Goal: Task Accomplishment & Management: Complete application form

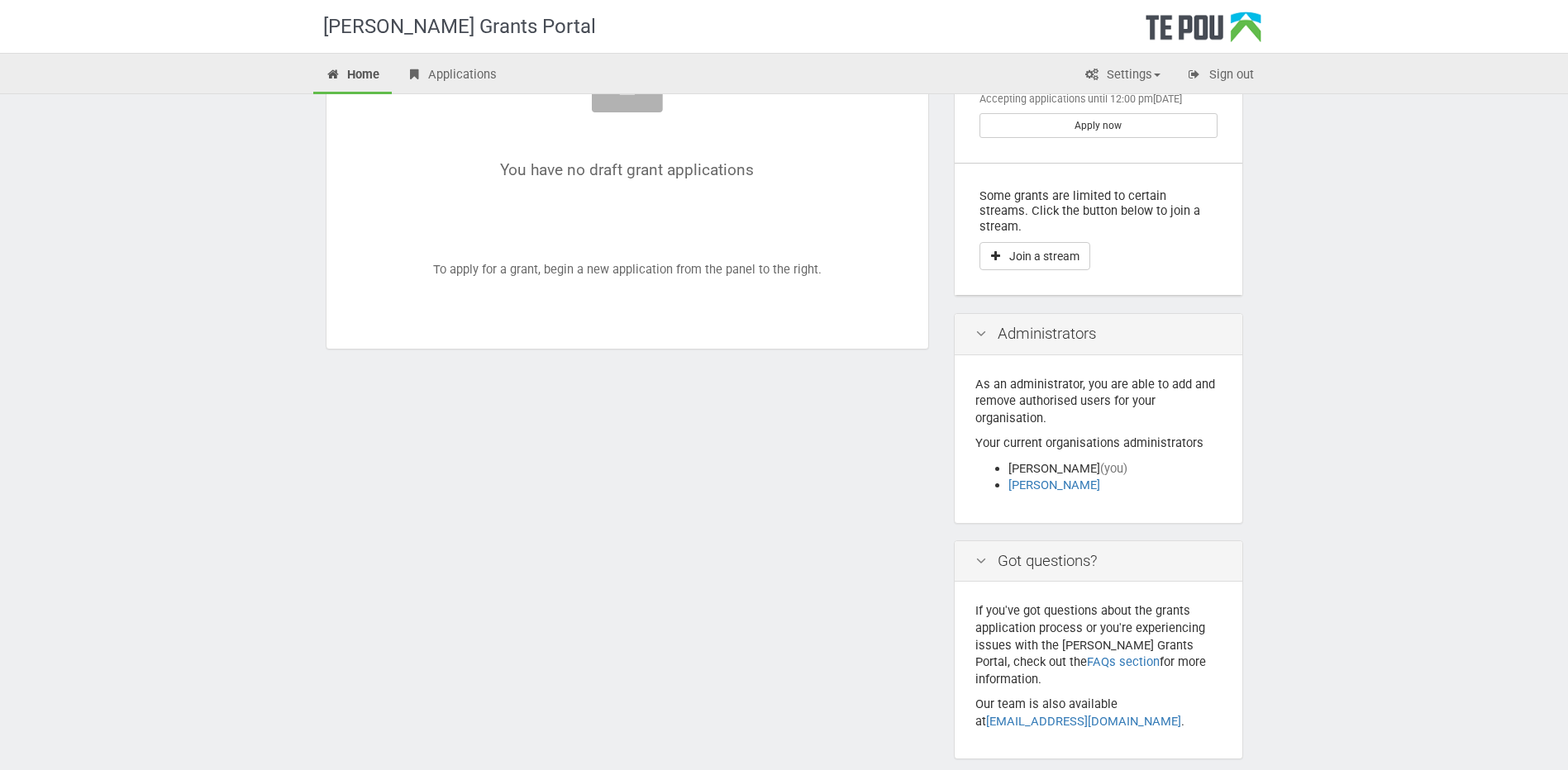
scroll to position [288, 0]
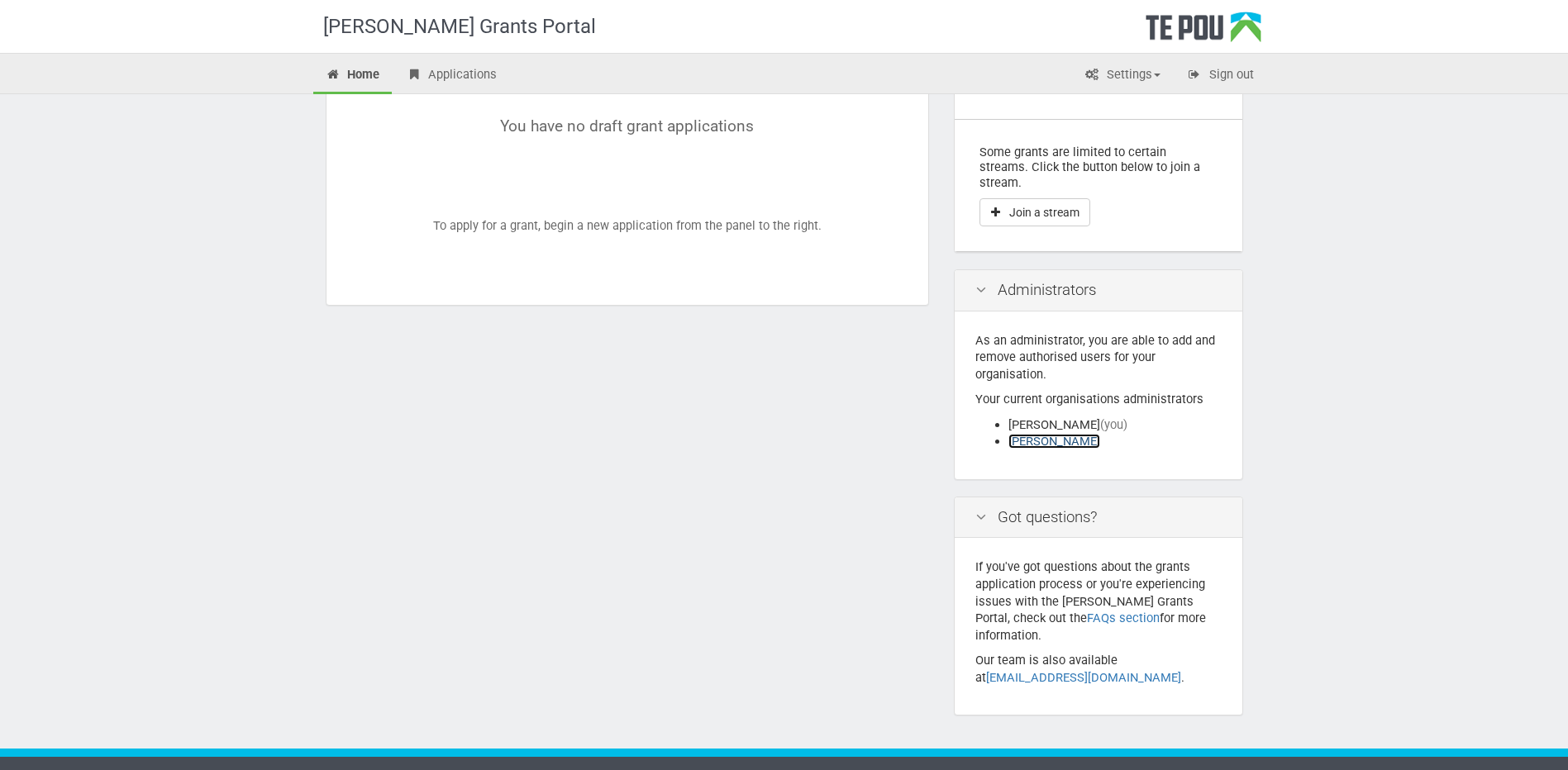
click at [1035, 433] on link "Henriette de Vries" at bounding box center [1054, 441] width 92 height 15
click at [978, 282] on icon at bounding box center [981, 289] width 20 height 15
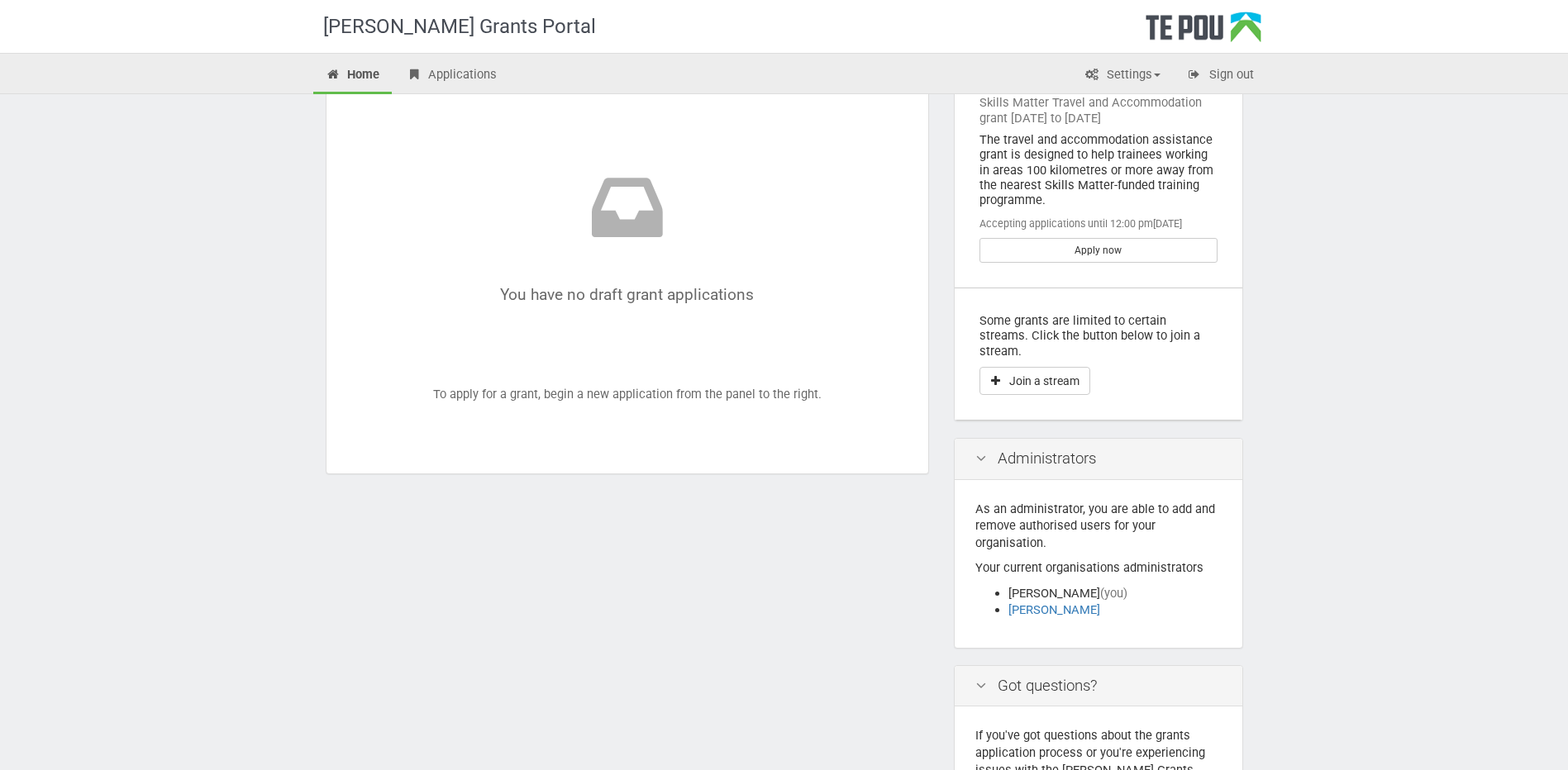
scroll to position [0, 0]
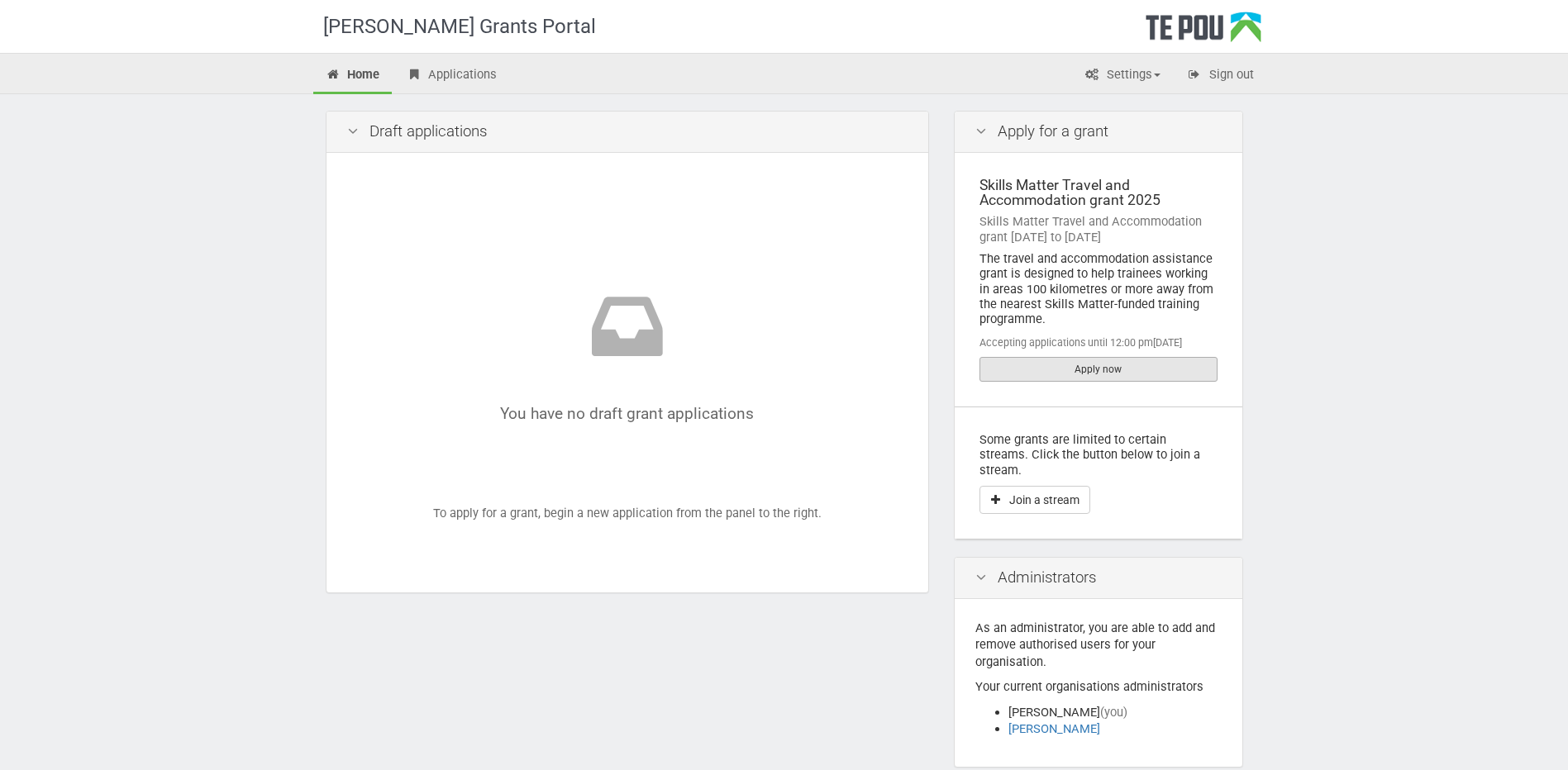
click at [1080, 367] on link "Apply now" at bounding box center [1097, 369] width 238 height 25
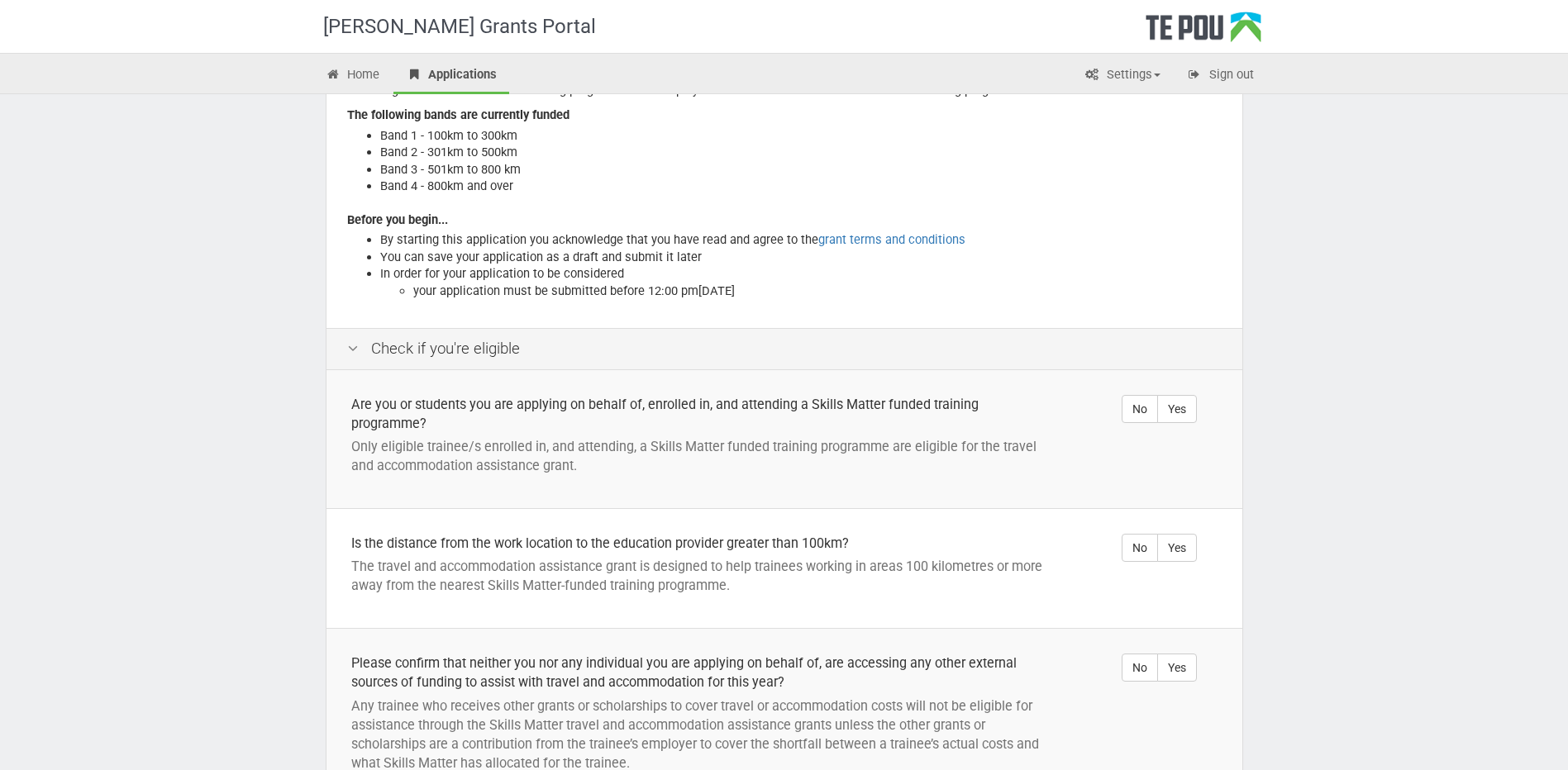
scroll to position [248, 0]
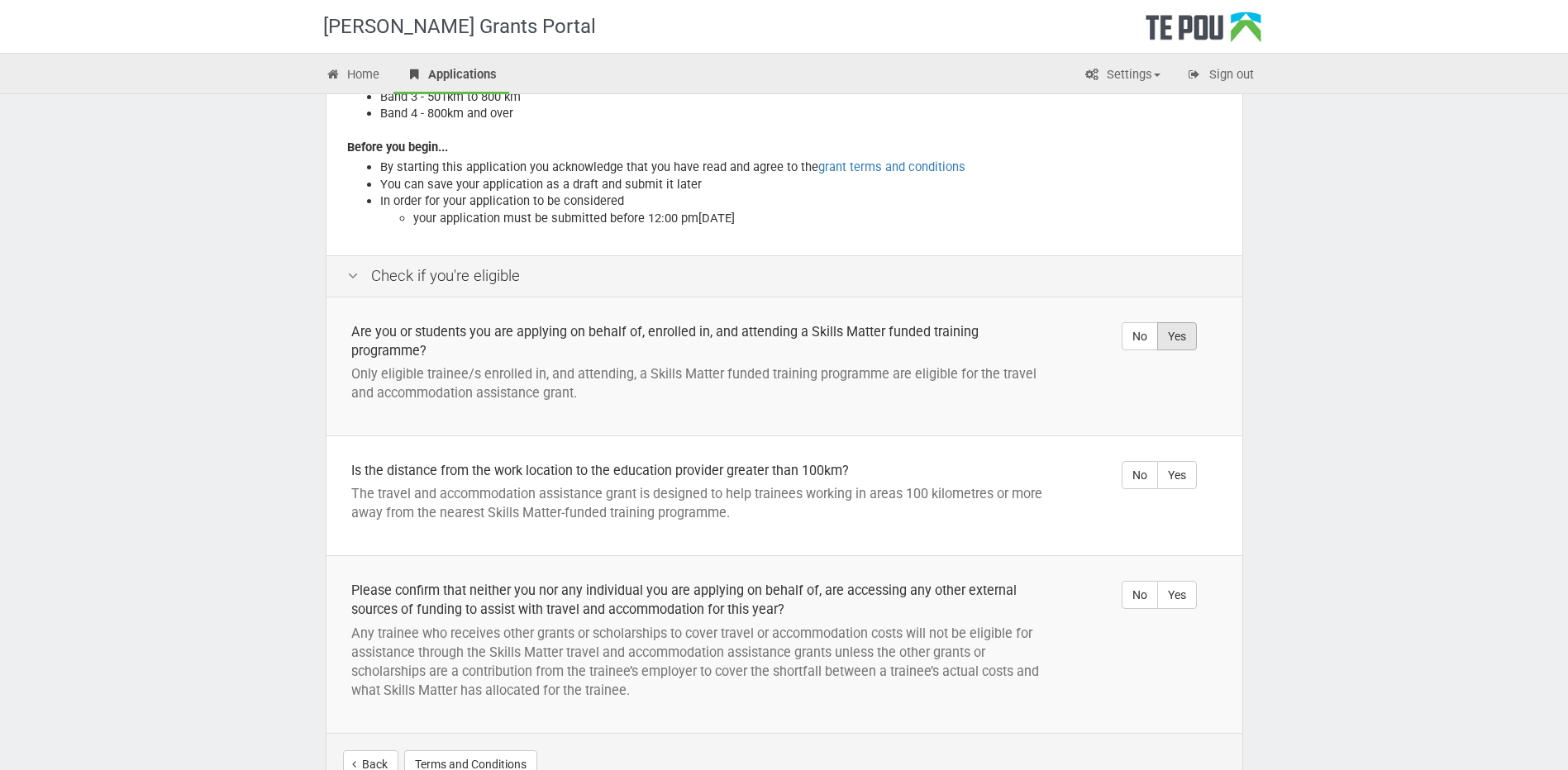
click at [1177, 335] on label "Yes" at bounding box center [1177, 336] width 40 height 28
radio input "true"
click at [1176, 471] on label "Yes" at bounding box center [1177, 474] width 40 height 28
radio input "true"
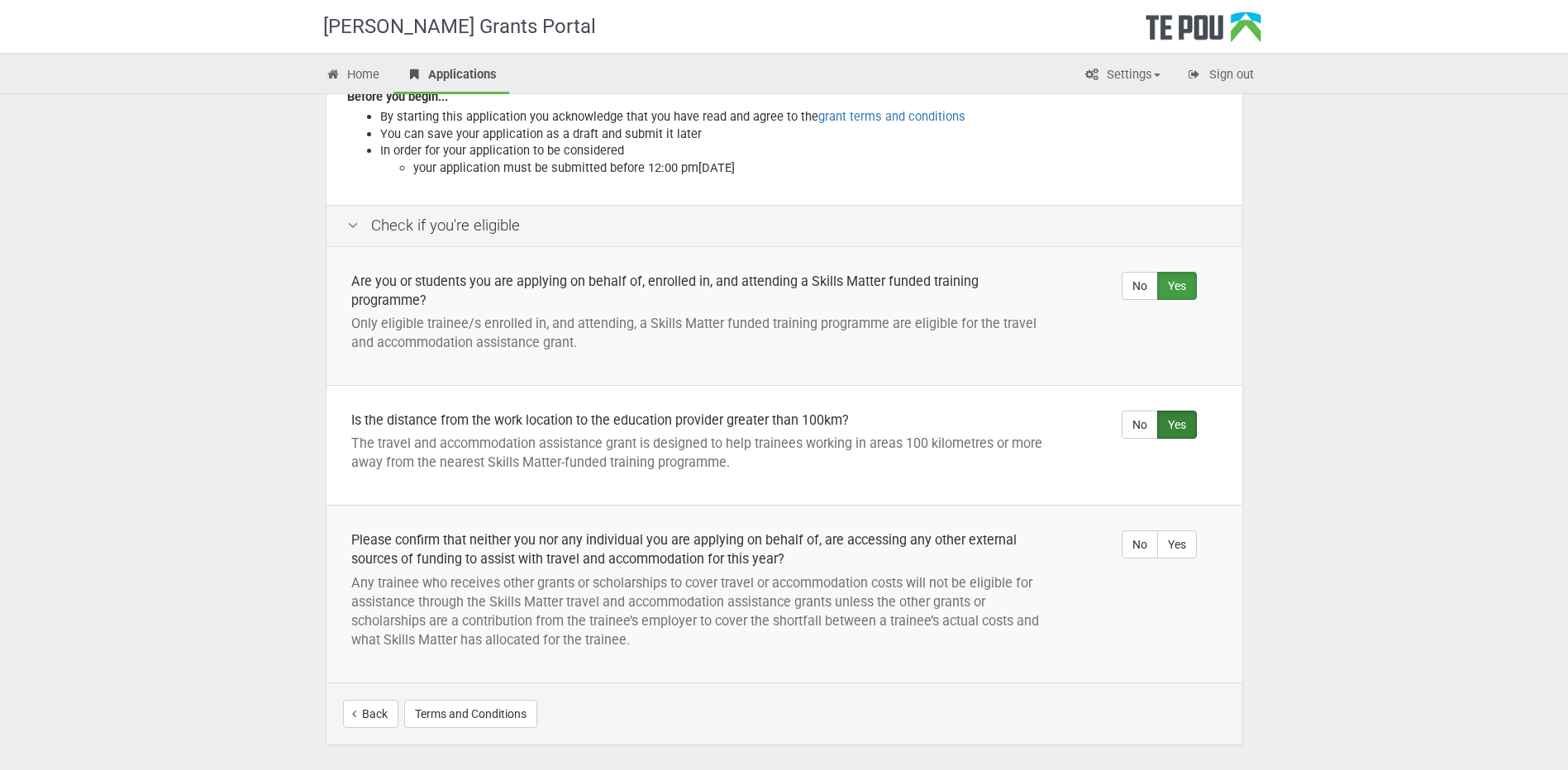
scroll to position [360, 0]
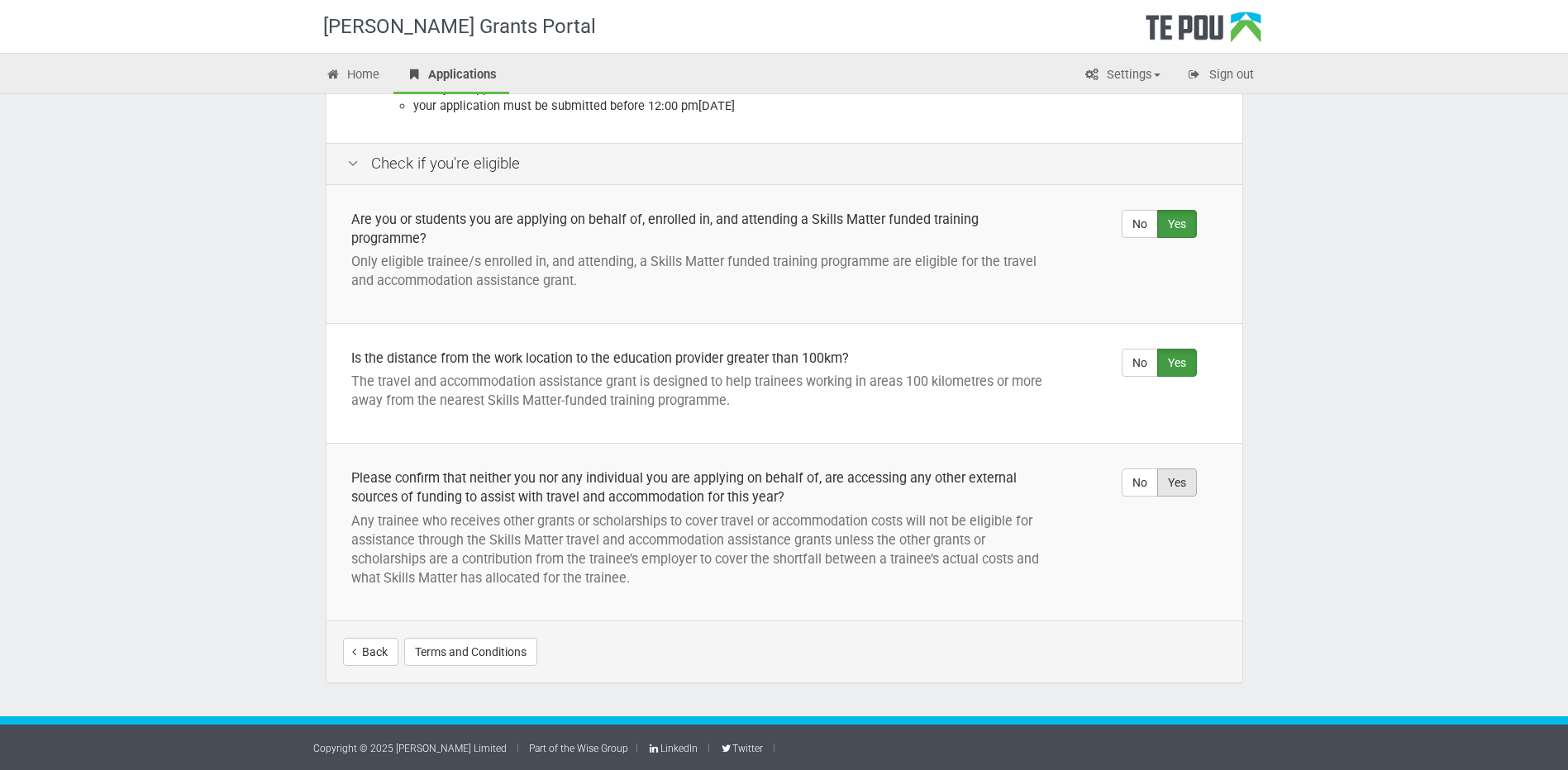
click at [1175, 478] on label "Yes" at bounding box center [1177, 482] width 40 height 28
radio input "true"
click at [1173, 647] on button "Start your application" at bounding box center [1154, 652] width 143 height 28
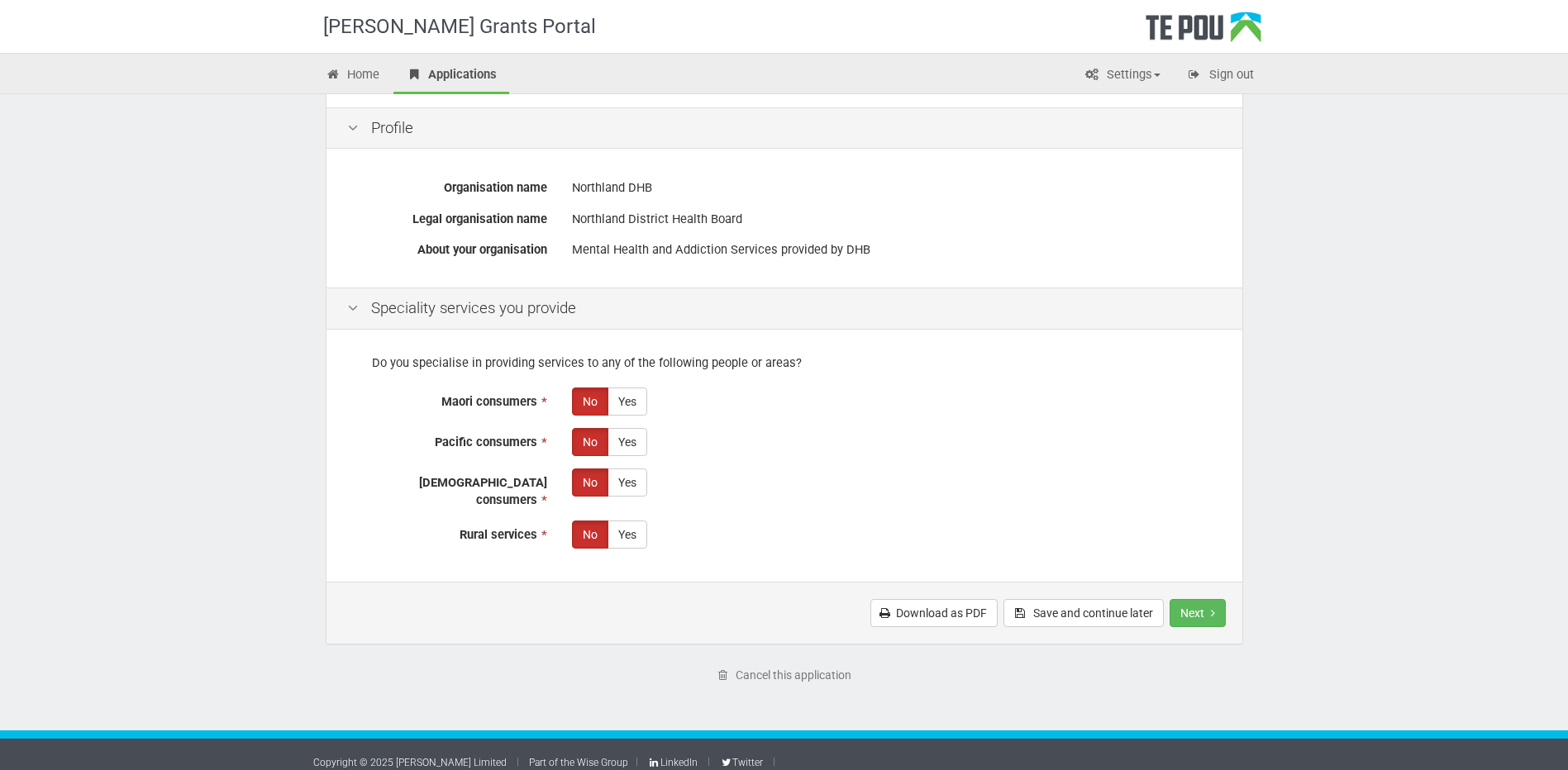
scroll to position [207, 0]
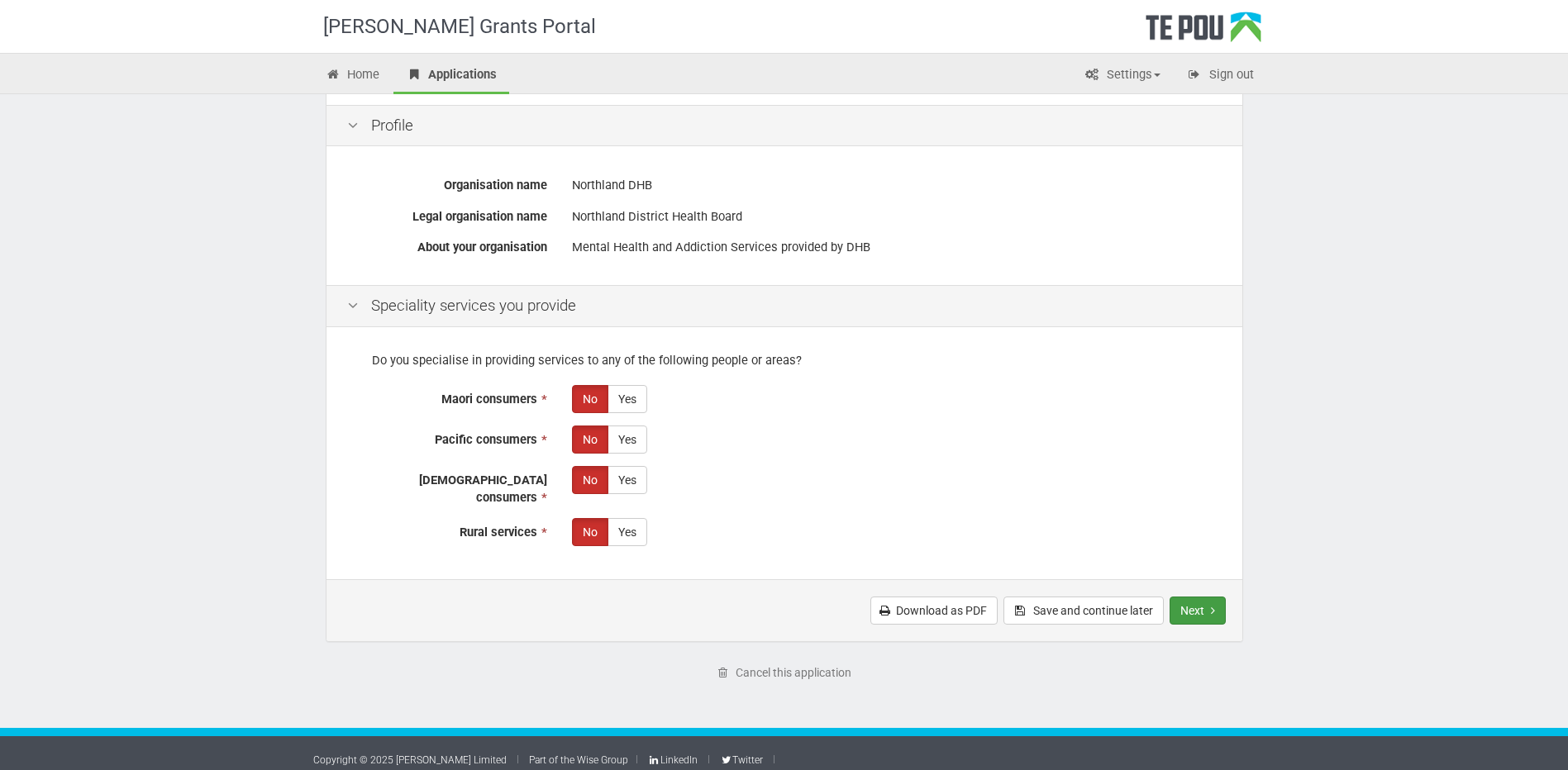
click at [1205, 596] on button "Next" at bounding box center [1197, 610] width 56 height 28
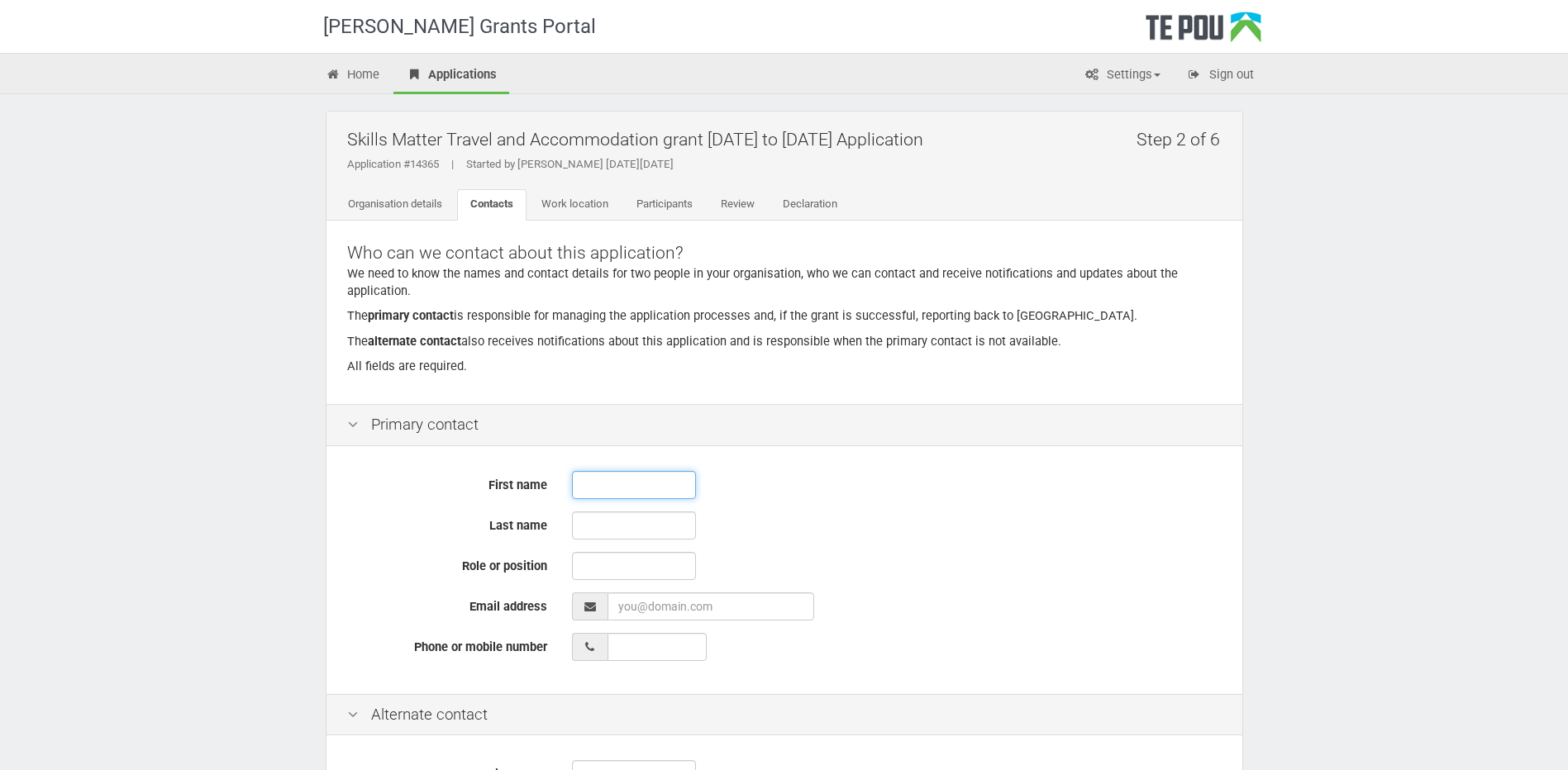
click at [598, 481] on input "text" at bounding box center [634, 484] width 124 height 28
type input "Jane"
click at [603, 523] on input "text" at bounding box center [634, 525] width 124 height 28
type input "Simperingham"
click at [607, 567] on input "text" at bounding box center [634, 565] width 124 height 28
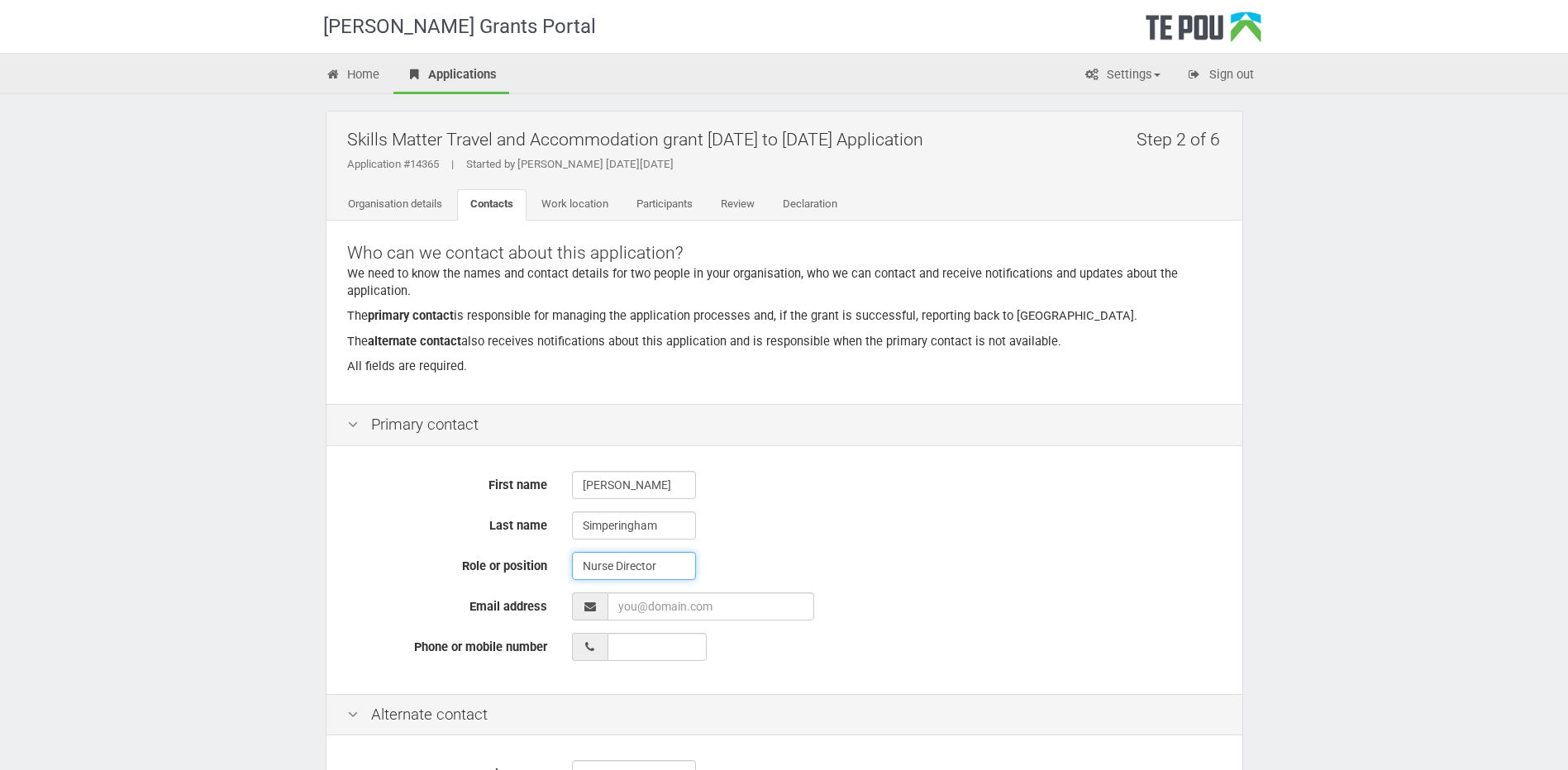
type input "Nurse Director"
click at [632, 611] on input "EmailAddress" at bounding box center [710, 606] width 207 height 28
type input "jane.simperingham@northlanddhb.org.nz"
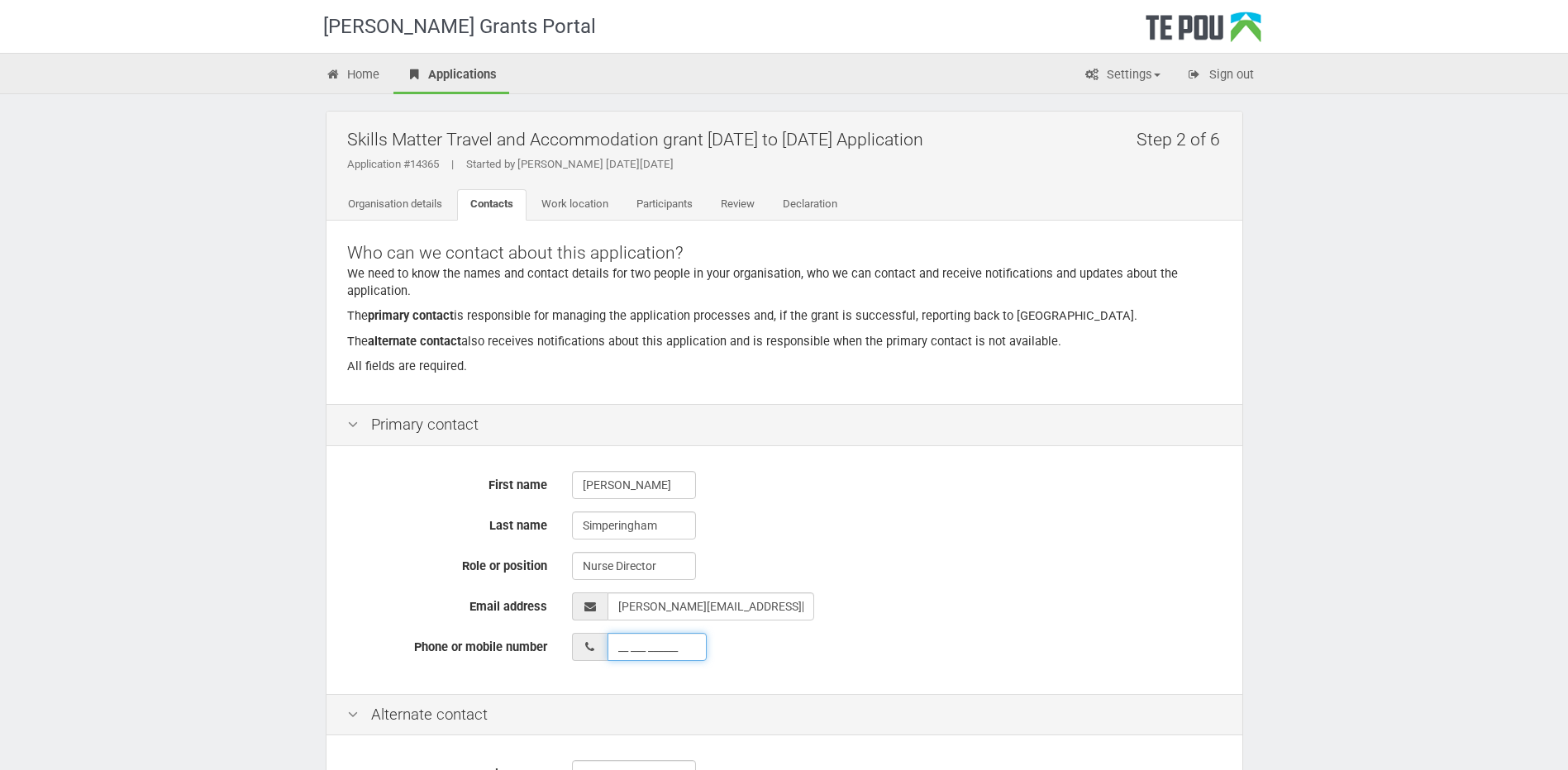
click at [651, 645] on input "__ ___ ______" at bounding box center [657, 646] width 99 height 28
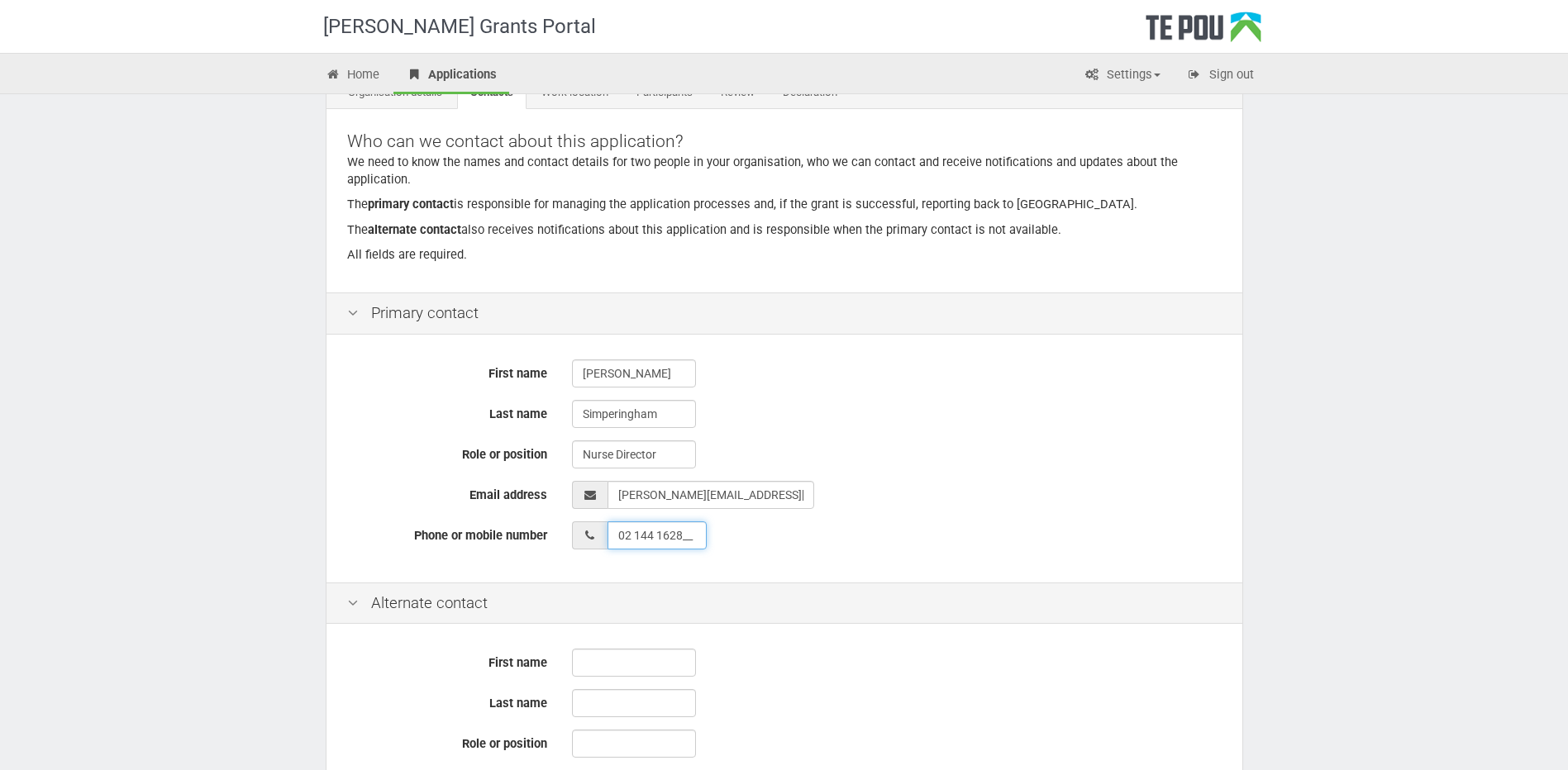
scroll to position [413, 0]
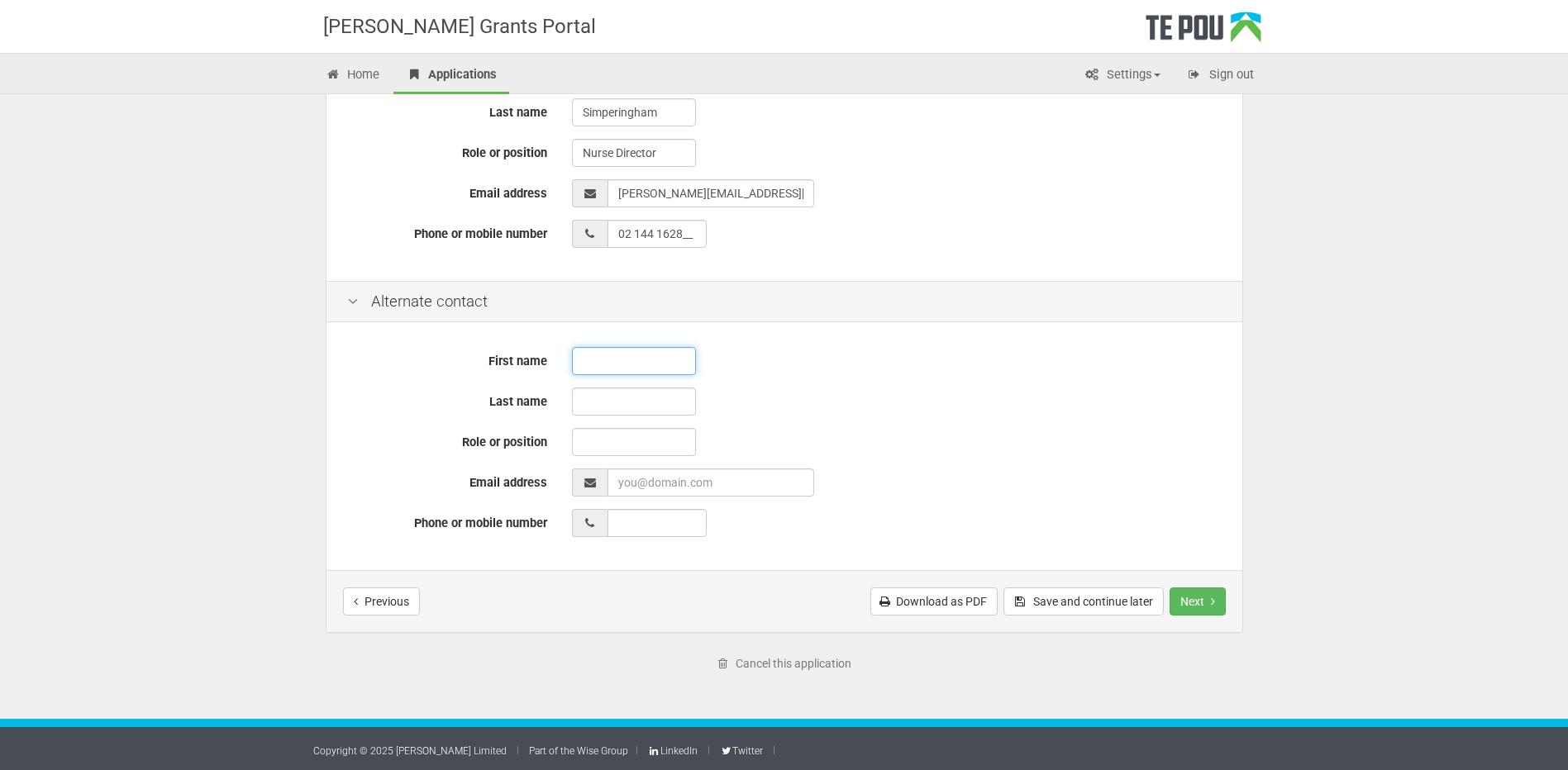
type input "02 144 1628"
click at [599, 357] on input "text" at bounding box center [634, 360] width 124 height 28
type input "Natalie"
click at [612, 400] on input "text" at bounding box center [634, 401] width 124 height 28
type input "Pere"
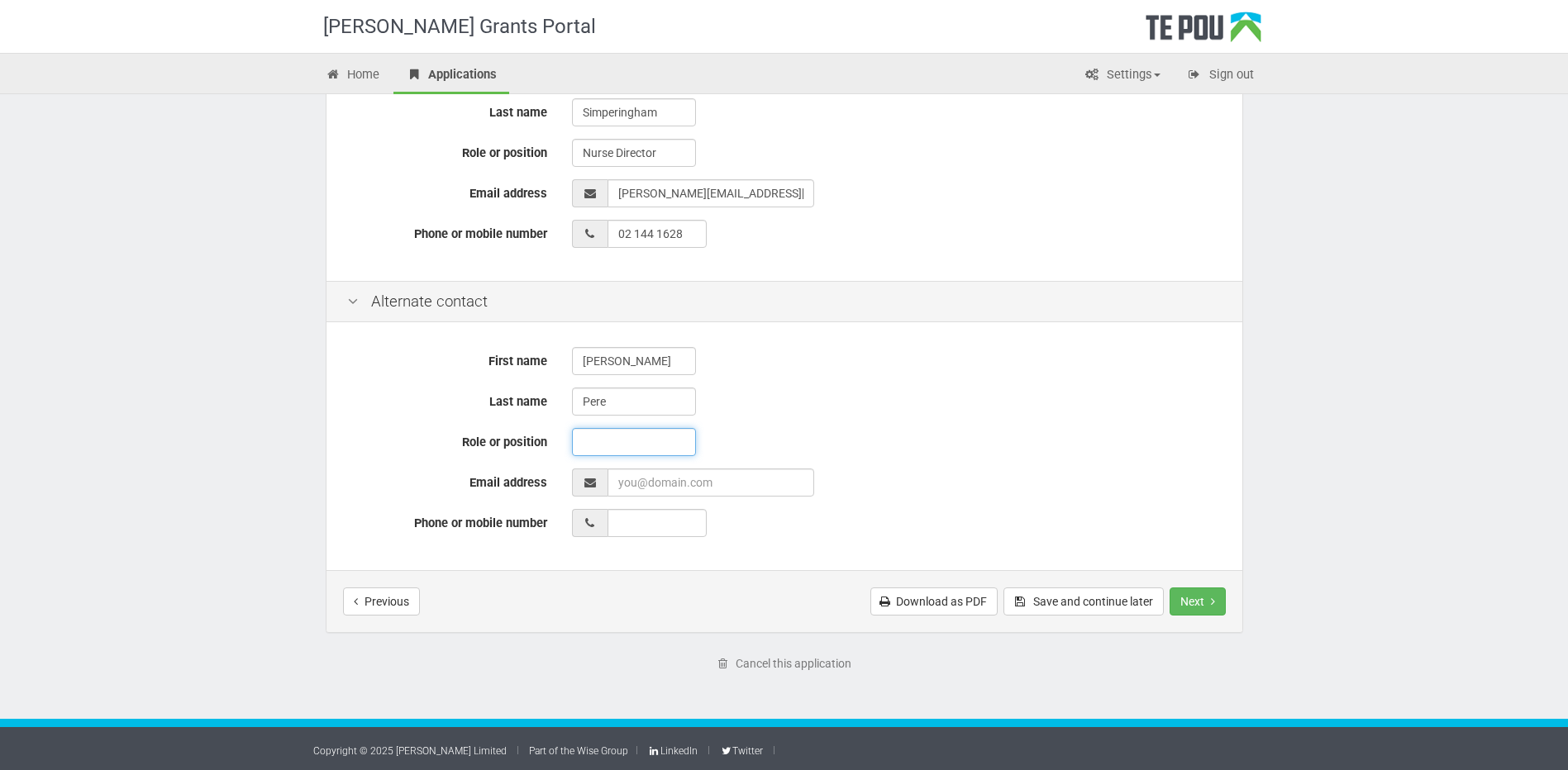
click at [615, 444] on input "text" at bounding box center [634, 441] width 124 height 28
type input "Educator"
click at [657, 482] on input "EmailAddress" at bounding box center [710, 482] width 207 height 28
type input "natalie.pere@northlanddhb.org.nz"
click at [663, 526] on input "__ ___ ______" at bounding box center [657, 522] width 99 height 28
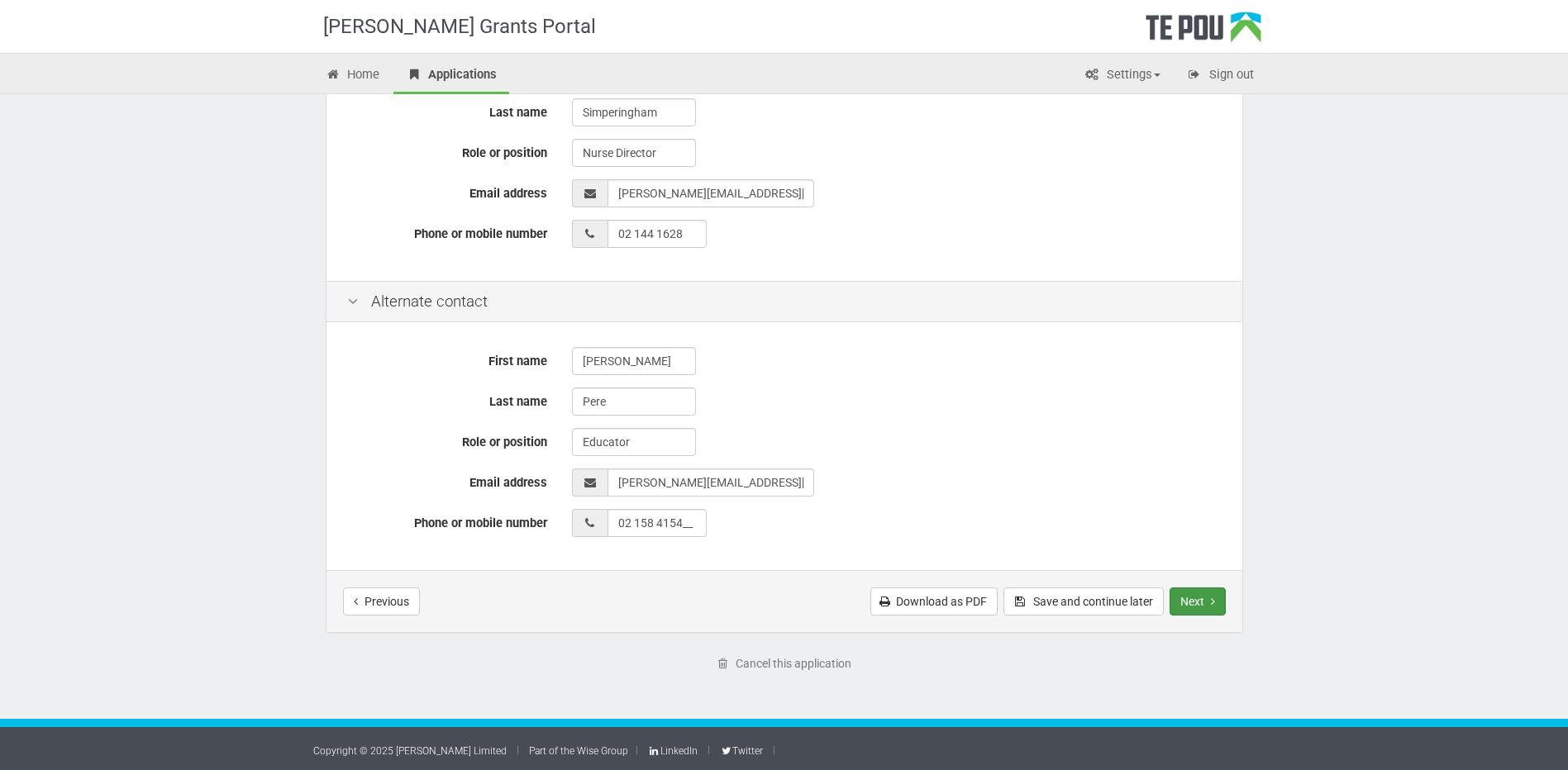
type input "02 158 4154"
click at [1190, 594] on button "Next" at bounding box center [1197, 601] width 56 height 28
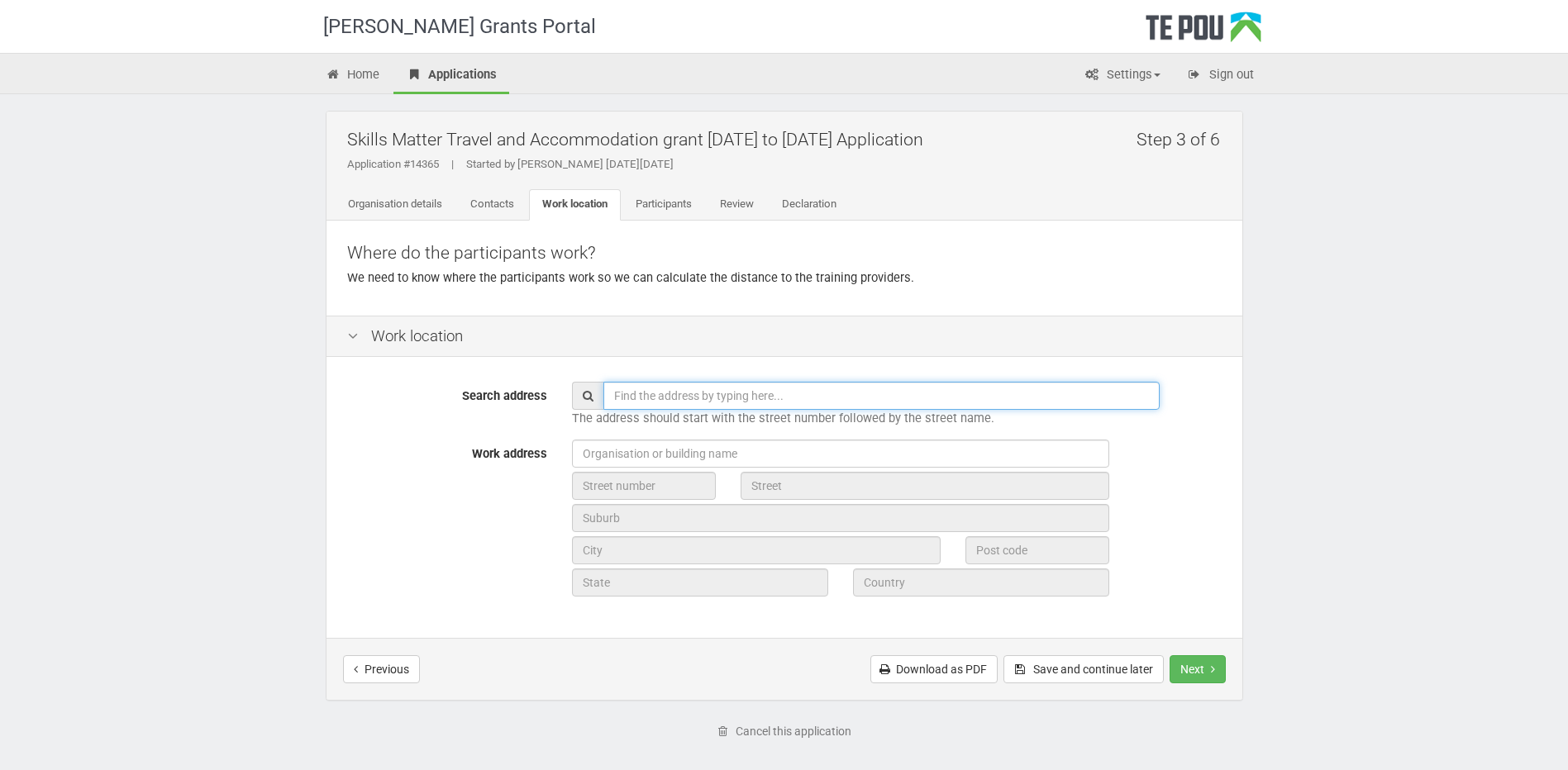
click at [675, 394] on input "text" at bounding box center [881, 395] width 556 height 28
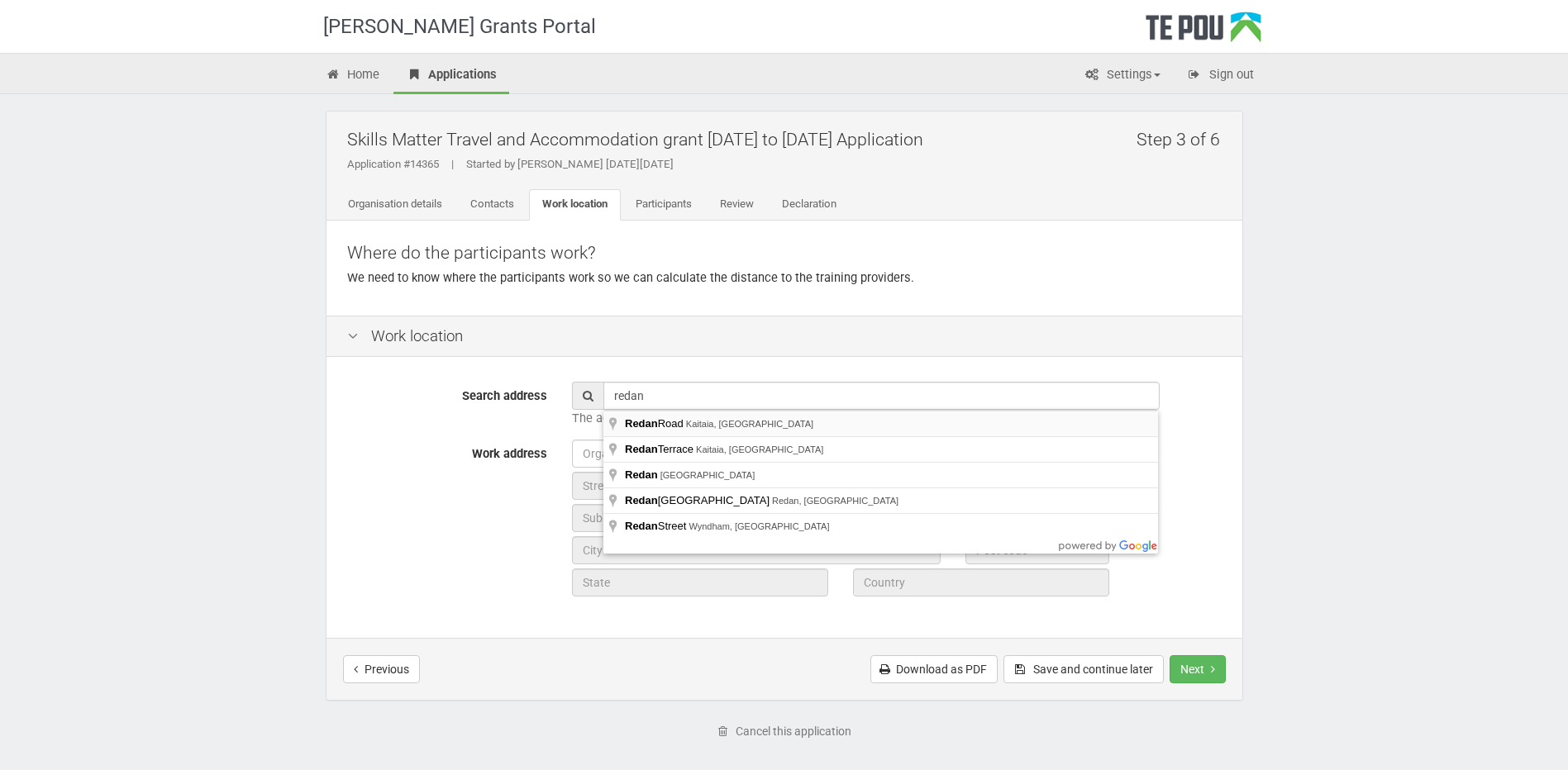
type input "Redan Road, Kaitaia, New Zealand"
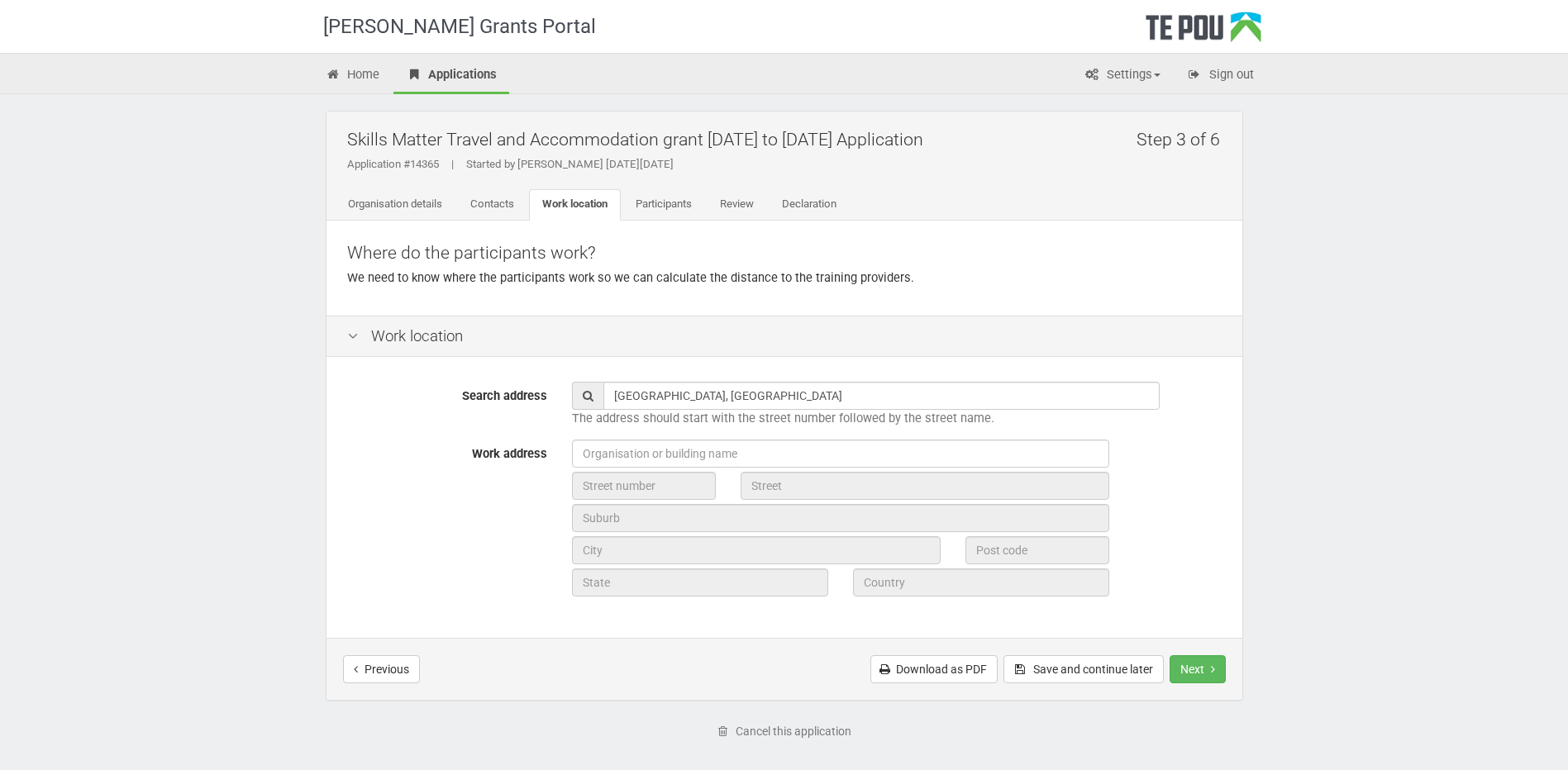
type input "Redan Road"
type input "Kaitaia"
type input "0410"
type input "Northland Region"
type input "New Zealand"
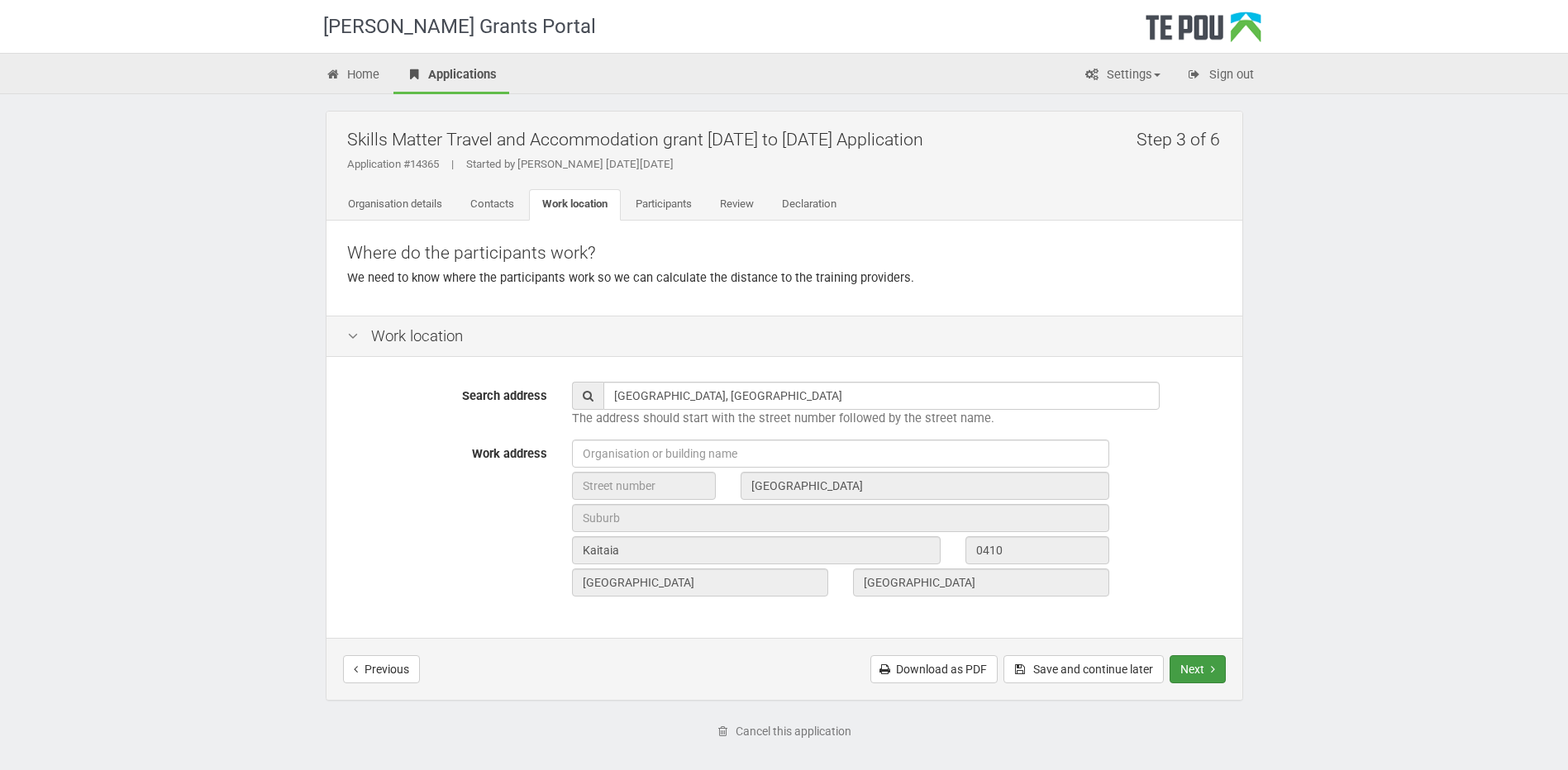
click at [1193, 669] on button "Next" at bounding box center [1197, 669] width 56 height 28
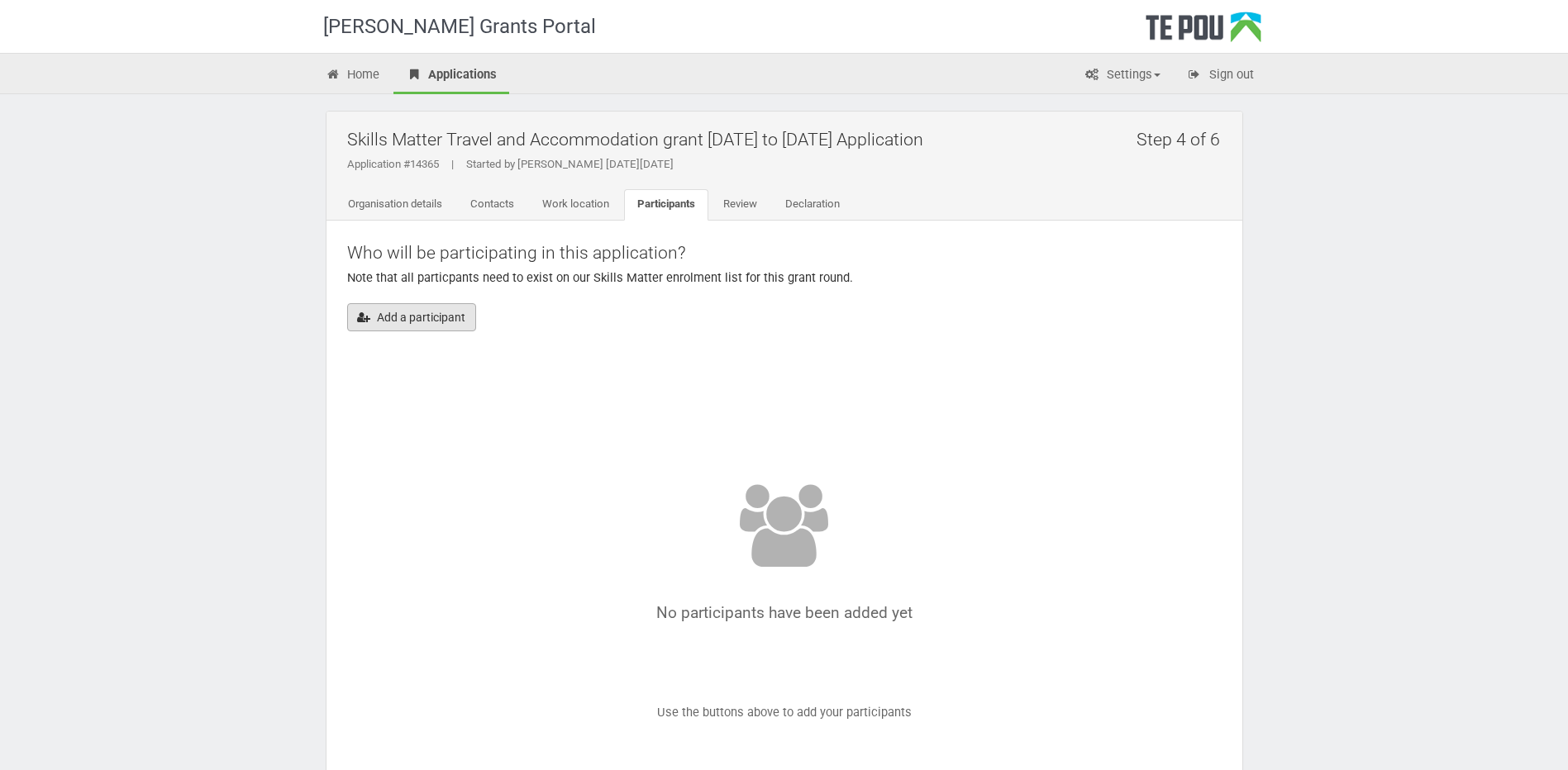
click at [407, 316] on button "Add a participant" at bounding box center [412, 317] width 129 height 28
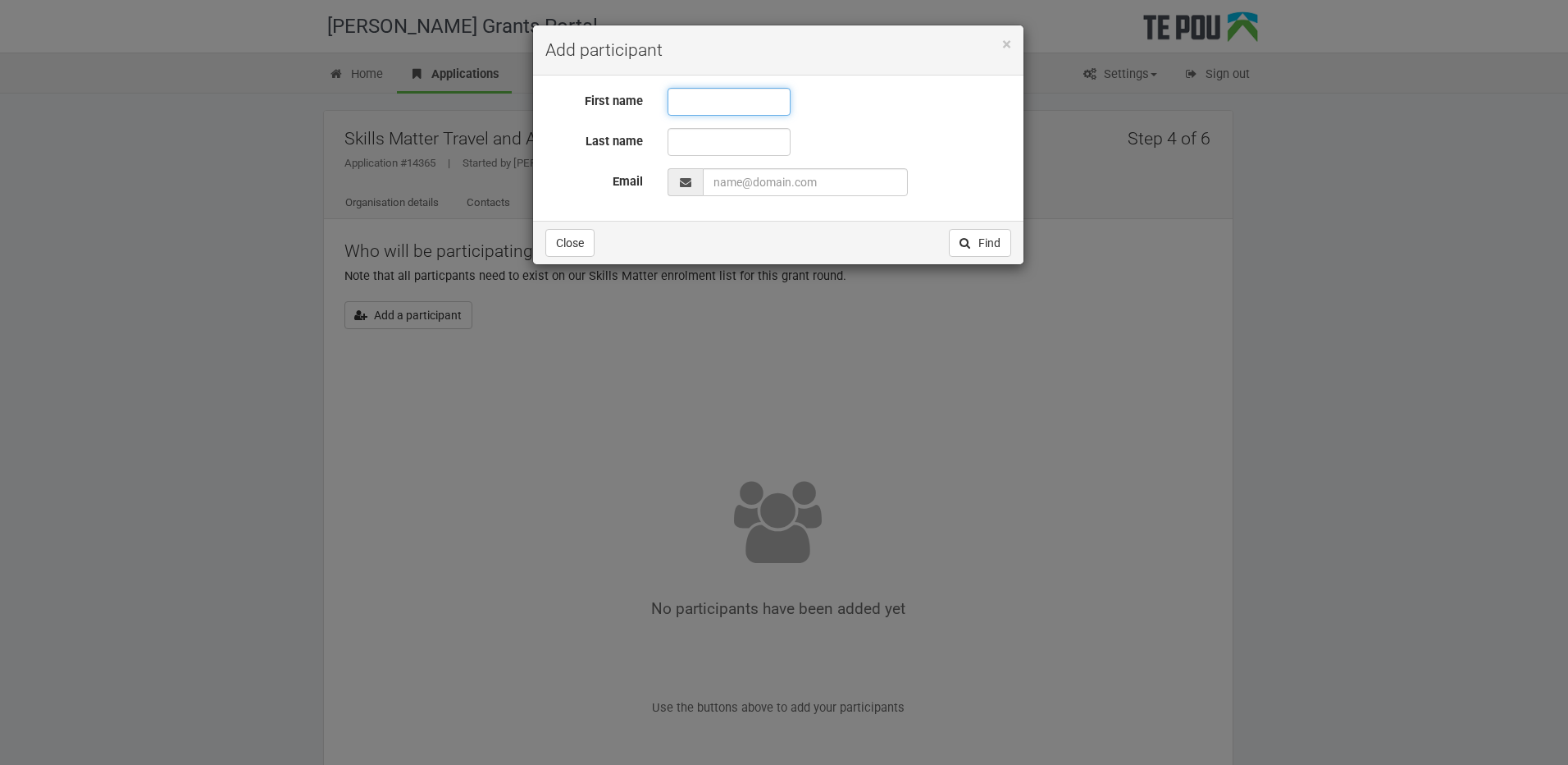
click at [692, 101] on input "text" at bounding box center [729, 101] width 123 height 28
click at [699, 141] on input "text" at bounding box center [729, 142] width 123 height 28
drag, startPoint x: 776, startPoint y: 101, endPoint x: 722, endPoint y: 96, distance: 54.2
click at [722, 96] on input "danelle Windleborn" at bounding box center [729, 101] width 123 height 28
type input "danelle"
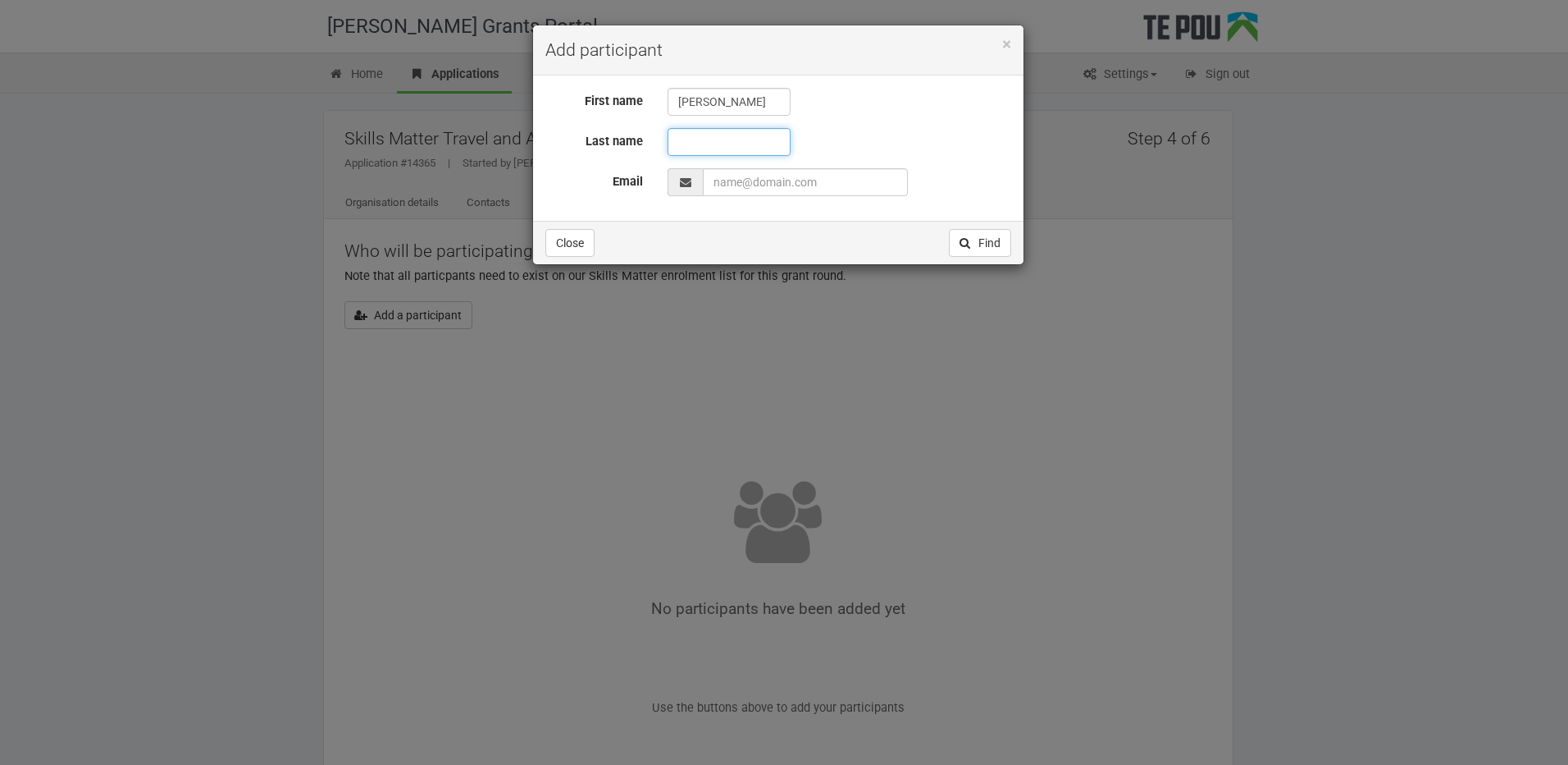
click at [707, 141] on input "text" at bounding box center [729, 142] width 123 height 28
paste input "Windleborn"
type input "Windleborn"
click at [767, 184] on input "EmailAddress" at bounding box center [805, 182] width 205 height 28
click at [738, 182] on input "EmailAddress" at bounding box center [805, 182] width 205 height 28
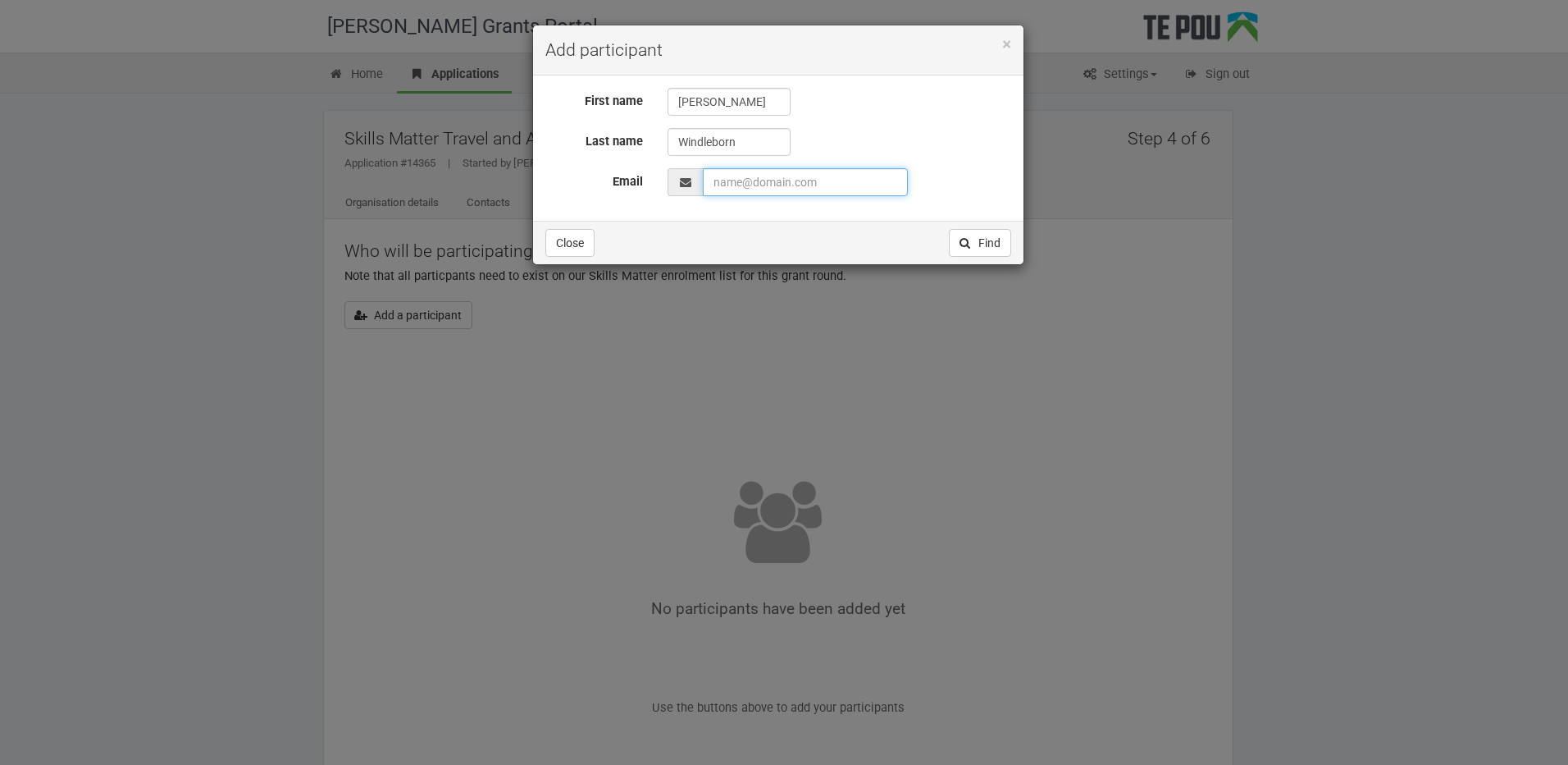
paste input "danellewindelborn@icloud.com"
type input "danellewindelborn@icloud.com"
click at [999, 241] on button "Find" at bounding box center [980, 242] width 62 height 28
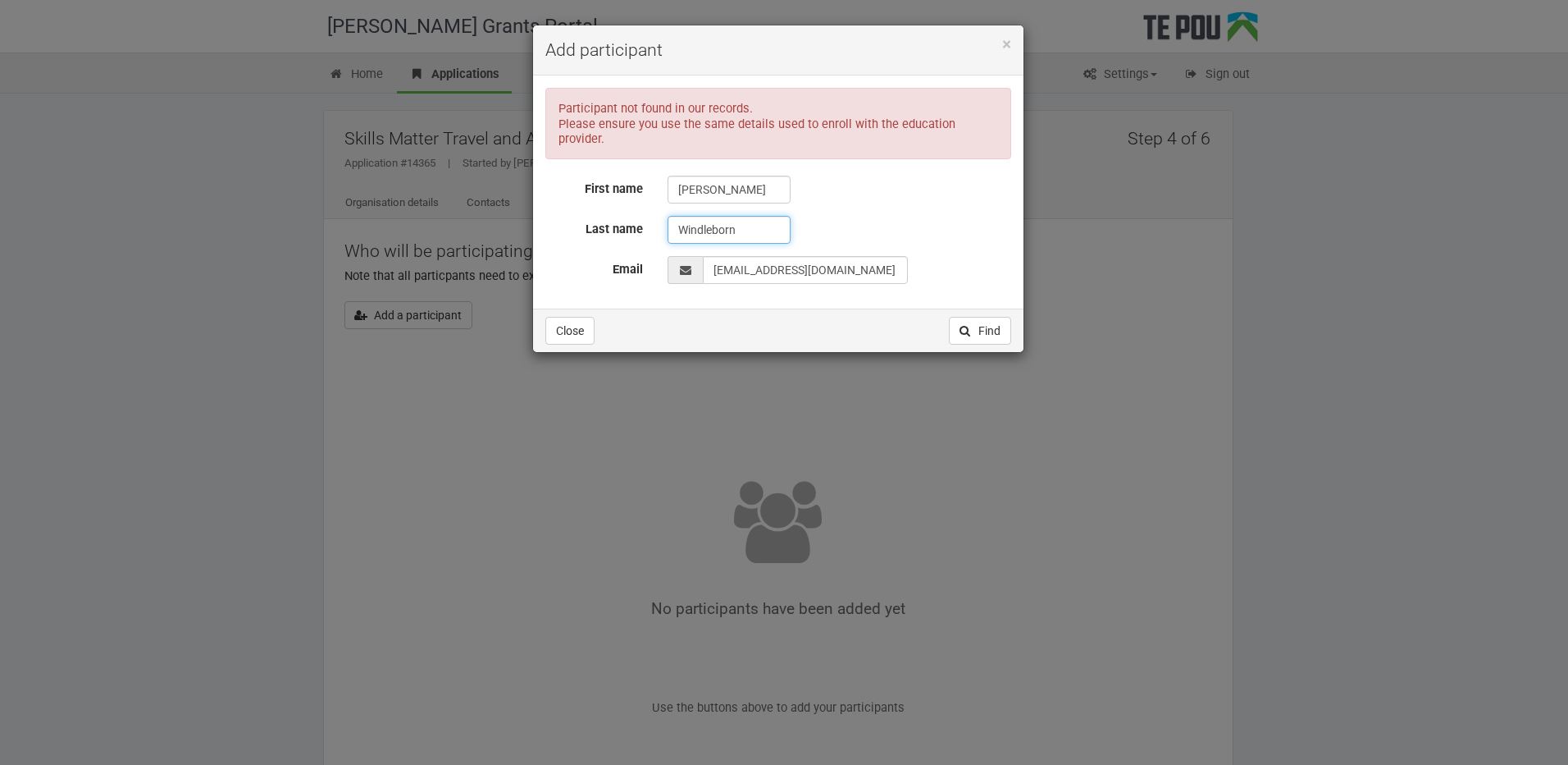
click at [712, 216] on input "Windleborn" at bounding box center [729, 230] width 123 height 28
type input "Windelborn"
click at [685, 175] on input "danelle" at bounding box center [729, 189] width 123 height 28
type input "Danelle"
click at [980, 317] on button "Find" at bounding box center [980, 330] width 62 height 28
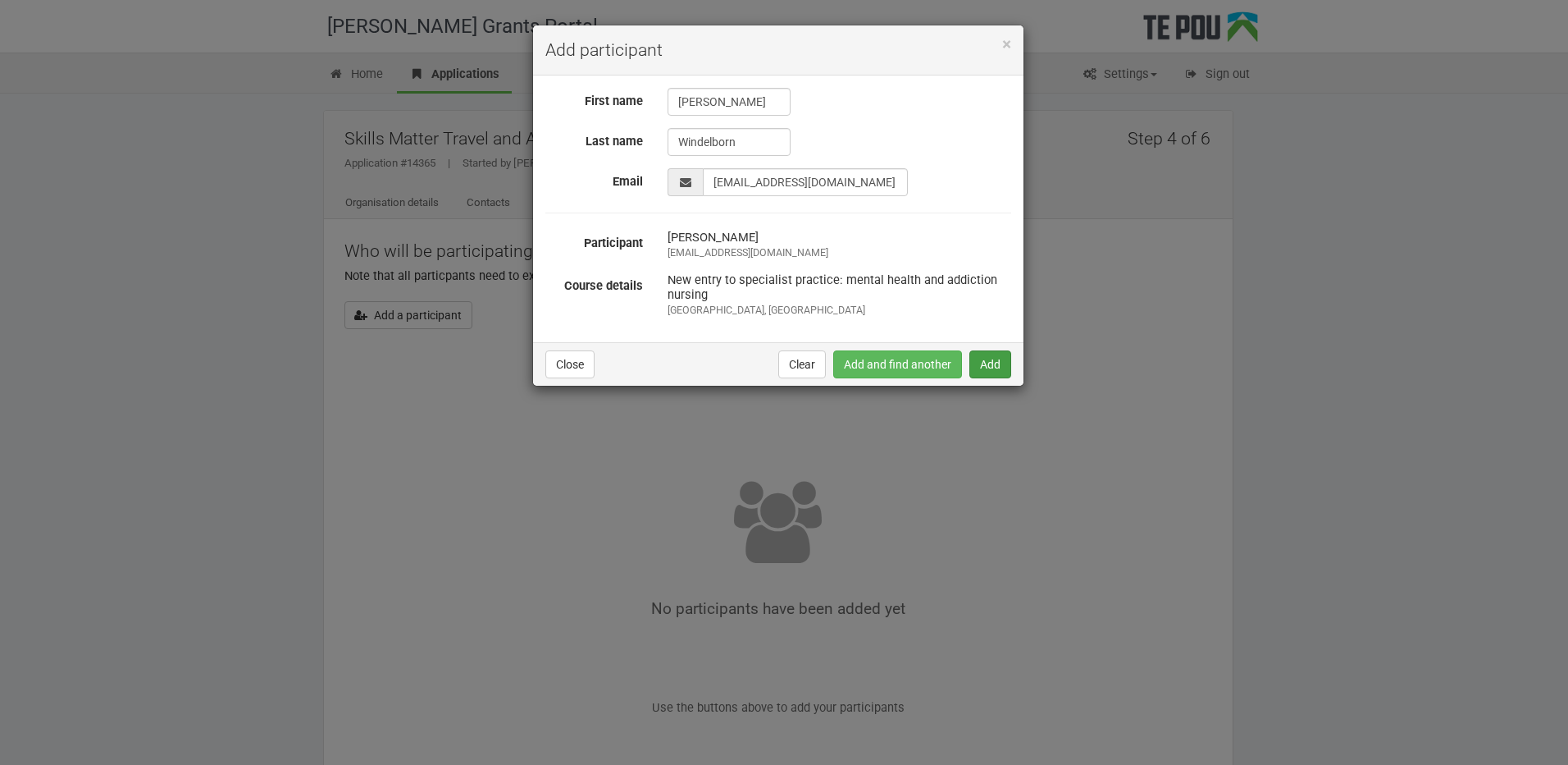
click at [998, 360] on button "Add" at bounding box center [991, 364] width 42 height 28
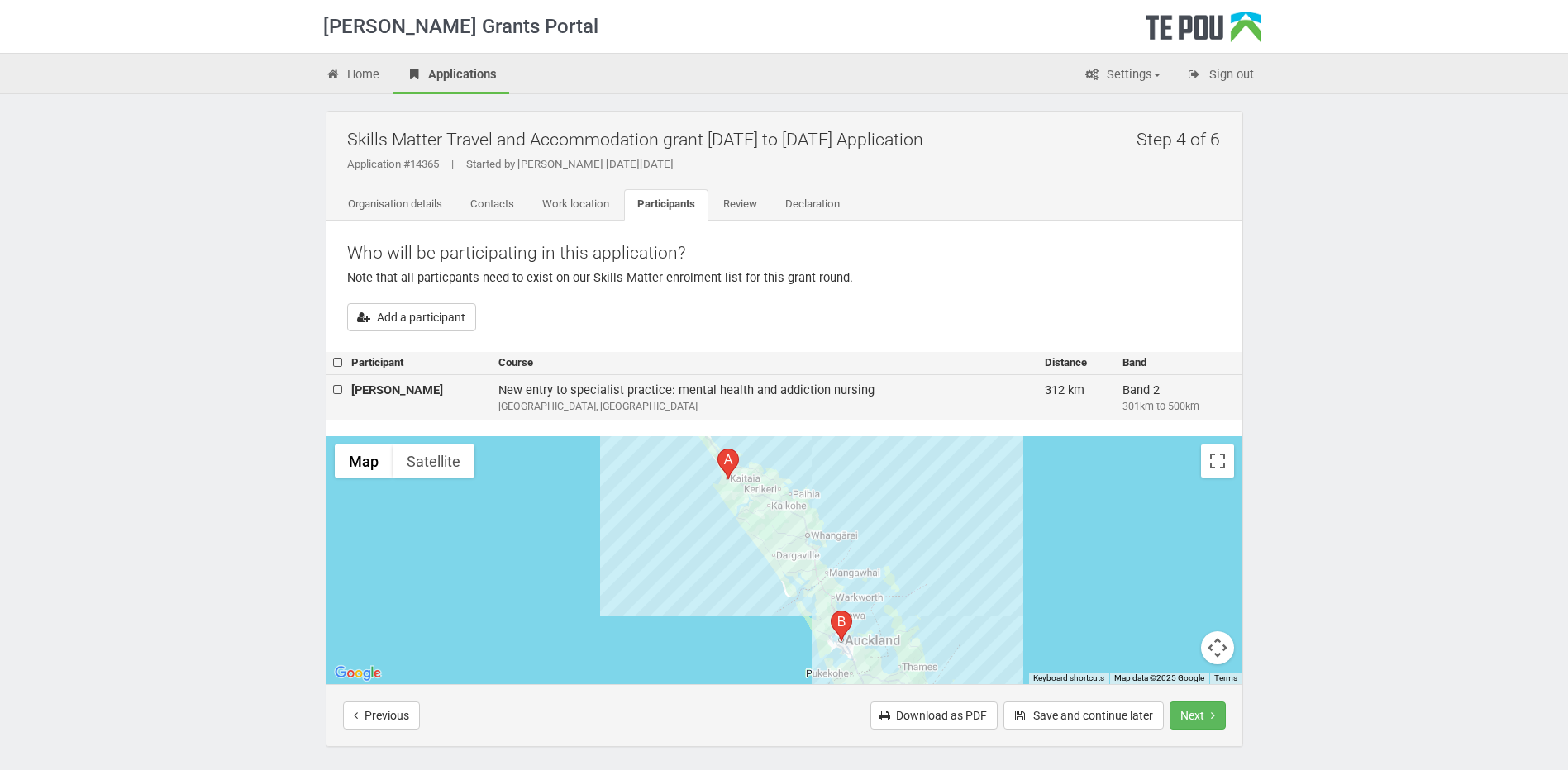
click at [341, 389] on label at bounding box center [339, 390] width 12 height 17
click at [333, 381] on input "checkbox" at bounding box center [332, 380] width 1 height 1
checkbox input "true"
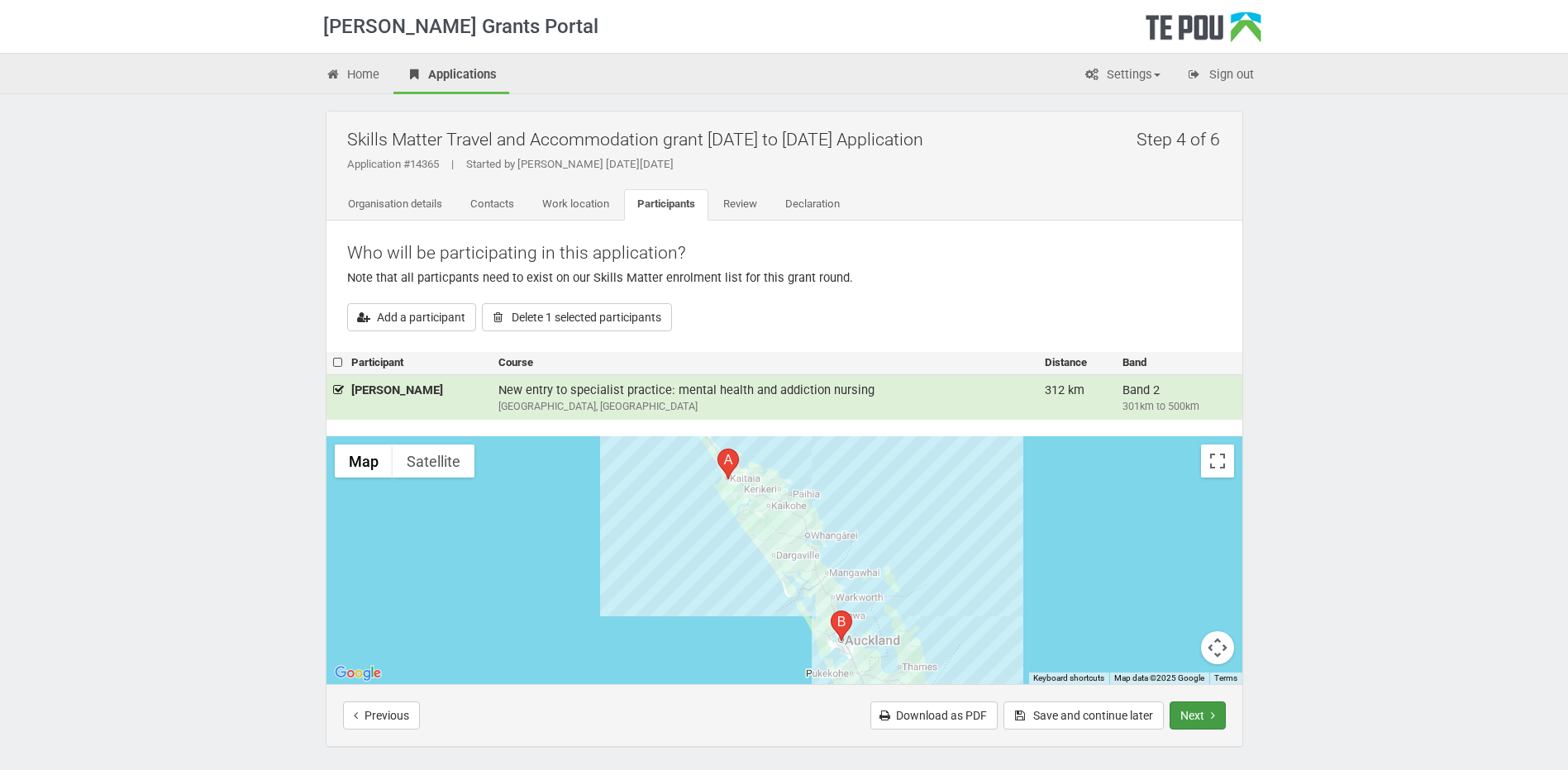
click at [1193, 714] on button "Next" at bounding box center [1197, 714] width 56 height 28
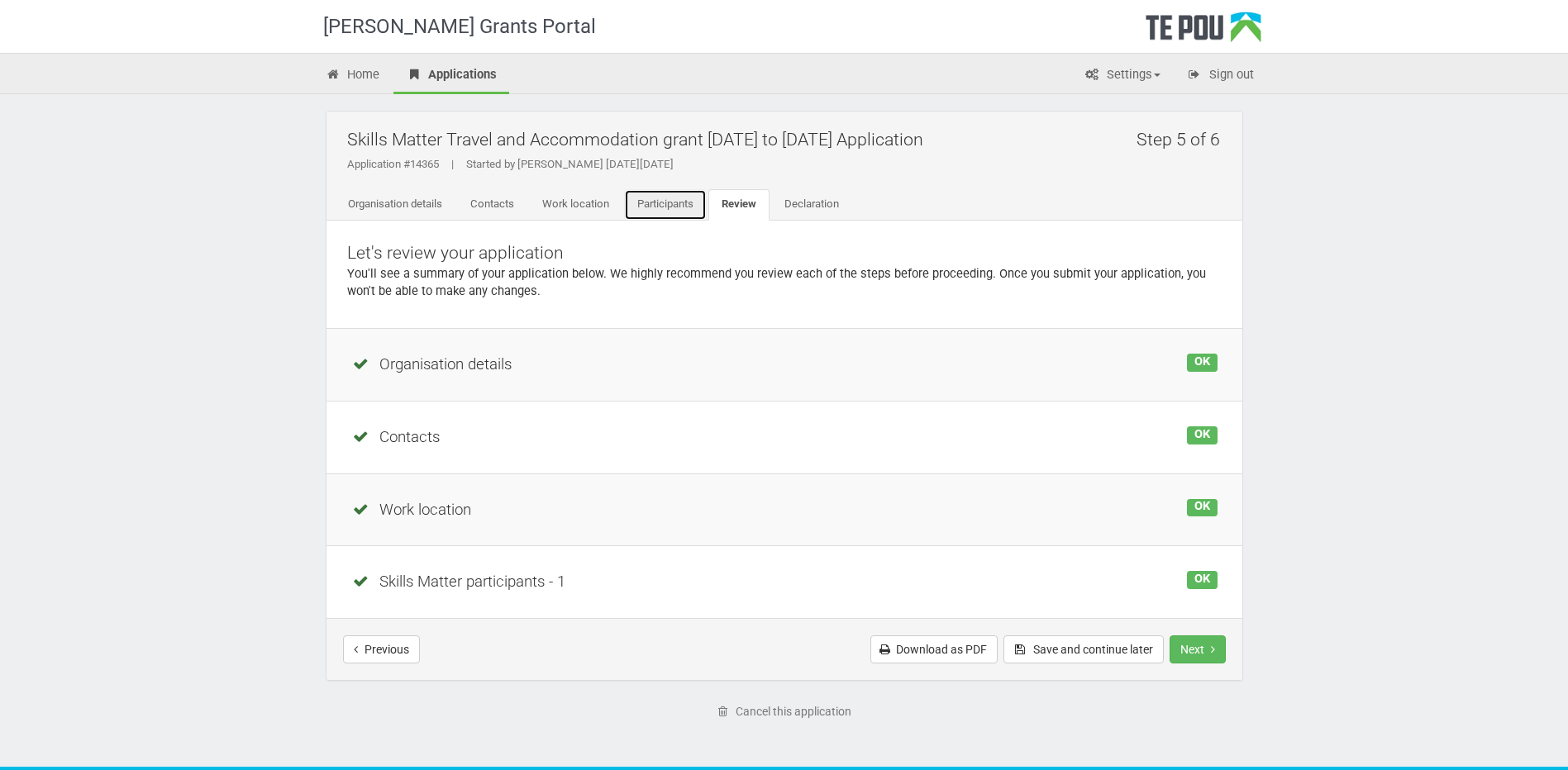
click at [667, 201] on link "Participants" at bounding box center [665, 205] width 83 height 31
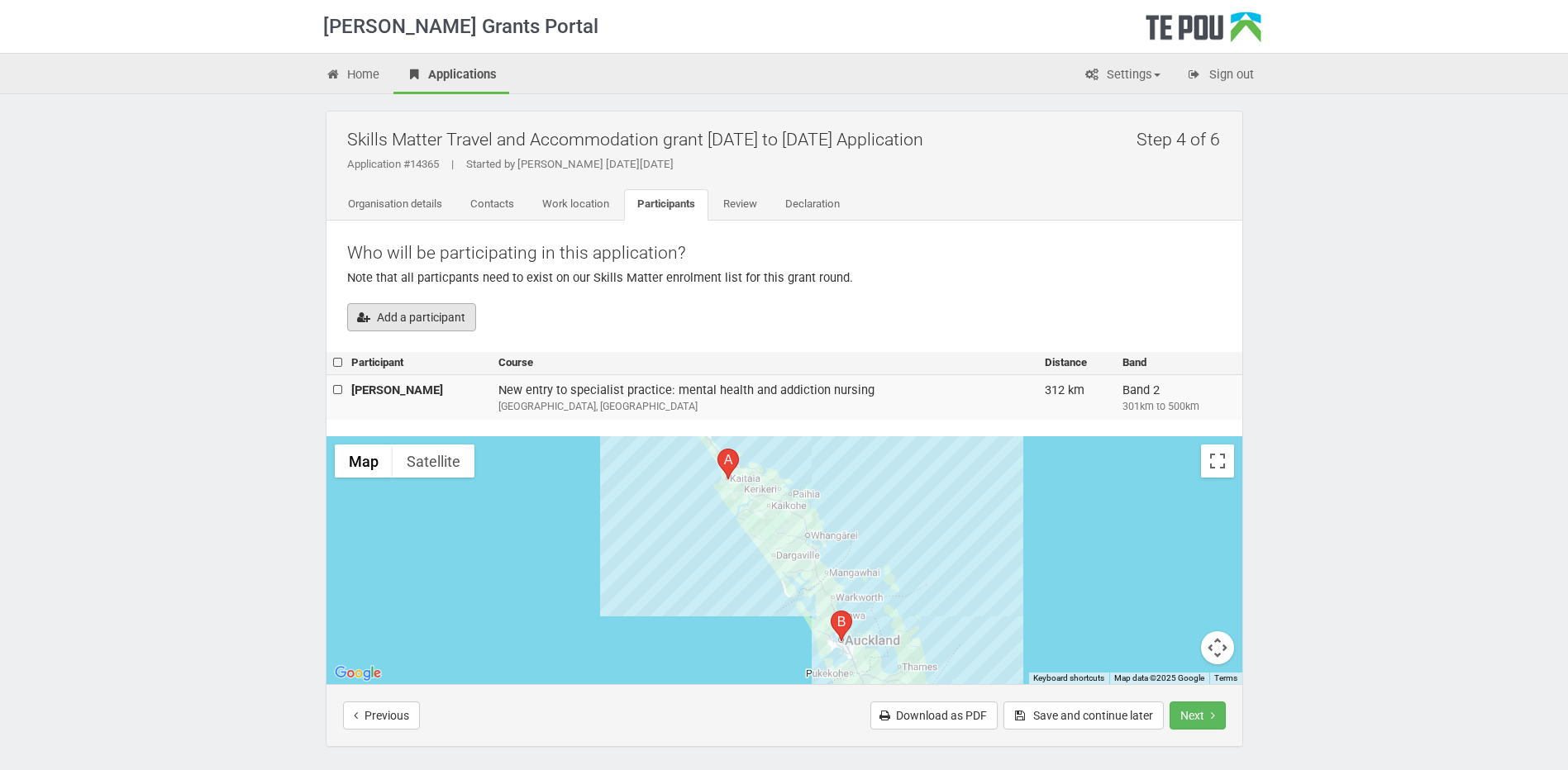
click at [417, 313] on button "Add a participant" at bounding box center [412, 317] width 129 height 28
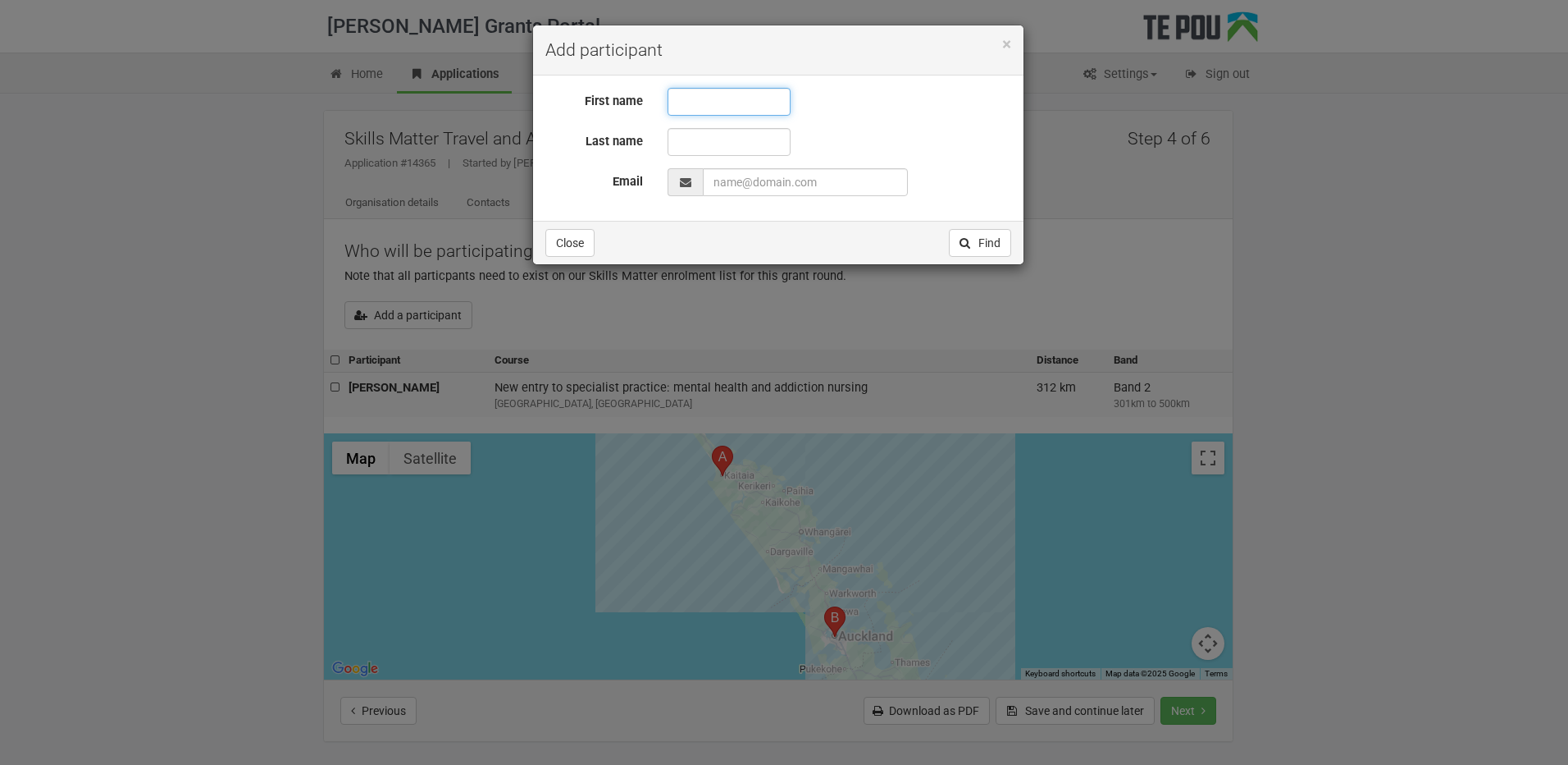
click at [703, 103] on input "text" at bounding box center [729, 101] width 123 height 28
type input "Ciandra Cuddy"
click at [764, 182] on input "EmailAddress" at bounding box center [805, 182] width 205 height 28
paste input "ciandracuddy@hotmail.co.uk"
type input "ciandracuddy@hotmail.co.uk"
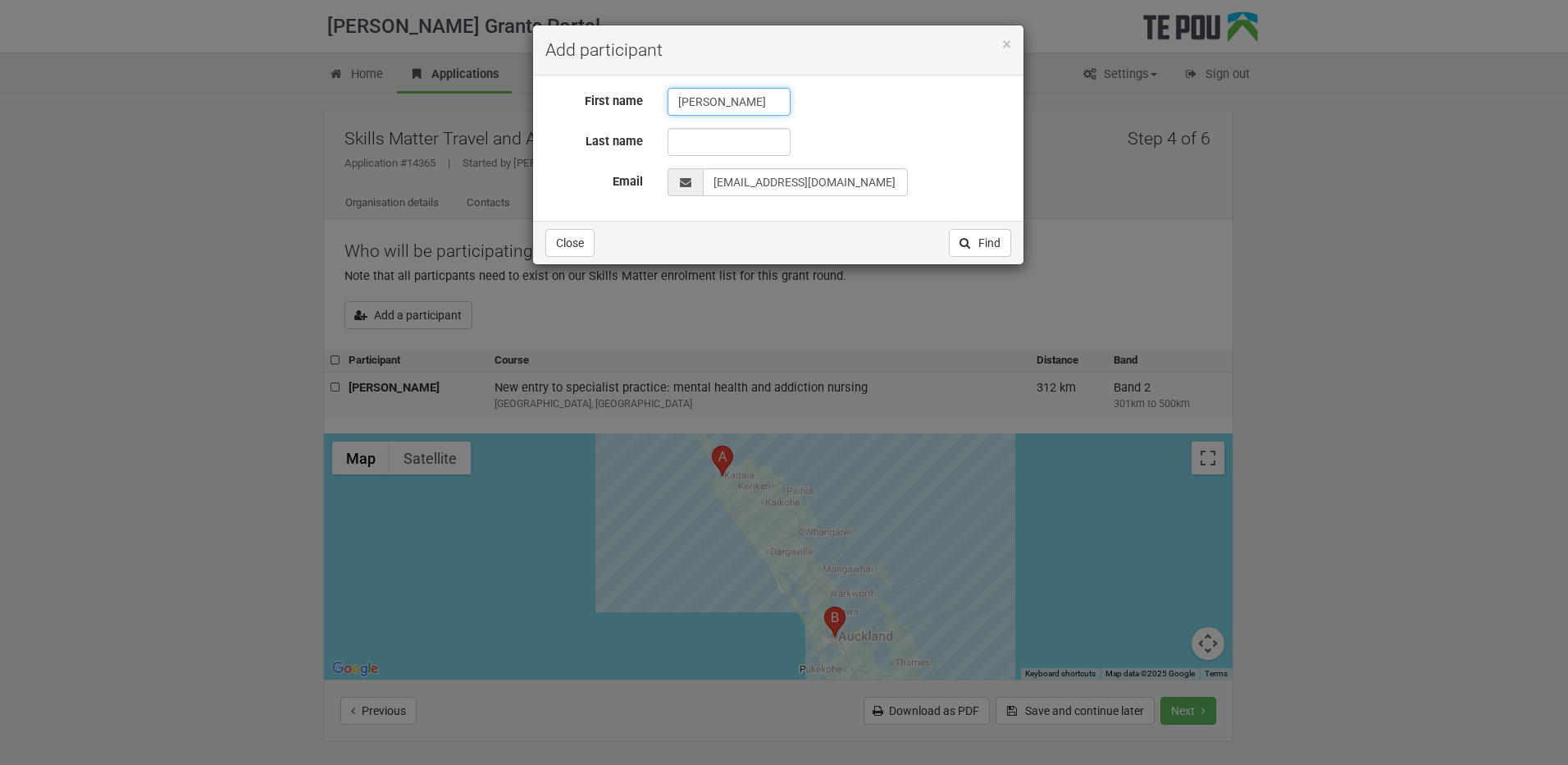
drag, startPoint x: 756, startPoint y: 99, endPoint x: 722, endPoint y: 98, distance: 34.0
click at [722, 98] on input "Ciandra Cuddy" at bounding box center [729, 101] width 123 height 28
click at [746, 100] on input "Ciandra Cuddy" at bounding box center [729, 101] width 123 height 28
drag, startPoint x: 754, startPoint y: 104, endPoint x: 722, endPoint y: 105, distance: 32.0
click at [722, 105] on input "Ciandra Cuddy" at bounding box center [729, 101] width 123 height 28
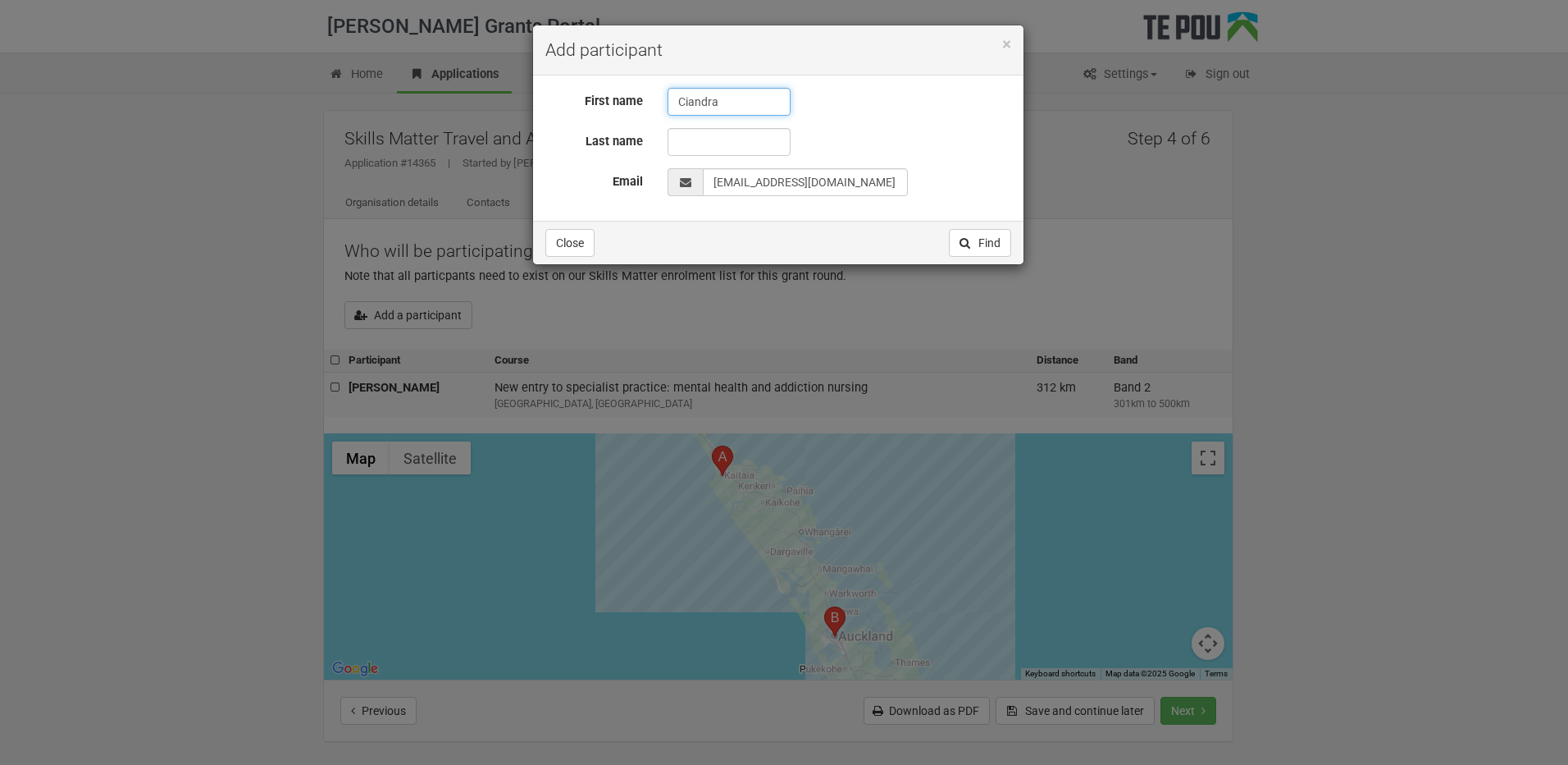
type input "Ciandra"
click at [745, 135] on input "text" at bounding box center [729, 142] width 123 height 28
paste input "Cuddy"
type input "Cuddy"
click at [979, 247] on button "Find" at bounding box center [980, 242] width 62 height 28
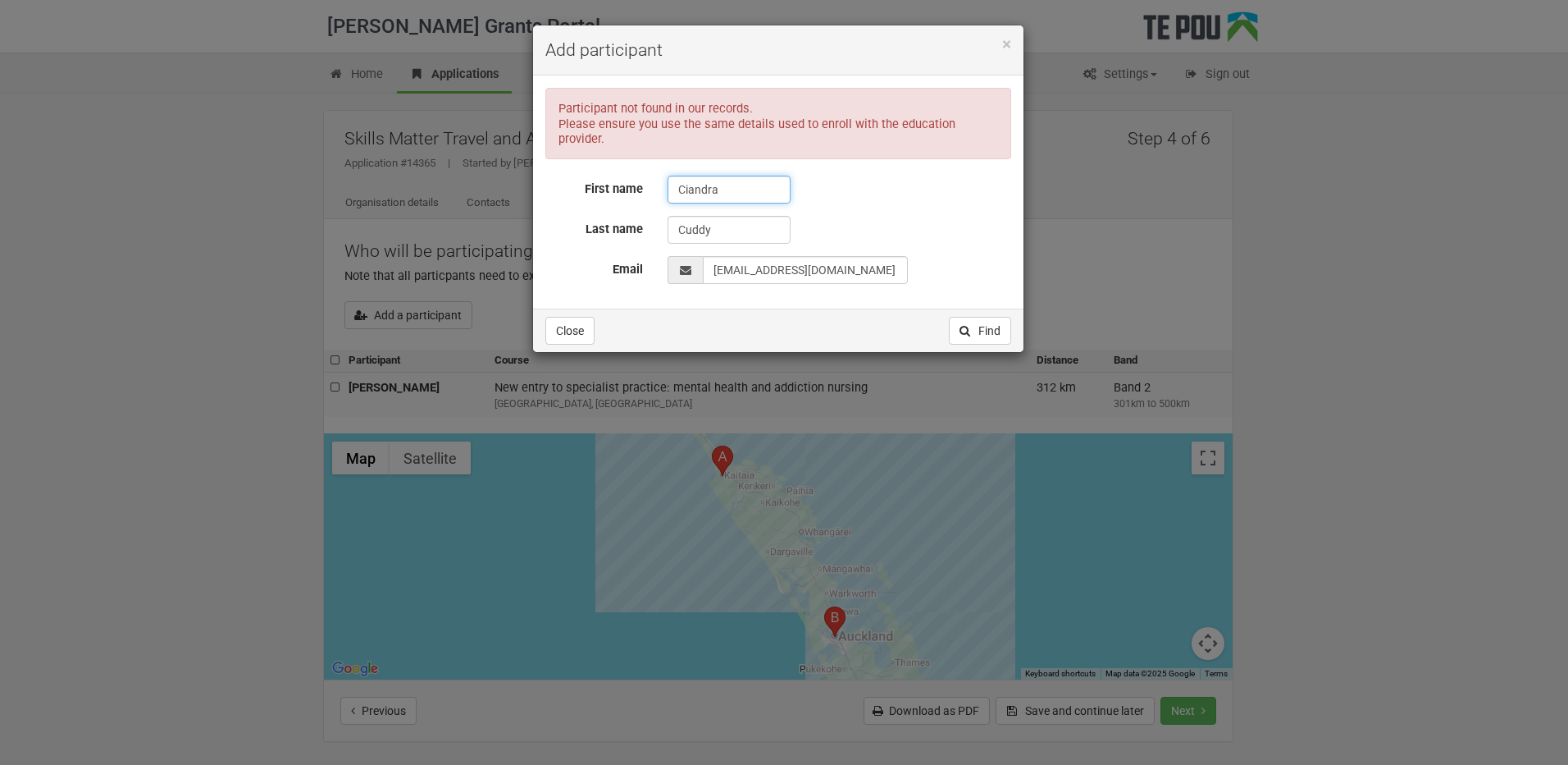
click at [726, 176] on input "Ciandra" at bounding box center [729, 189] width 123 height 28
type input "Ciandra leilani"
click at [1006, 316] on button "Find" at bounding box center [980, 330] width 62 height 28
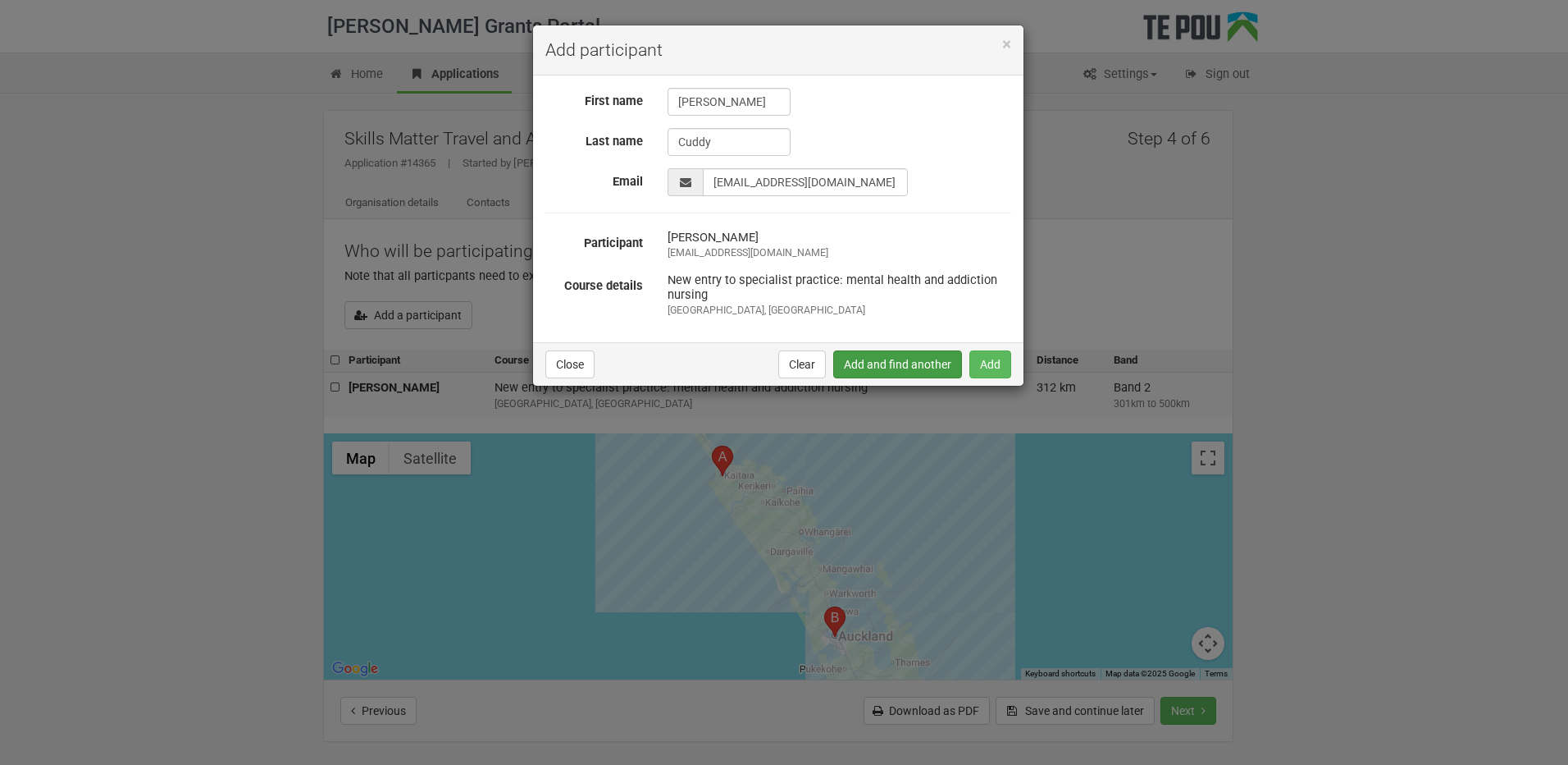
click at [865, 364] on button "Add and find another" at bounding box center [897, 364] width 128 height 28
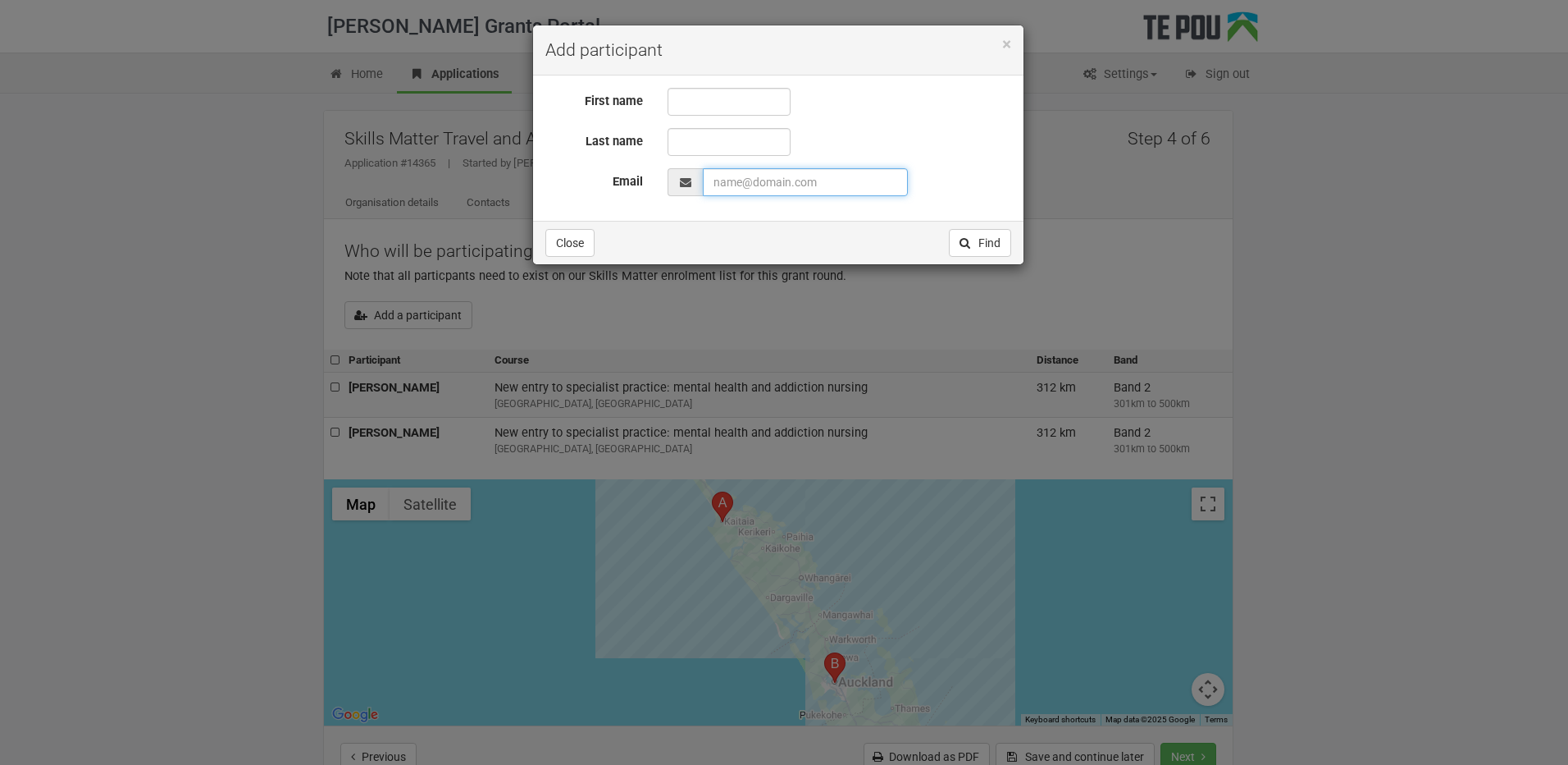
click at [797, 184] on input "EmailAddress" at bounding box center [805, 182] width 205 height 28
paste input "nataliewalsh63@gmail.com"
type input "nataliewalsh63@gmail.com"
click at [687, 135] on input "text" at bounding box center [729, 142] width 123 height 28
type input "Walsh"
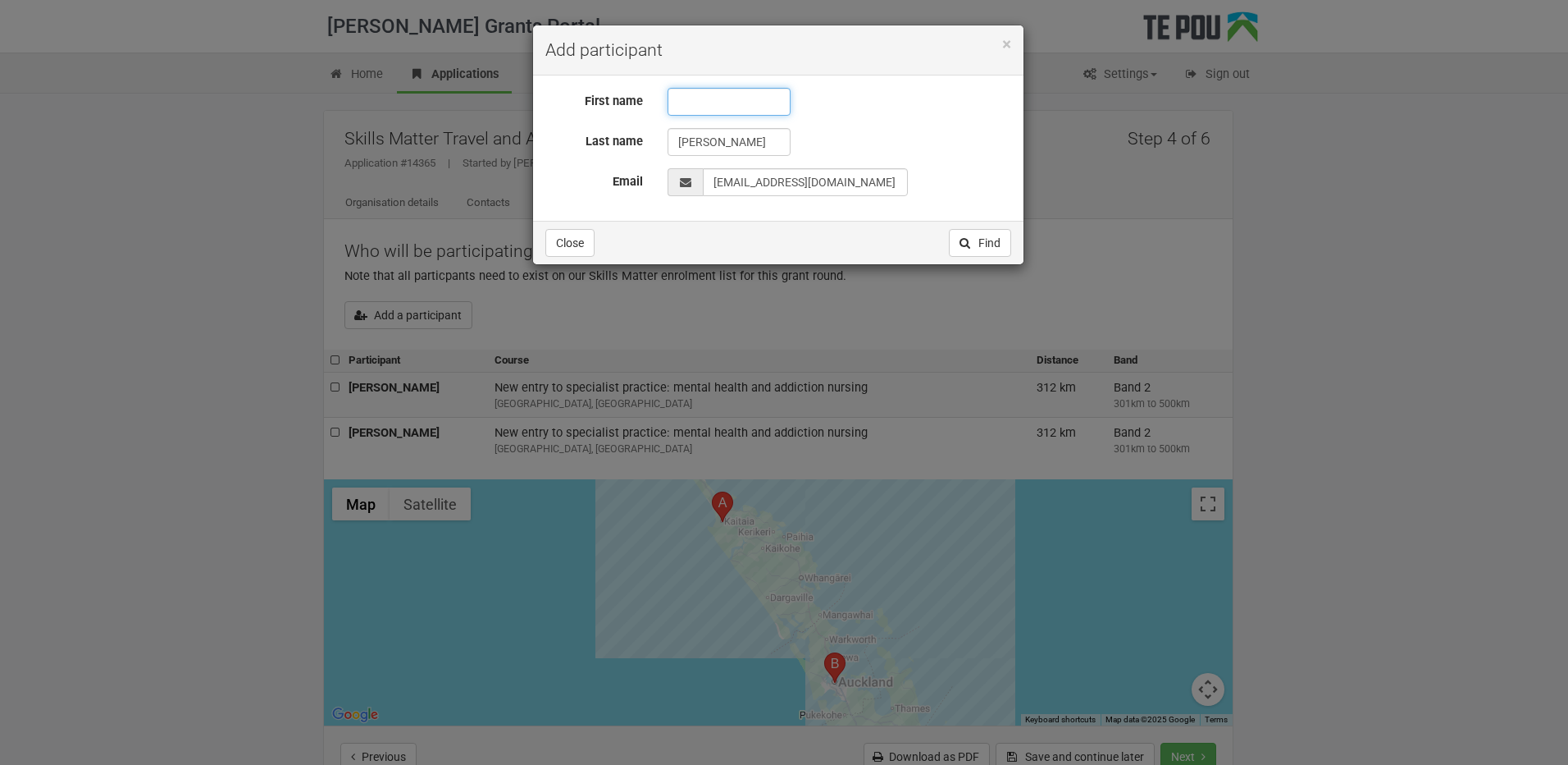
click at [713, 96] on input "text" at bounding box center [729, 101] width 123 height 28
type input "Natalie"
click at [988, 232] on button "Find" at bounding box center [980, 242] width 62 height 28
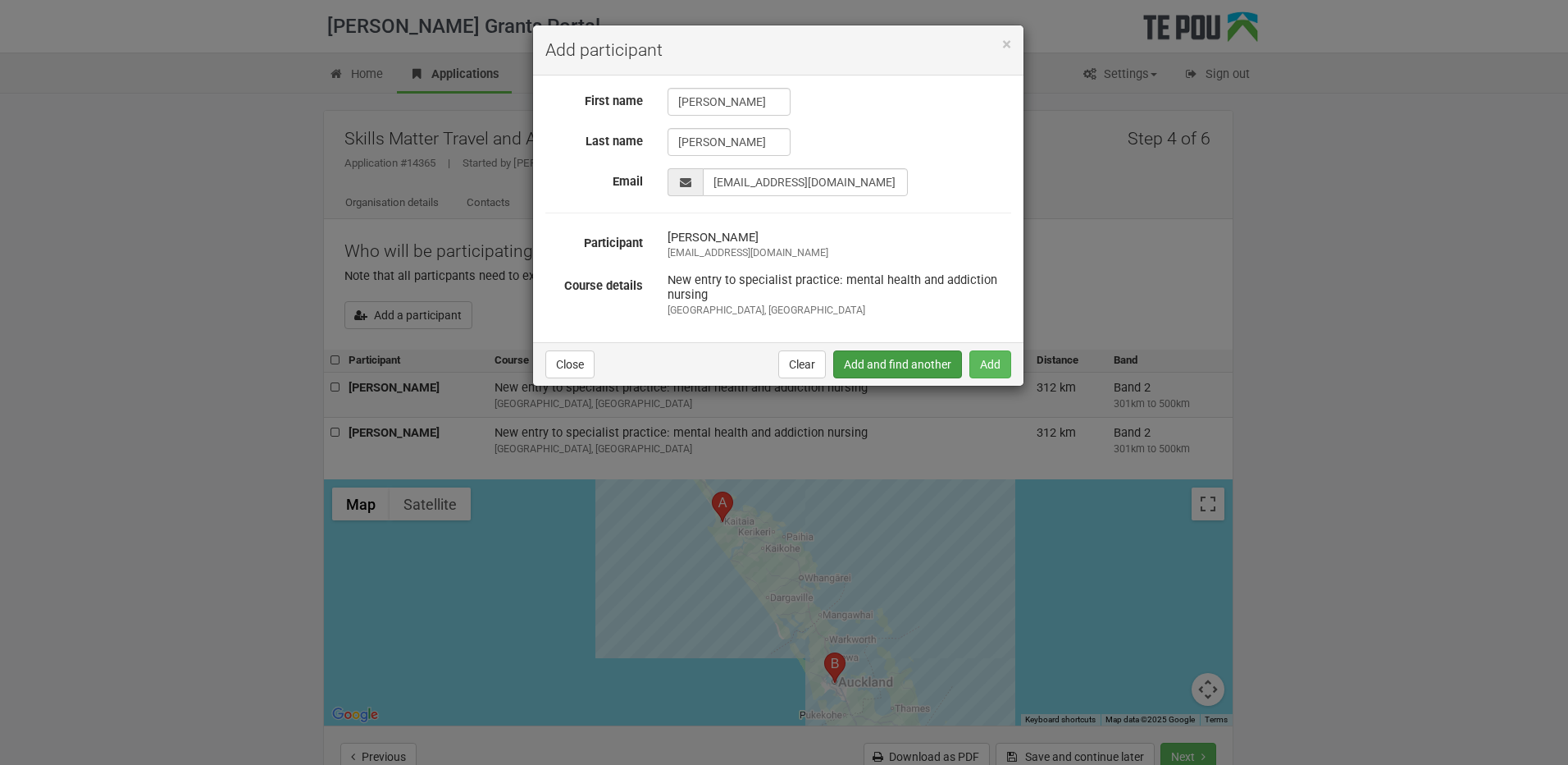
click at [921, 364] on button "Add and find another" at bounding box center [897, 364] width 128 height 28
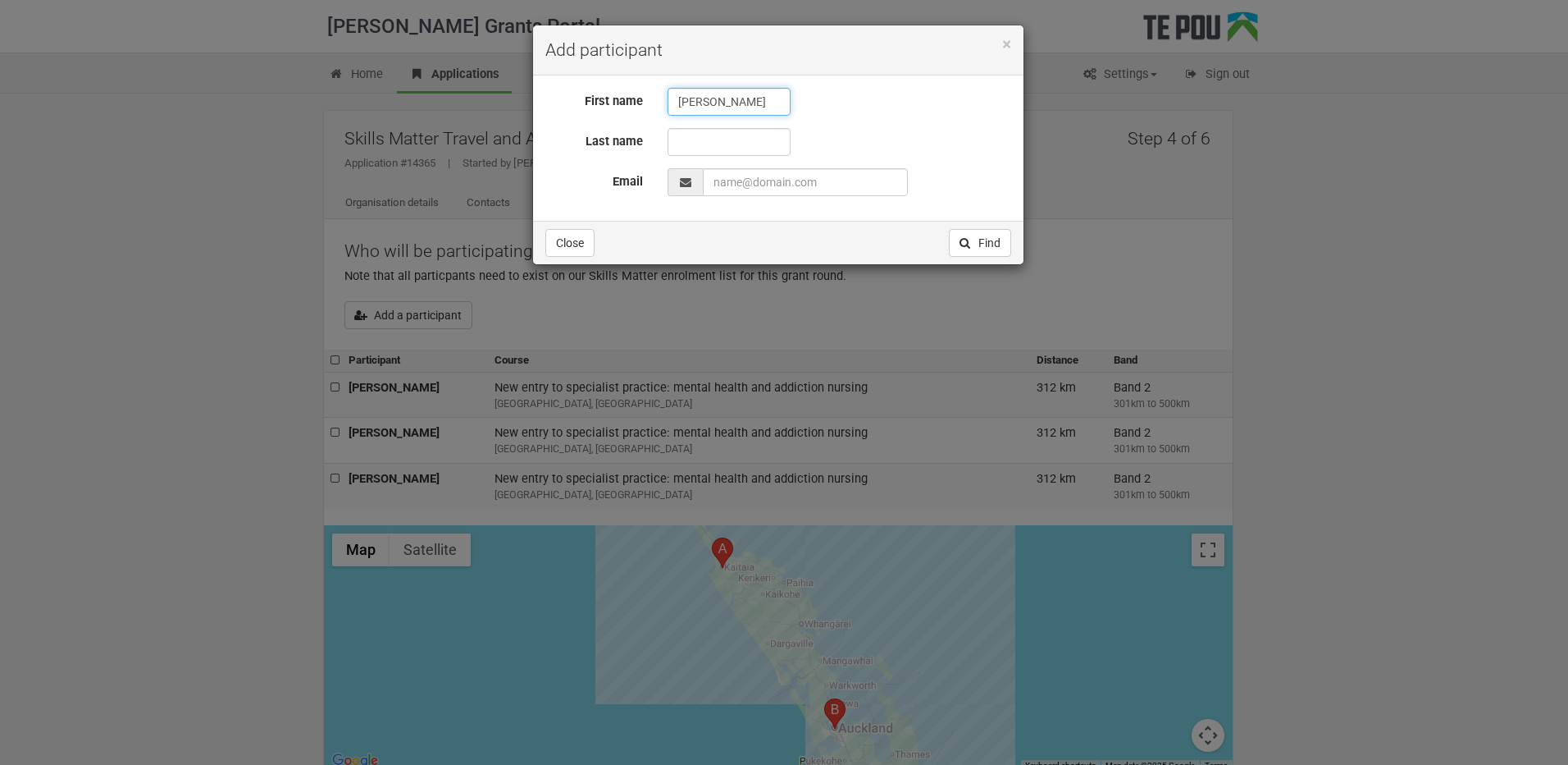
type input "Anamika"
click at [681, 143] on input "text" at bounding box center [729, 142] width 123 height 28
type input "Mosman"
click at [757, 179] on input "EmailAddress" at bounding box center [805, 182] width 205 height 28
paste input "anamikabosman@gmail.com"
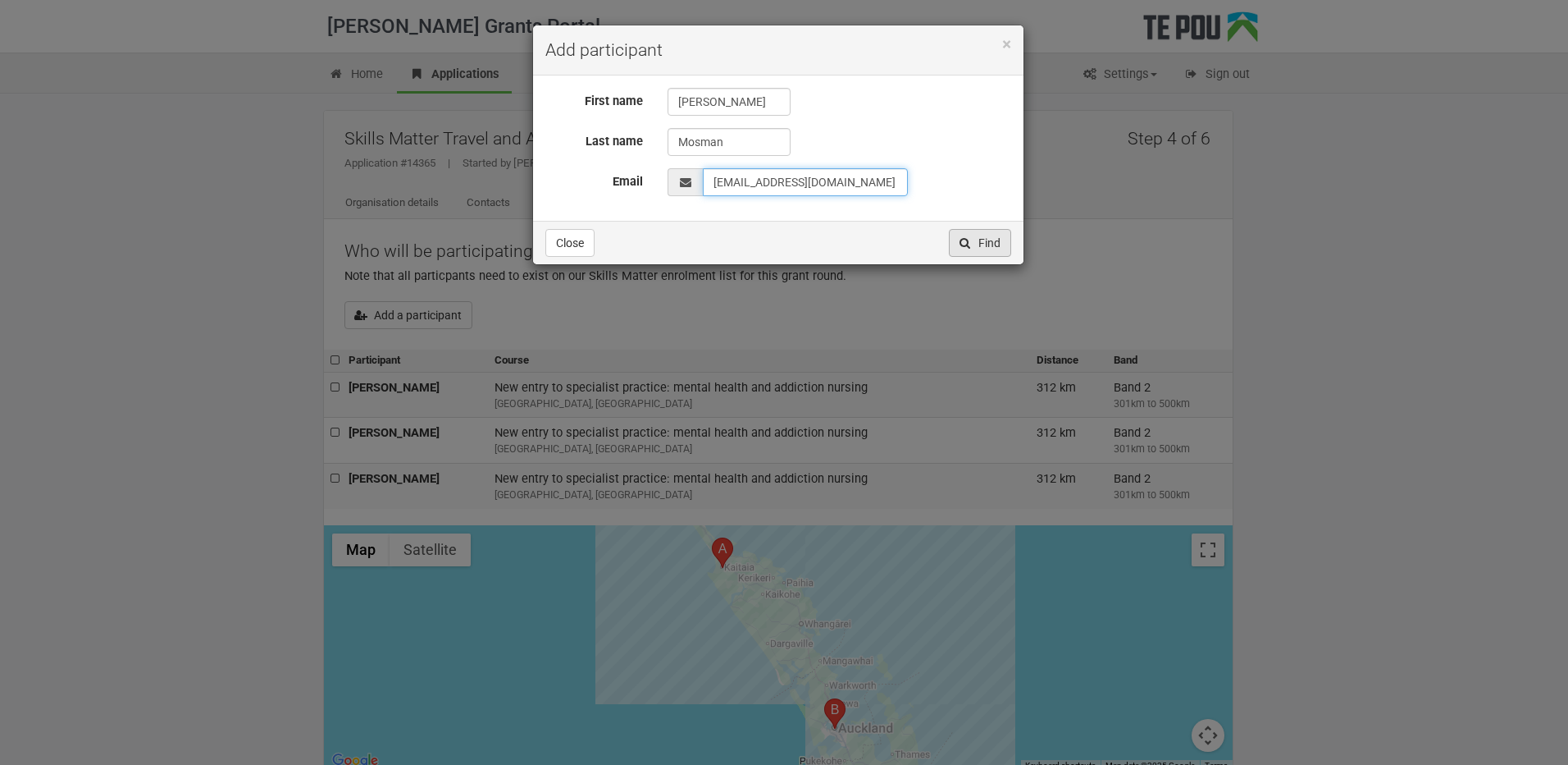
type input "anamikabosman@gmail.com"
click at [980, 242] on button "Find" at bounding box center [980, 242] width 62 height 28
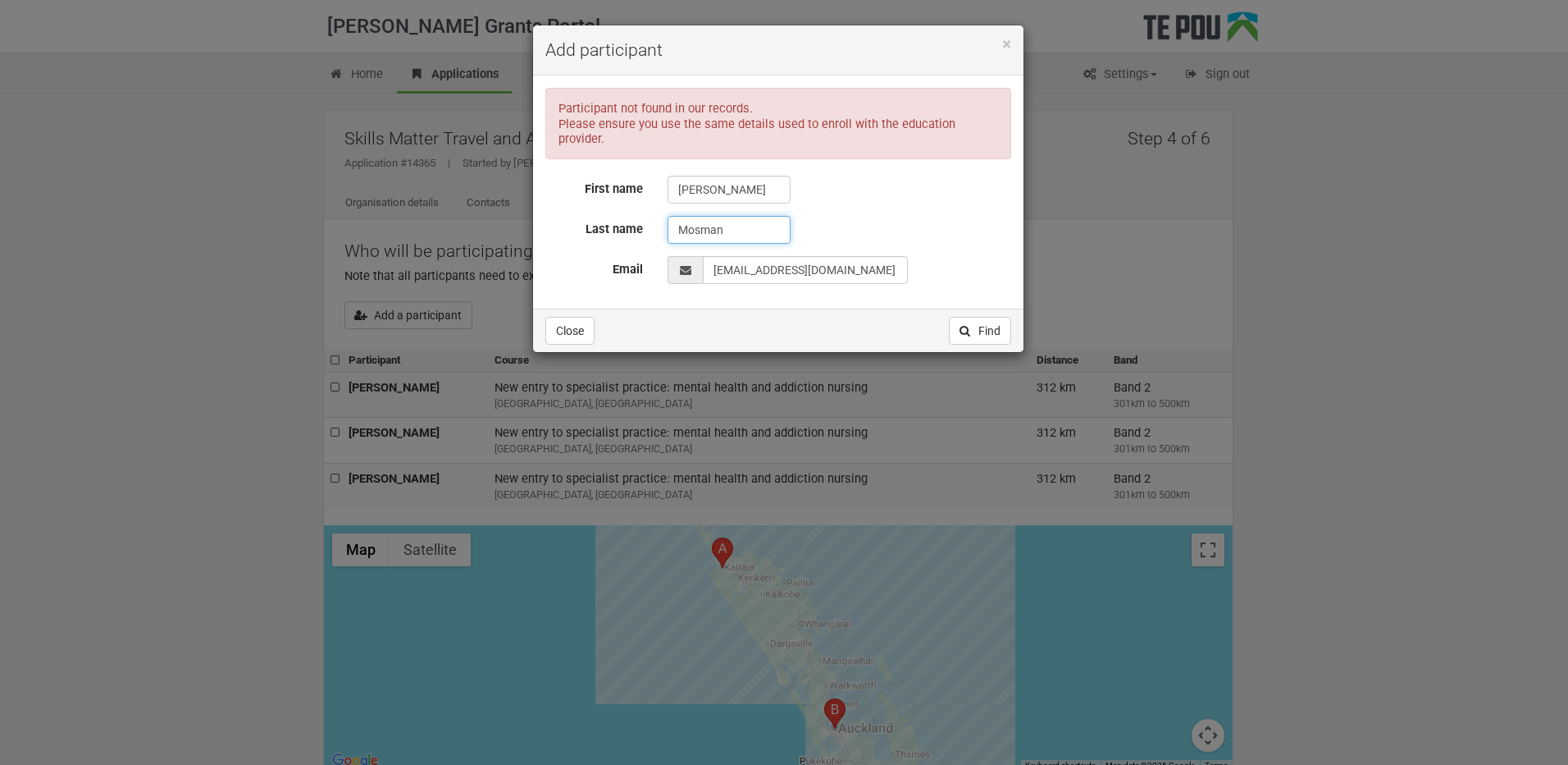
click at [686, 218] on input "Mosman" at bounding box center [729, 230] width 123 height 28
type input "Bosman"
click at [972, 316] on button "Find" at bounding box center [980, 330] width 62 height 28
click at [707, 175] on input "Anamika" at bounding box center [729, 189] width 123 height 28
click at [975, 318] on button "Find" at bounding box center [980, 330] width 62 height 28
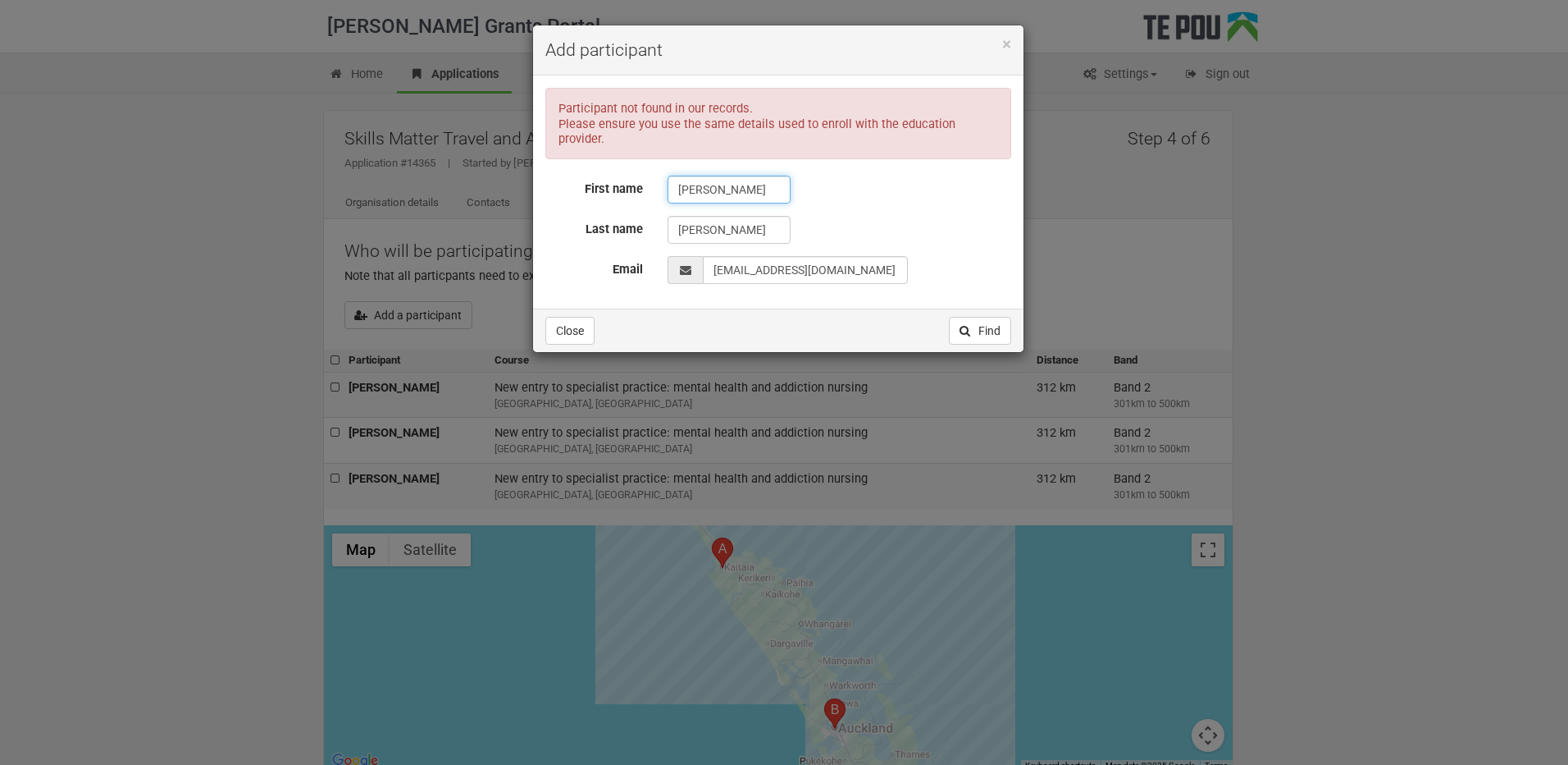
click at [685, 177] on input "Mika" at bounding box center [729, 189] width 123 height 28
type input "Anamika"
drag, startPoint x: 865, startPoint y: 259, endPoint x: 812, endPoint y: 251, distance: 53.6
click at [812, 256] on input "EmailAddress" at bounding box center [805, 269] width 205 height 28
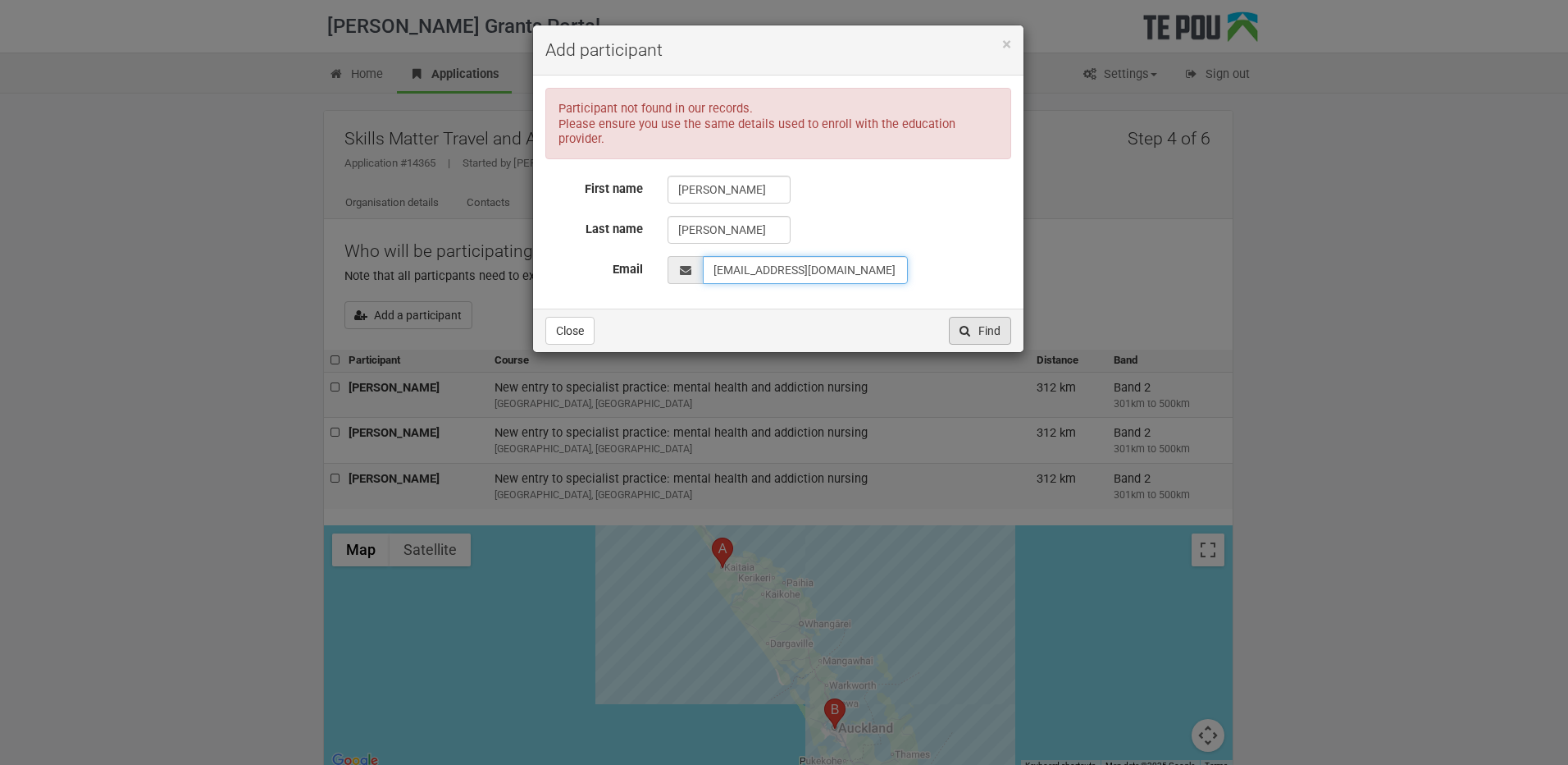
type input "anamikabosman@northlanddhb.org.nz"
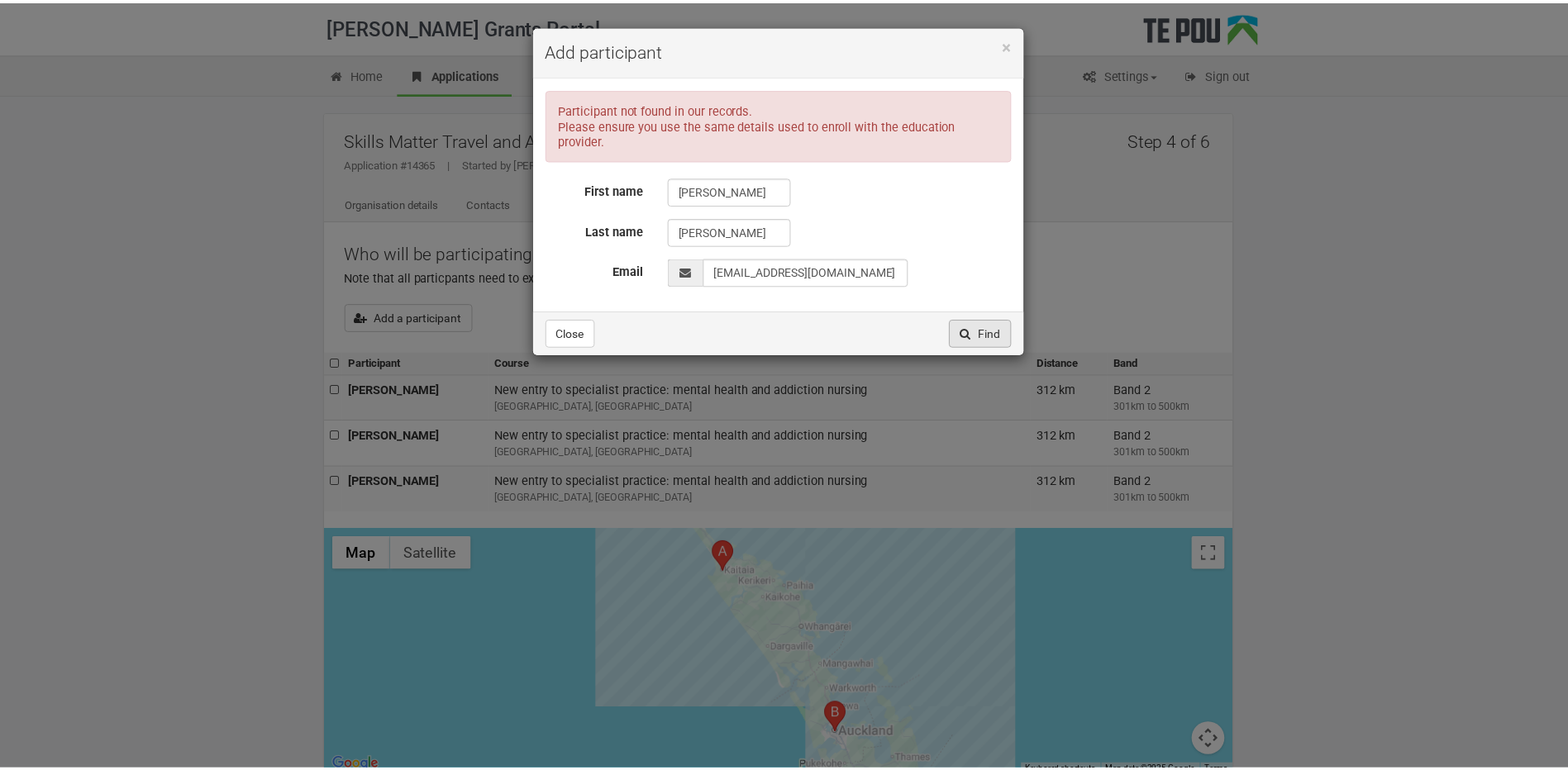
scroll to position [0, 0]
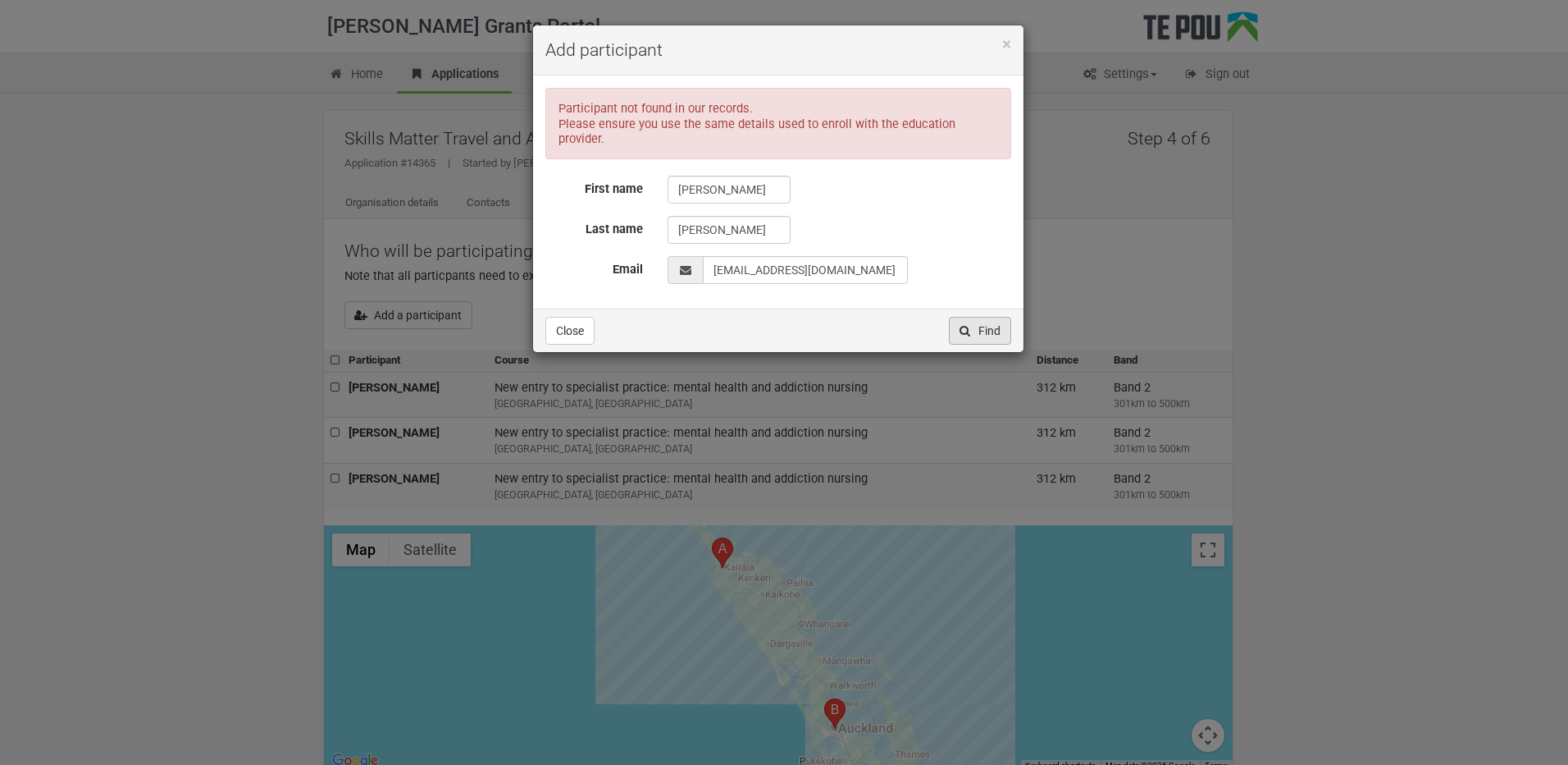
click at [980, 316] on button "Find" at bounding box center [980, 330] width 62 height 28
click at [579, 316] on button "Close" at bounding box center [569, 330] width 49 height 28
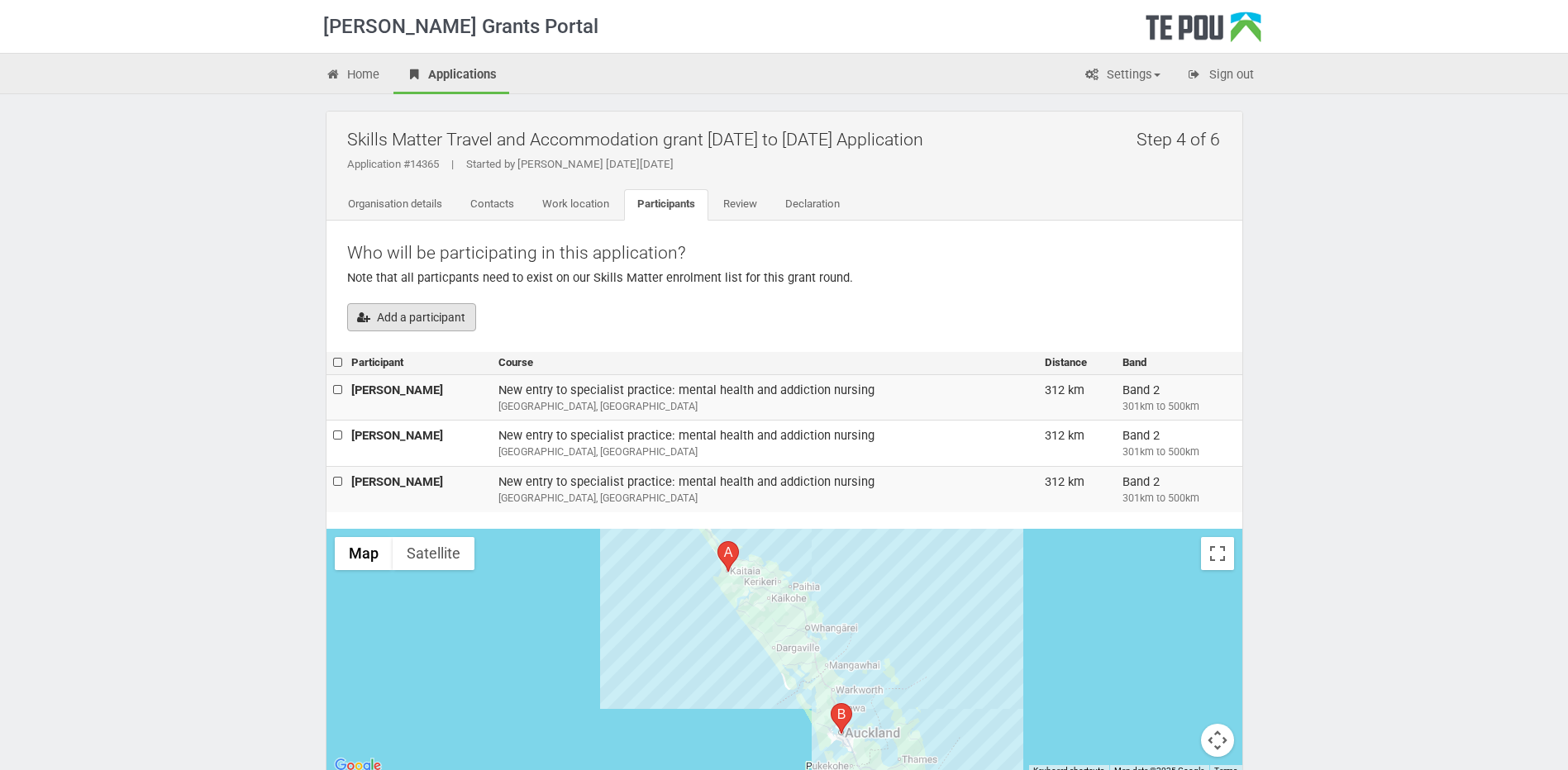
click at [408, 312] on button "Add a participant" at bounding box center [412, 317] width 129 height 28
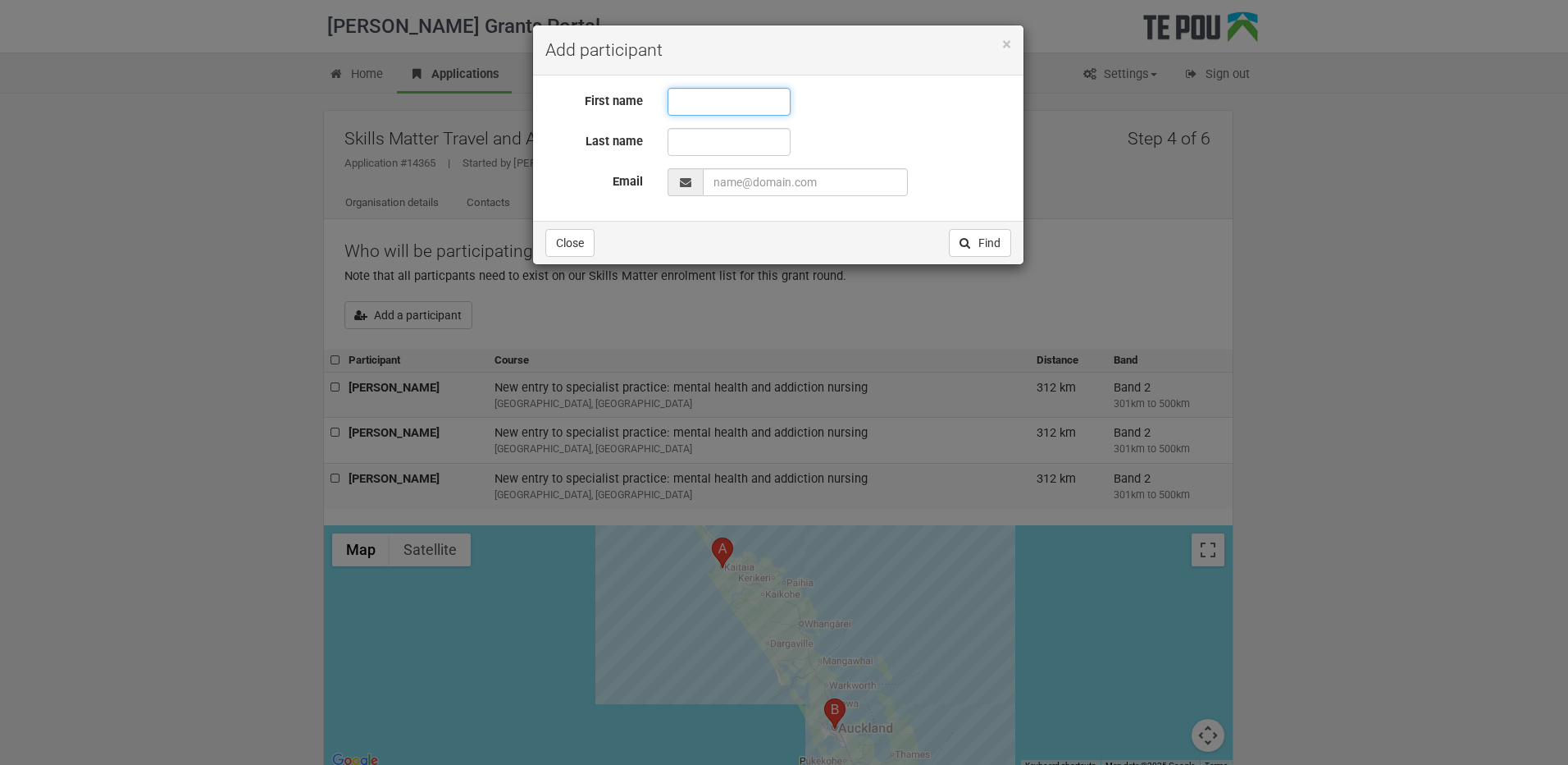
click at [693, 103] on input "text" at bounding box center [729, 101] width 123 height 28
type input "Baxter-Lena"
click at [711, 139] on input "text" at bounding box center [729, 142] width 123 height 28
type input "Edwards"
click at [743, 182] on input "EmailAddress" at bounding box center [805, 182] width 205 height 28
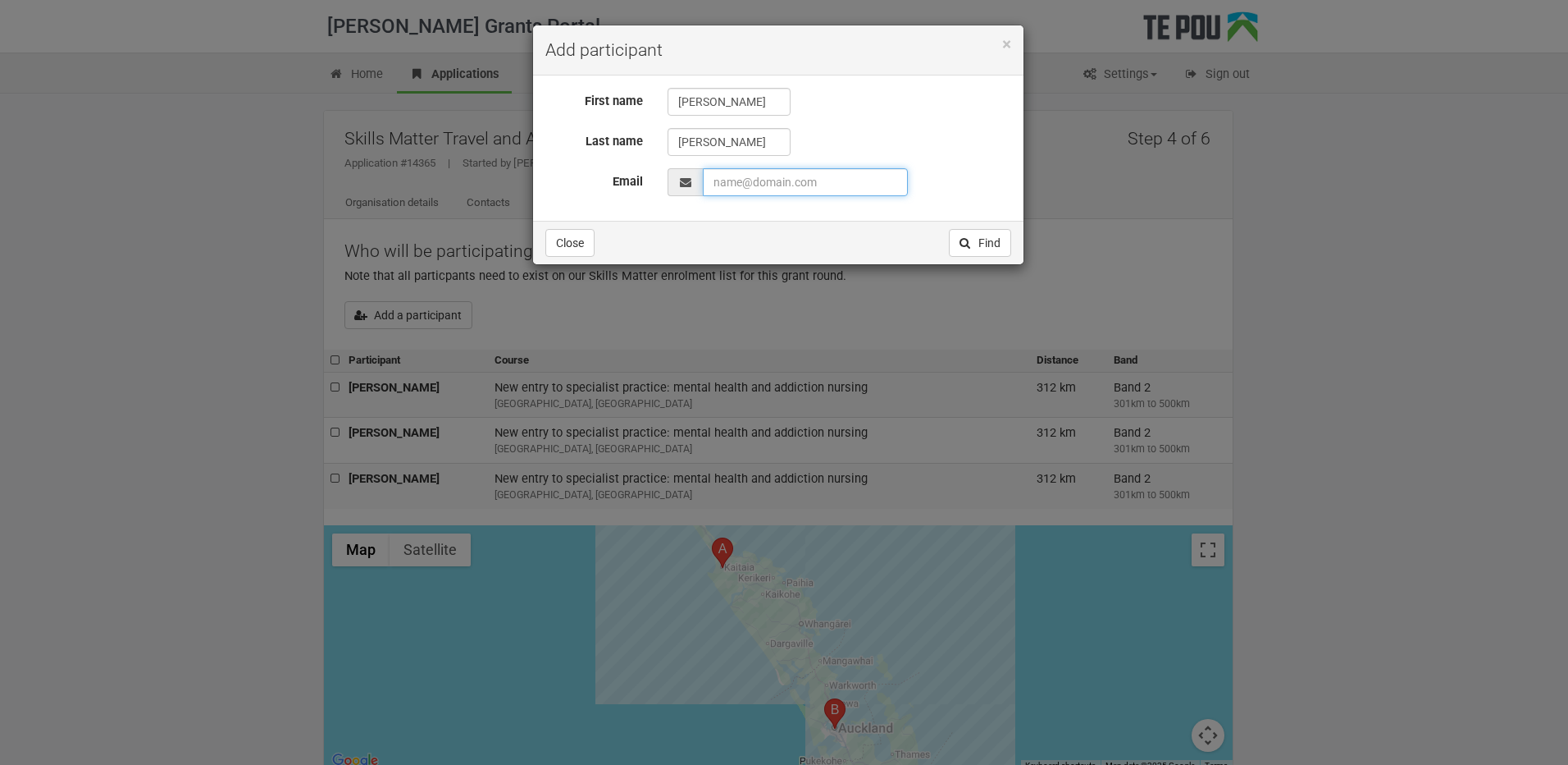
paste input "Baxedwards2@gmail.com"
type input "Baxedwards2@gmail.com"
click at [981, 241] on button "Find" at bounding box center [980, 242] width 62 height 28
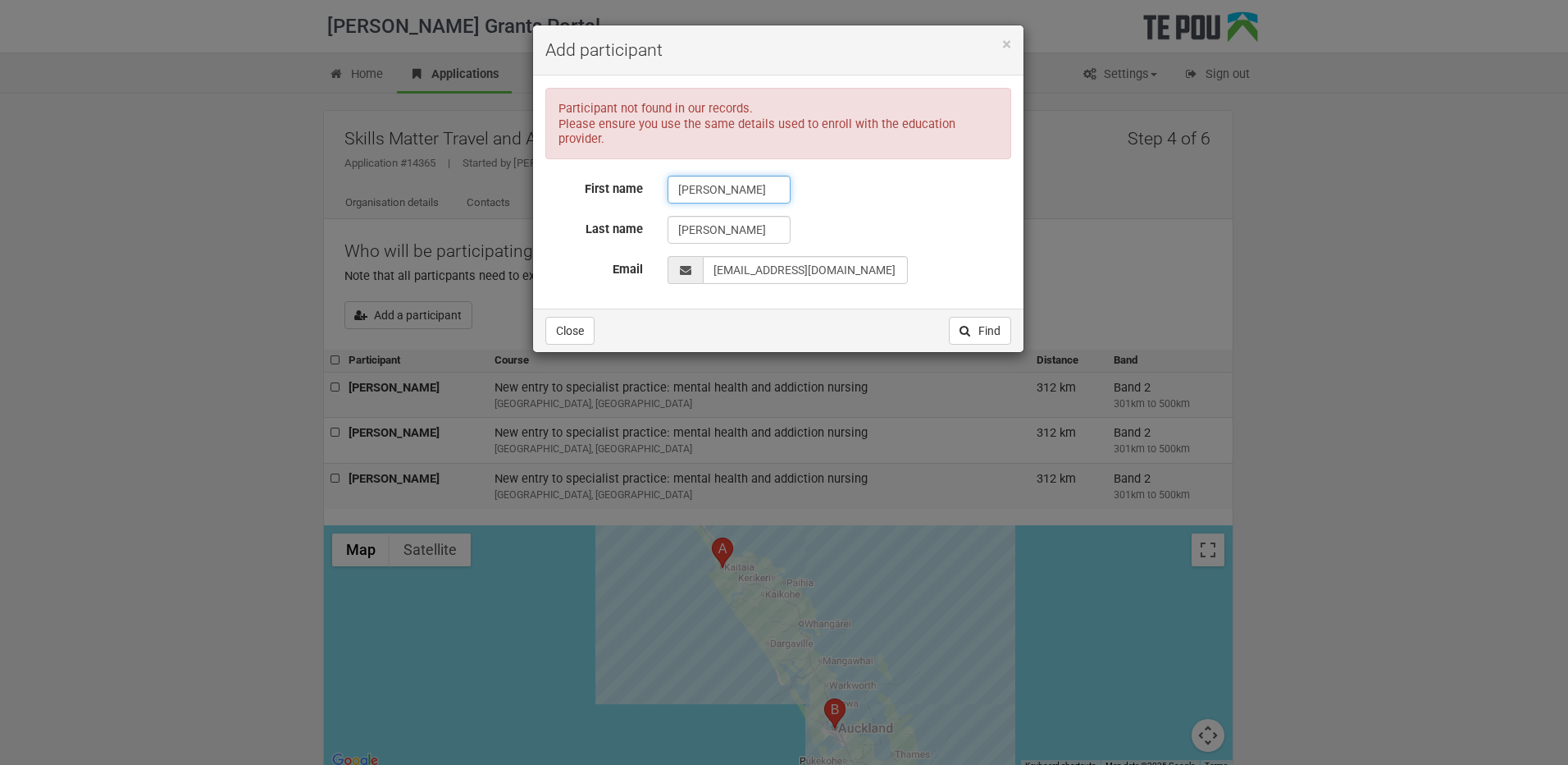
drag, startPoint x: 756, startPoint y: 180, endPoint x: 679, endPoint y: 176, distance: 77.1
click at [679, 176] on input "Baxter-Lena" at bounding box center [729, 189] width 123 height 28
type input "Kaiah"
click at [690, 216] on input "Edwards" at bounding box center [729, 230] width 123 height 28
type input "s"
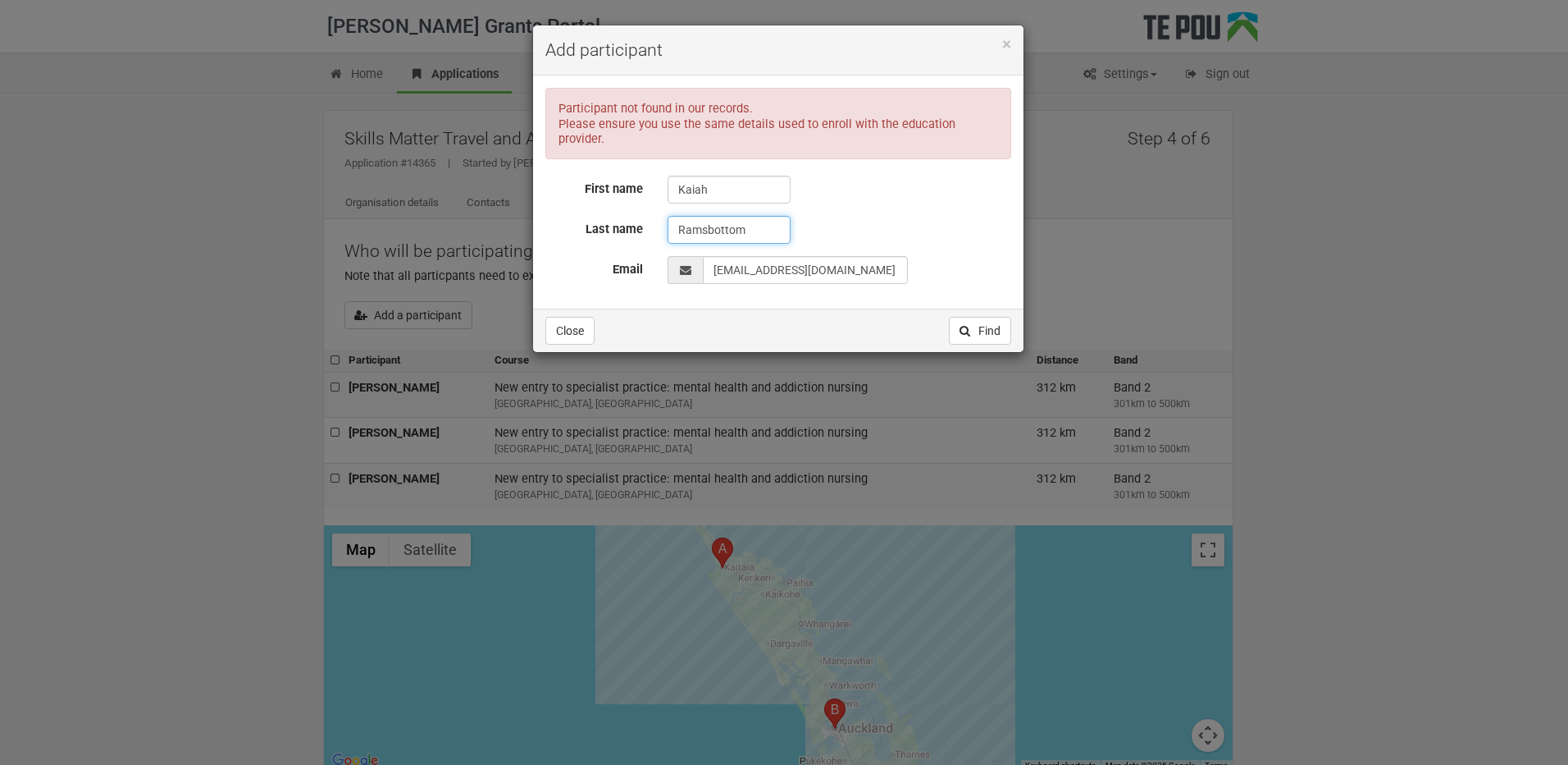
type input "Ramsbottom"
drag, startPoint x: 852, startPoint y: 255, endPoint x: 717, endPoint y: 248, distance: 135.2
click at [717, 256] on input "EmailAddress" at bounding box center [805, 269] width 205 height 28
click at [832, 256] on input "EmailAddress" at bounding box center [805, 269] width 205 height 28
paste input "kaiahr03@gmail.com"
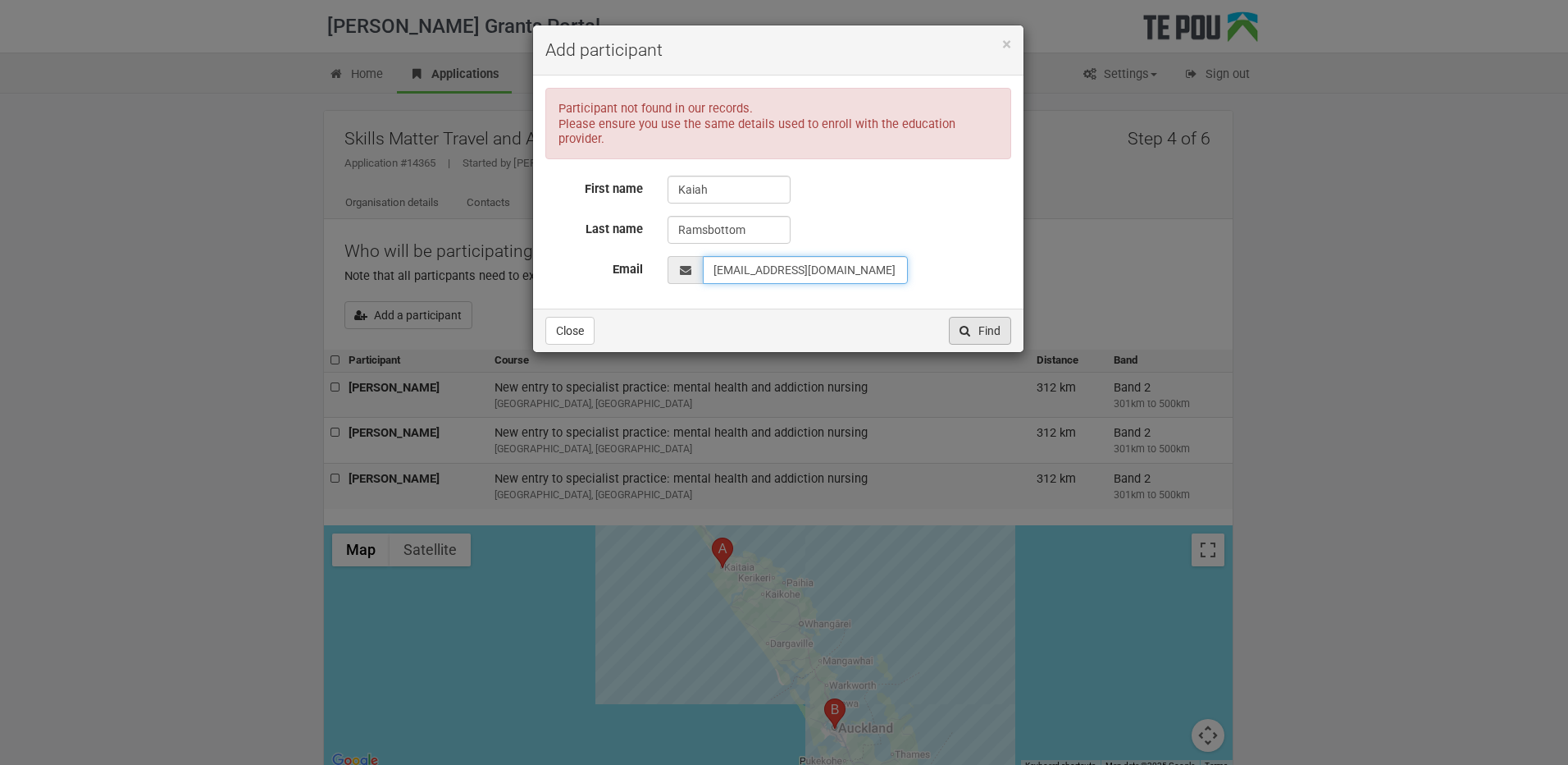
type input "kaiahr03@gmail.com"
click at [986, 316] on button "Find" at bounding box center [980, 330] width 62 height 28
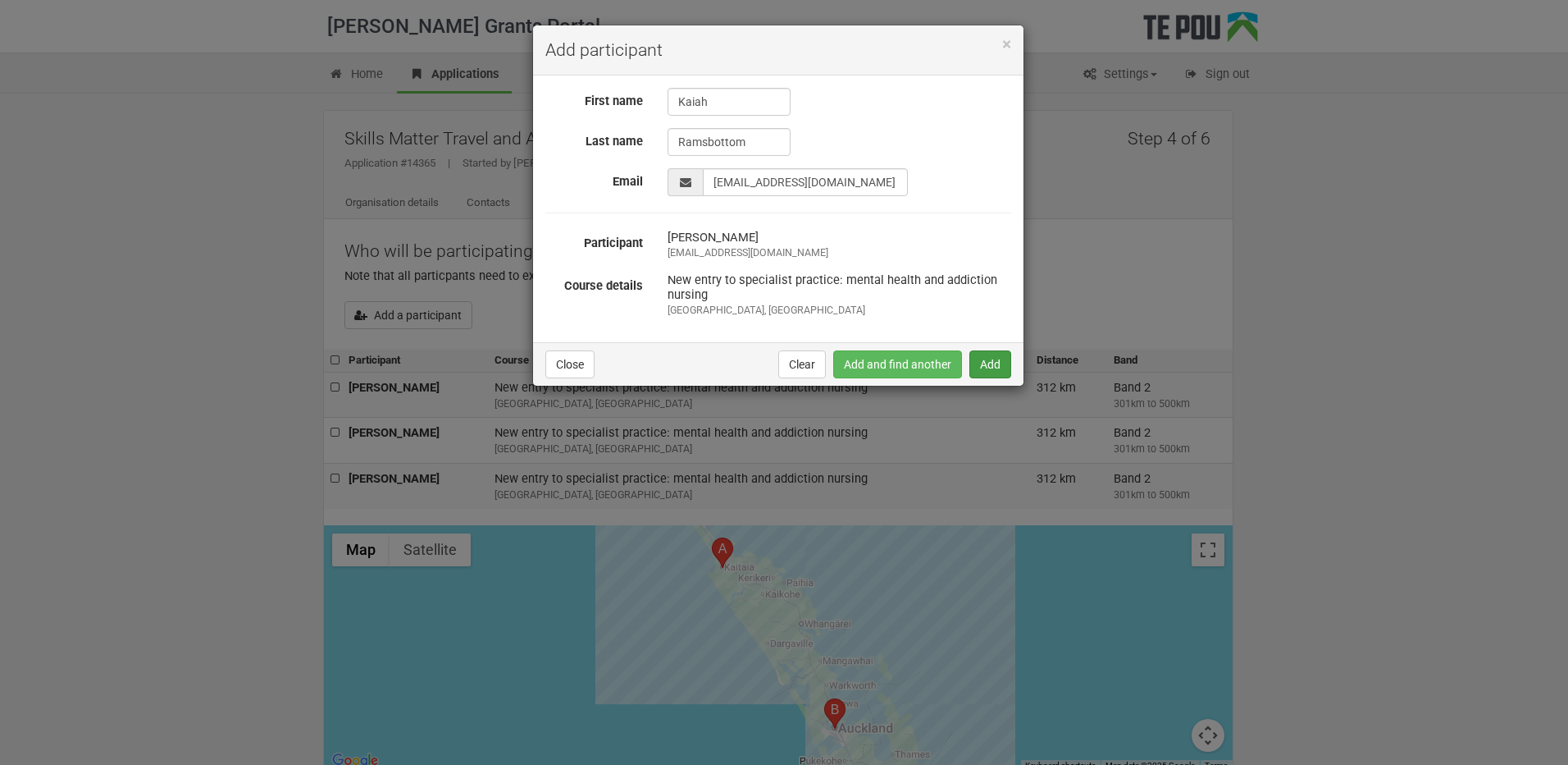
click at [989, 362] on button "Add" at bounding box center [991, 364] width 42 height 28
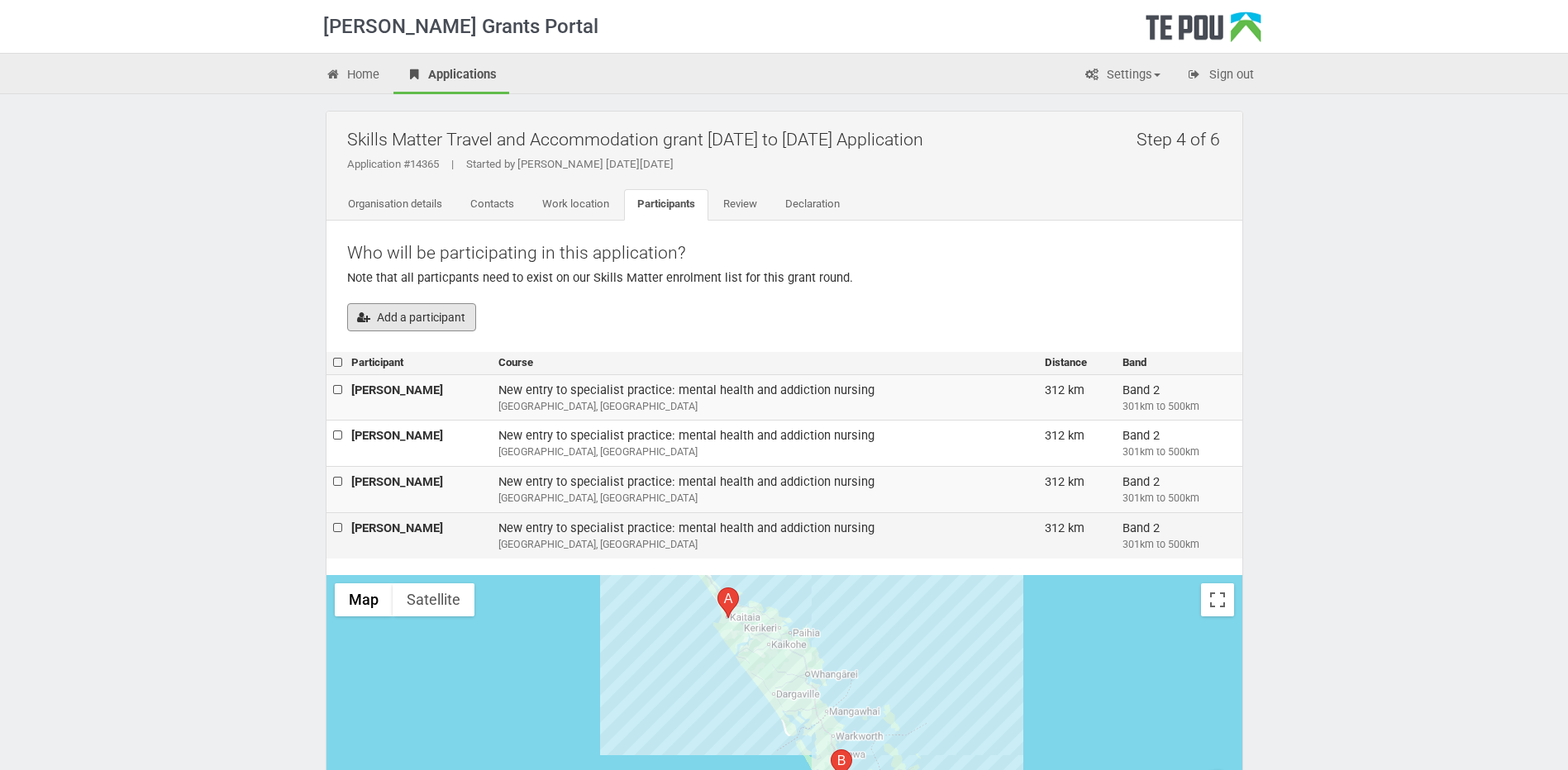
scroll to position [255, 0]
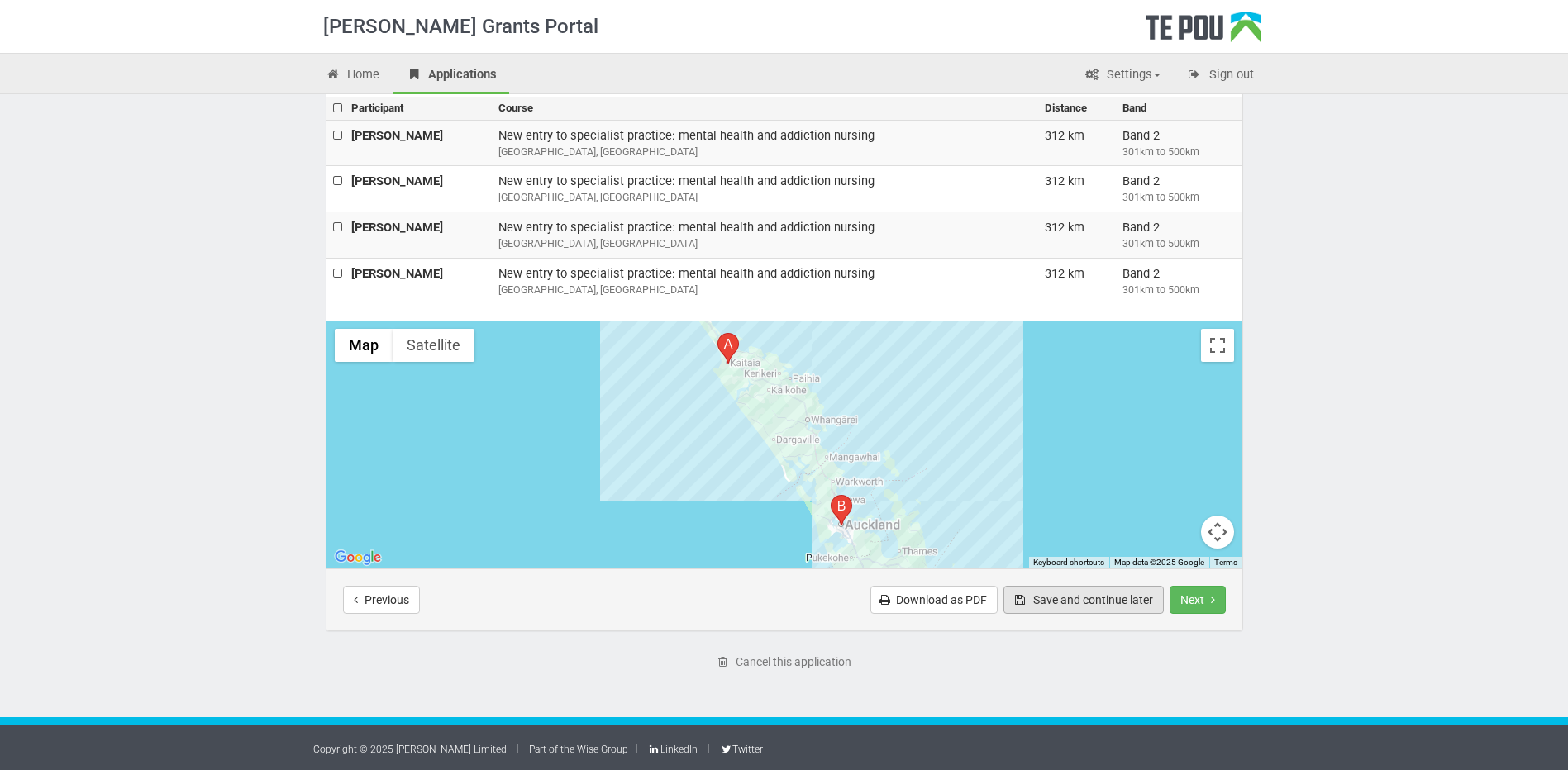
click at [1057, 600] on button "Save and continue later" at bounding box center [1084, 599] width 160 height 28
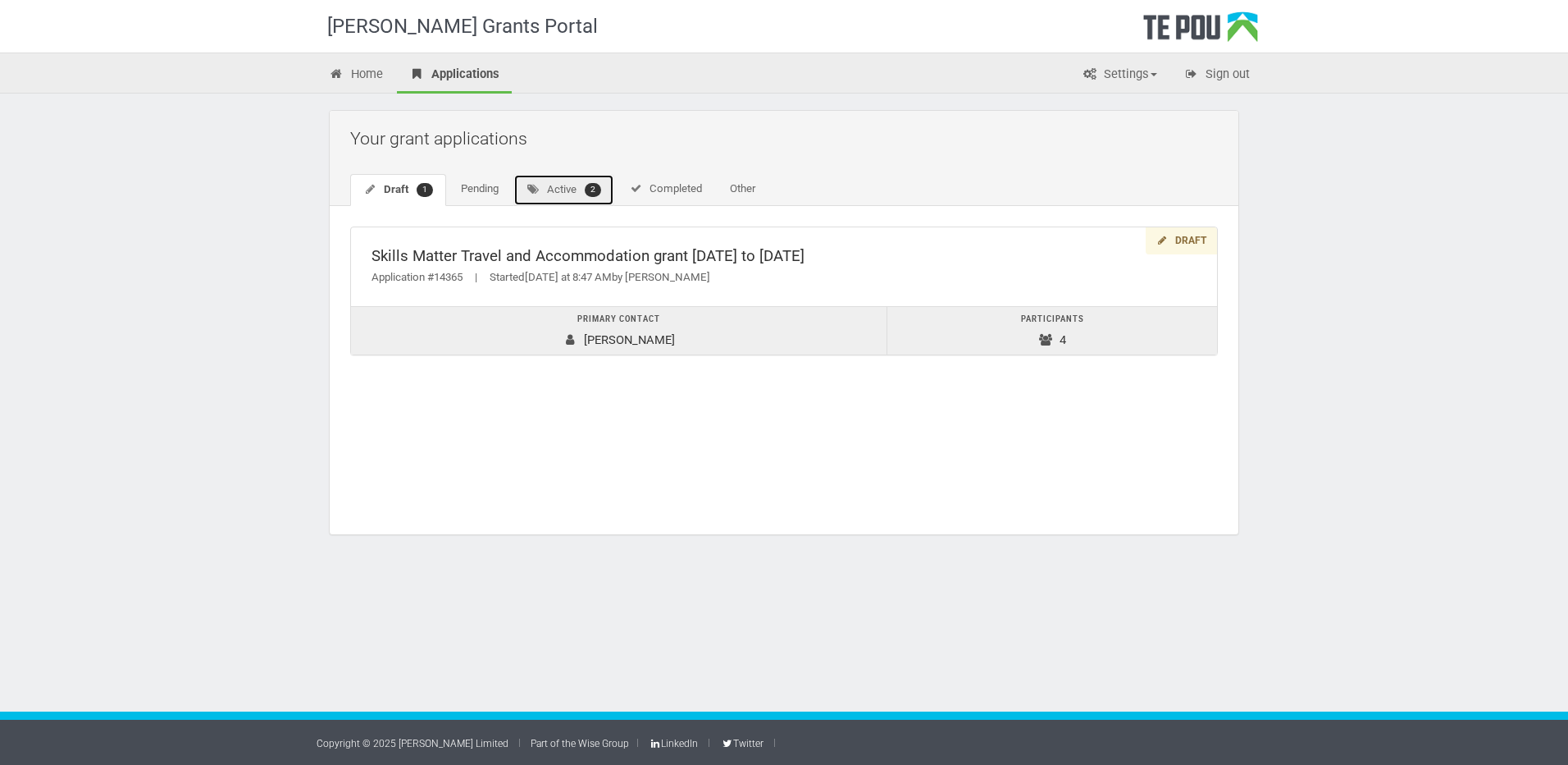
click at [568, 189] on link "Active 2" at bounding box center [564, 189] width 101 height 32
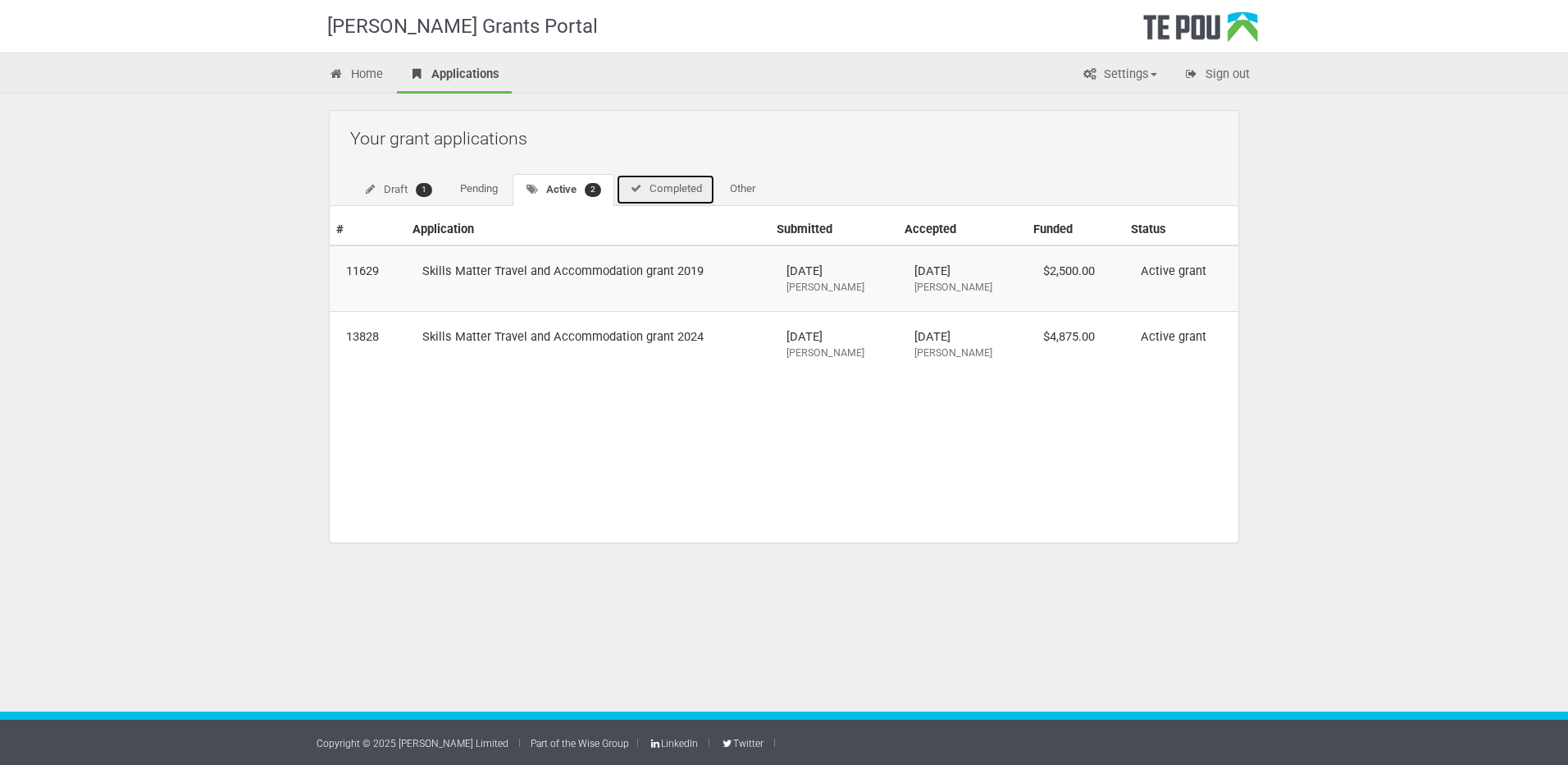
click at [684, 188] on link "Completed" at bounding box center [666, 189] width 99 height 31
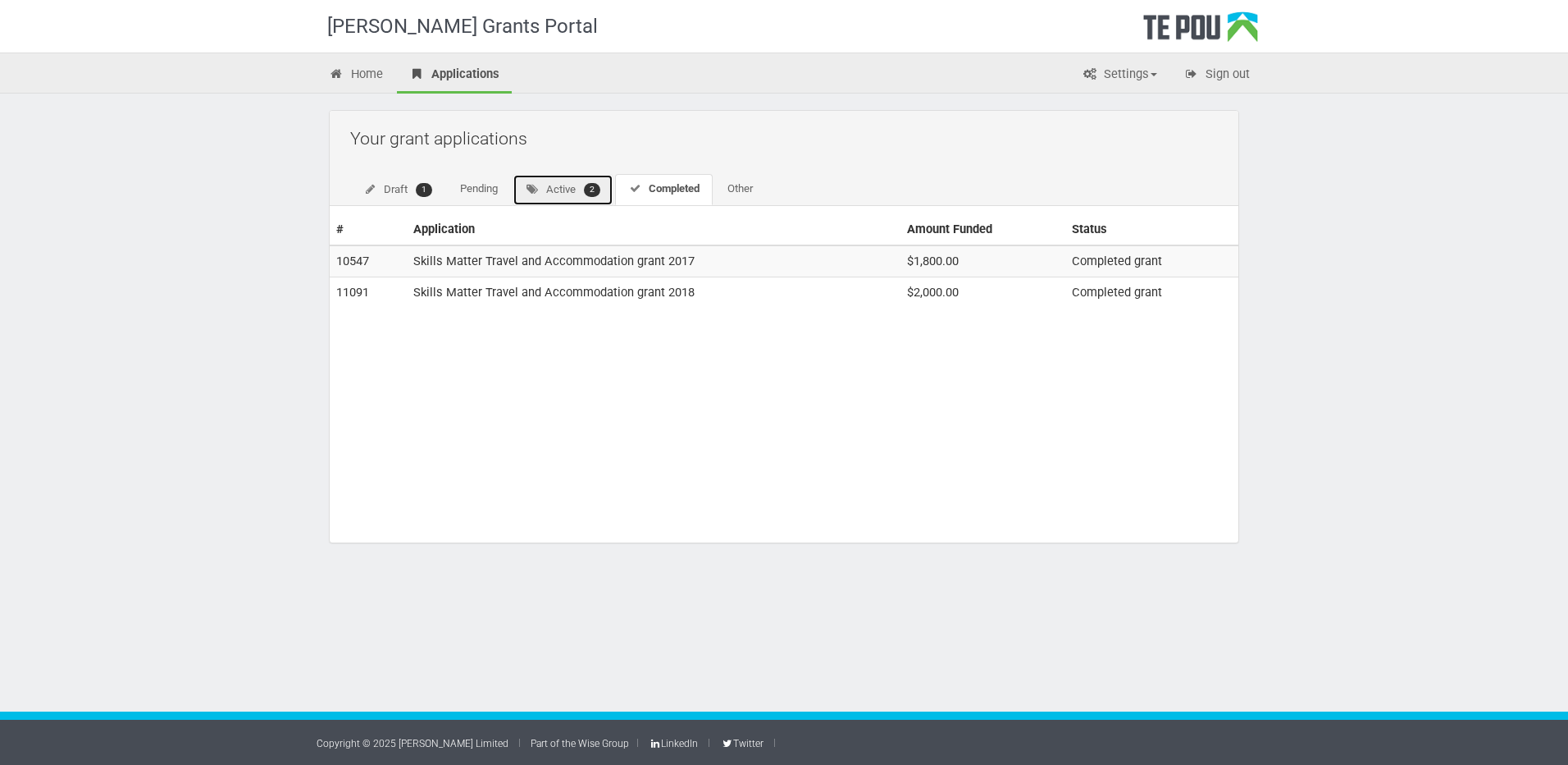
click at [555, 189] on link "Active 2" at bounding box center [563, 189] width 101 height 32
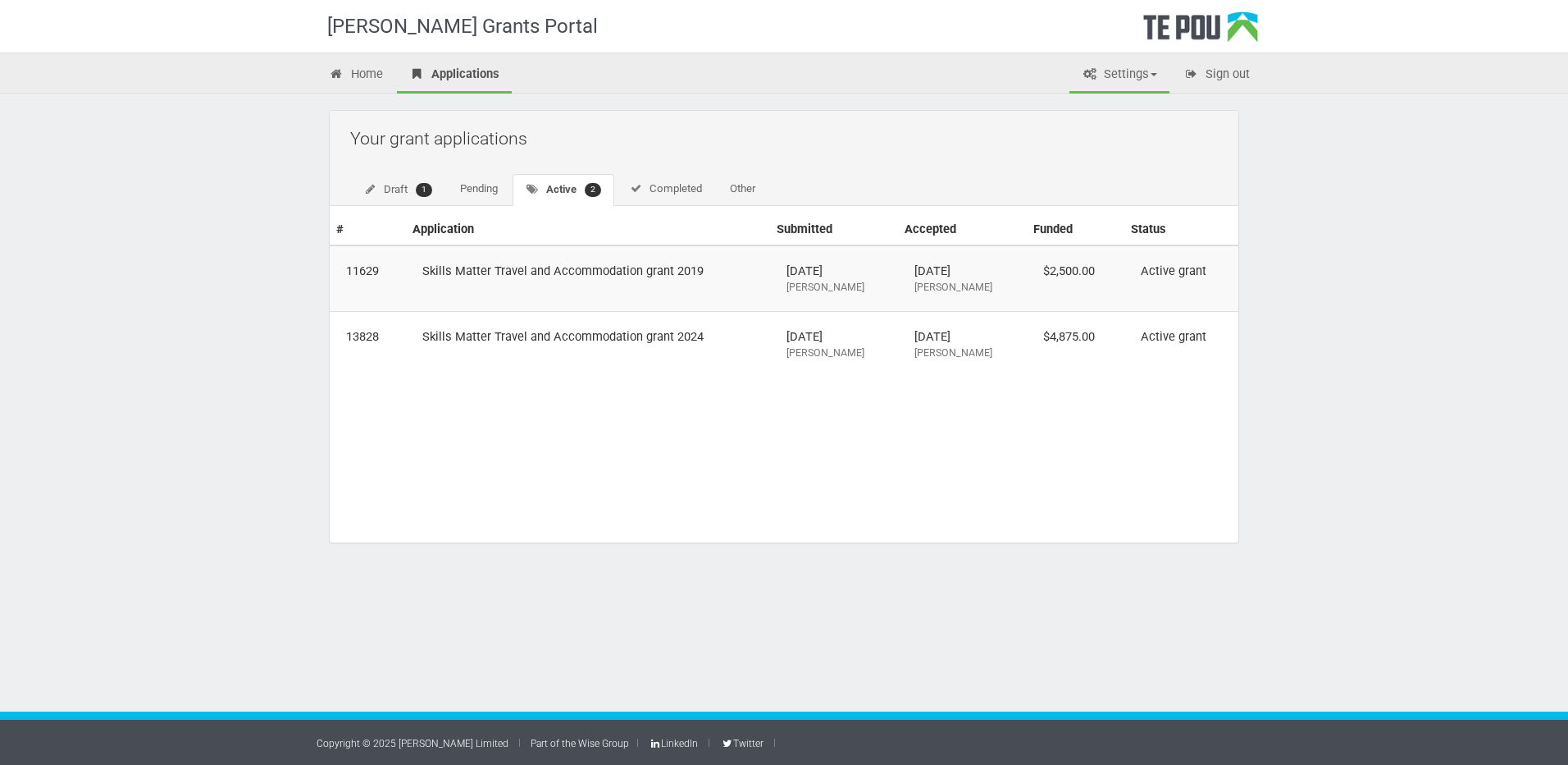
click at [1119, 70] on link "Settings" at bounding box center [1119, 76] width 100 height 36
click at [1113, 105] on link "Profile" at bounding box center [1105, 109] width 129 height 24
